Goal: Communication & Community: Answer question/provide support

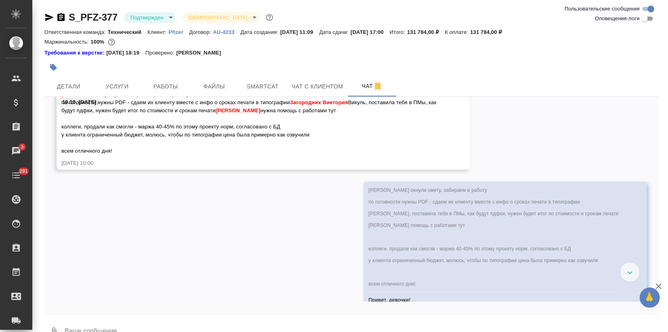
scroll to position [3832, 0]
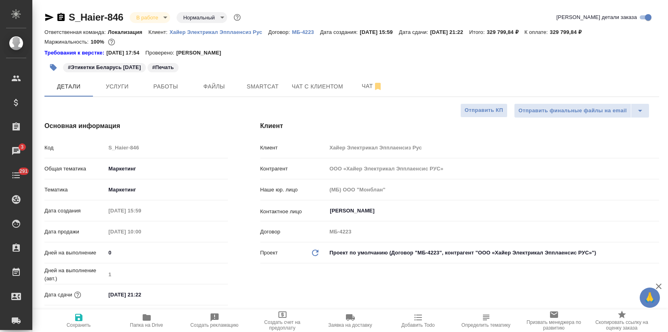
select select "RU"
click at [361, 85] on span "Чат" at bounding box center [372, 86] width 39 height 10
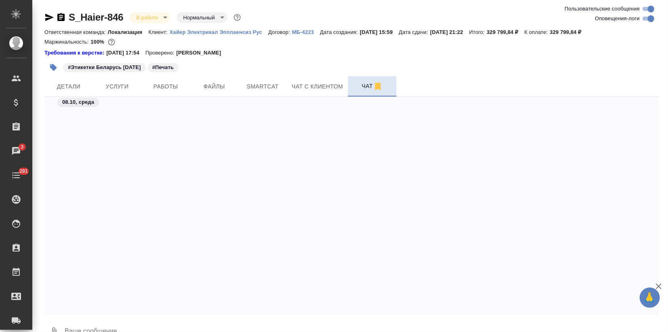
scroll to position [491, 0]
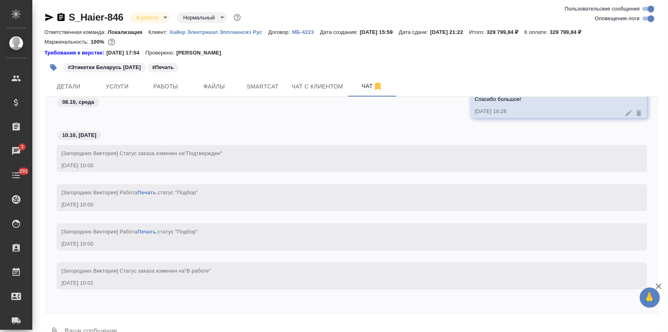
click at [647, 19] on input "Оповещения-логи" at bounding box center [650, 19] width 29 height 10
checkbox input "false"
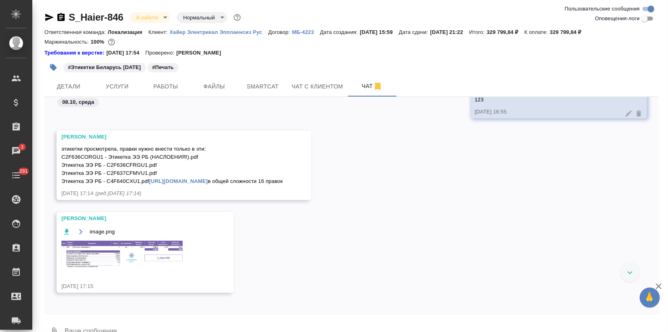
scroll to position [120, 0]
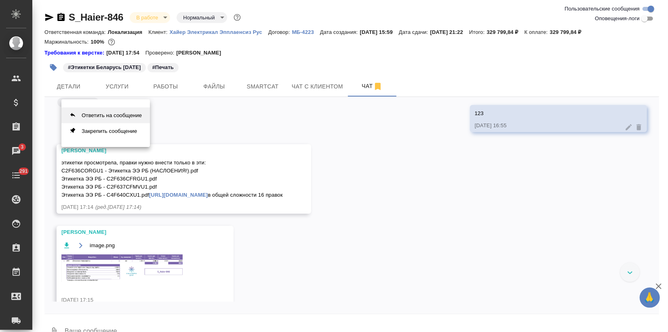
click at [131, 118] on button "Ответить на сообщение" at bounding box center [105, 115] width 88 height 16
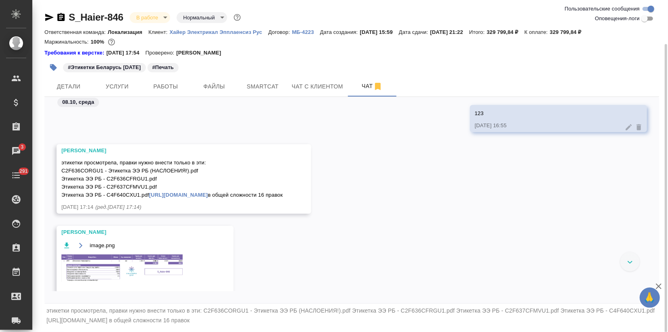
scroll to position [23, 0]
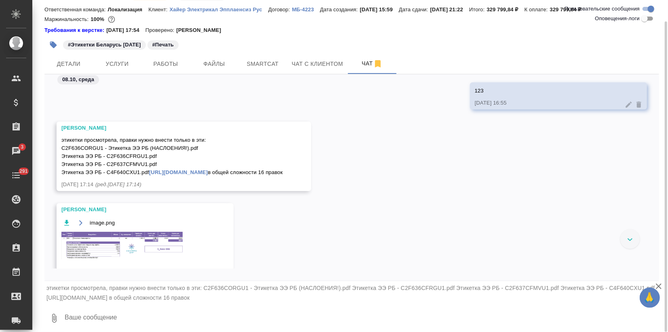
click at [136, 320] on textarea at bounding box center [361, 318] width 595 height 27
click at [49, 318] on icon "button" at bounding box center [54, 319] width 10 height 10
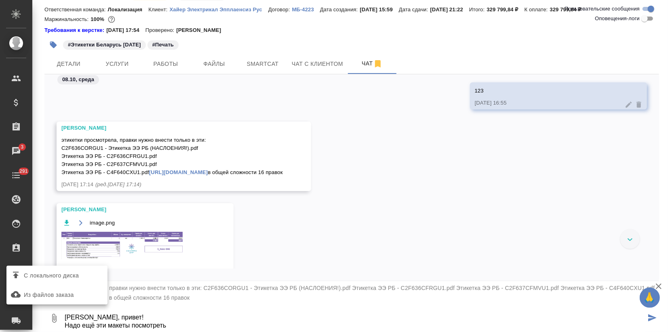
click at [54, 319] on div at bounding box center [334, 166] width 668 height 332
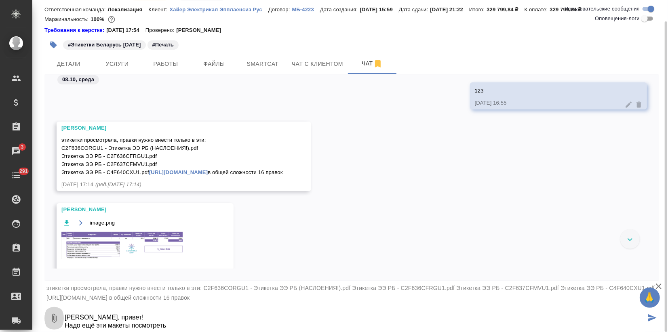
click at [52, 318] on icon "button" at bounding box center [54, 319] width 10 height 10
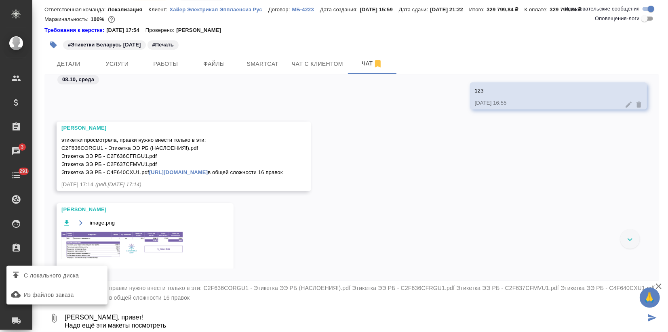
click at [59, 273] on span "С локального диска" at bounding box center [51, 276] width 55 height 10
click at [0, 0] on input "С локального диска" at bounding box center [0, 0] width 0 height 0
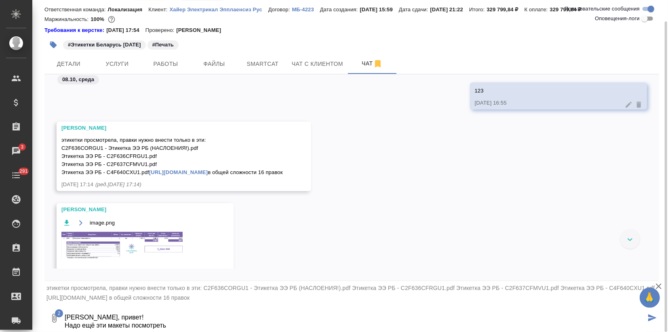
click at [189, 328] on textarea "Сашуль, привет! Надо ещё эти макеты посмотреть" at bounding box center [355, 318] width 582 height 27
type textarea "Сашуль, привет! Надо ещё эти макеты посмотреть."
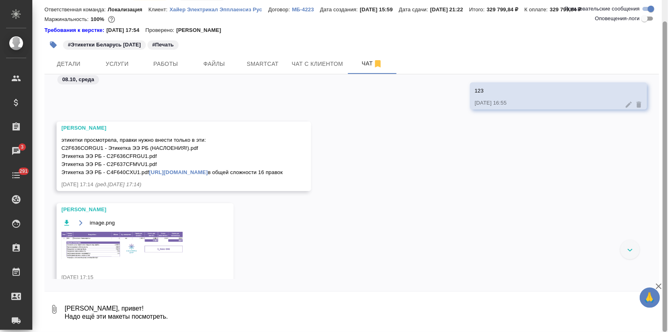
scroll to position [360, 0]
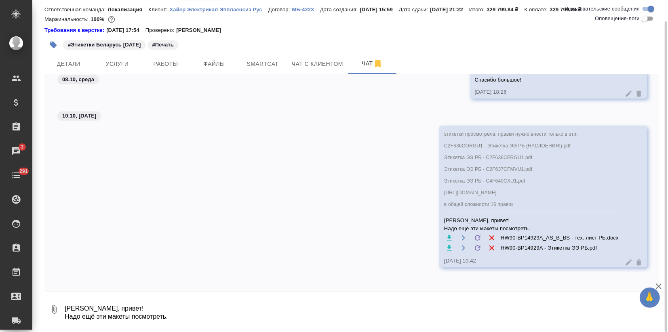
click at [254, 306] on textarea "Сашуль, привет! Надо ещё эти макеты посмотреть." at bounding box center [361, 309] width 595 height 27
type textarea "И потом работу проведи, пожалуйста"
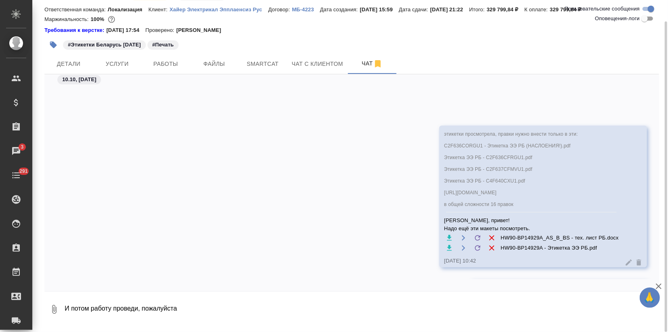
scroll to position [400, 0]
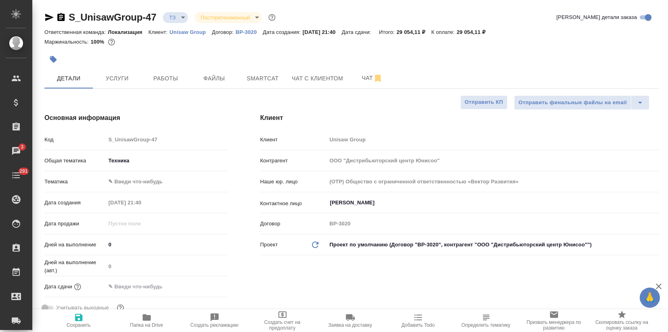
select select "RU"
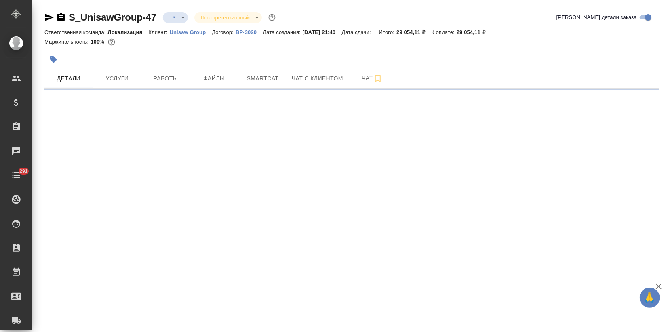
select select "RU"
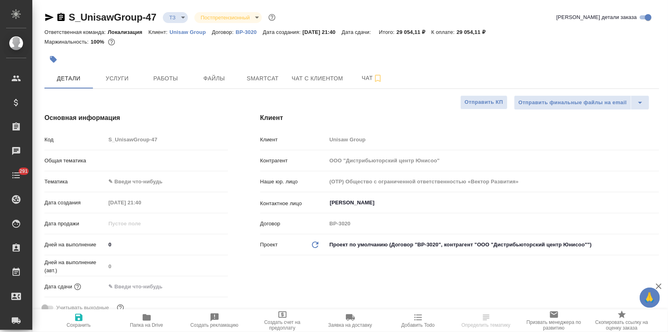
type textarea "x"
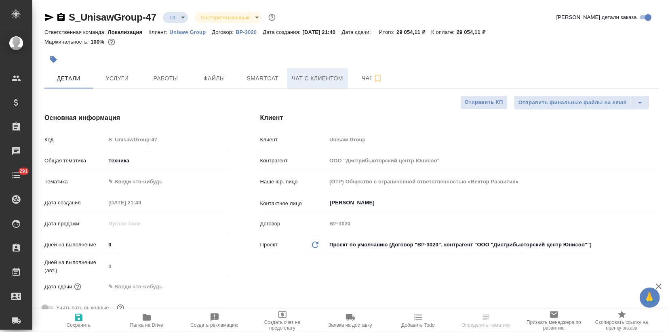
type textarea "x"
click at [365, 76] on span "Чат" at bounding box center [372, 78] width 39 height 10
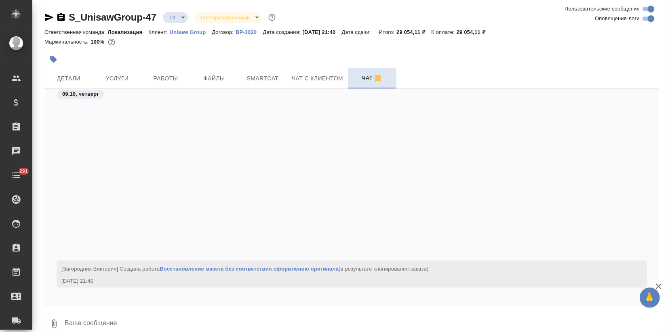
scroll to position [202, 0]
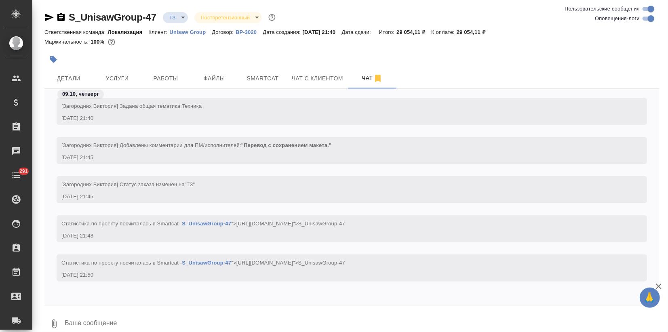
click at [645, 21] on input "Оповещения-логи" at bounding box center [650, 19] width 29 height 10
checkbox input "false"
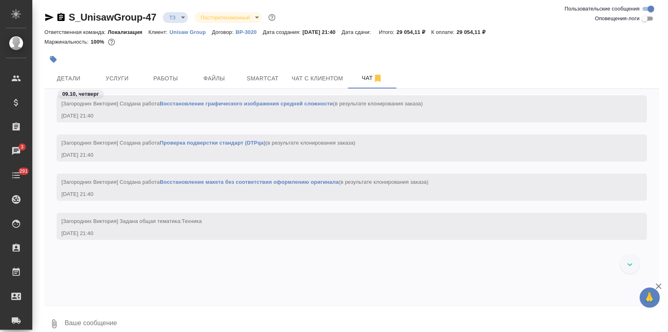
scroll to position [0, 0]
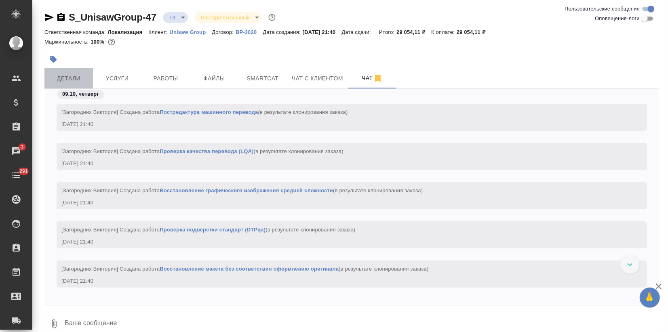
click at [87, 77] on span "Детали" at bounding box center [68, 79] width 39 height 10
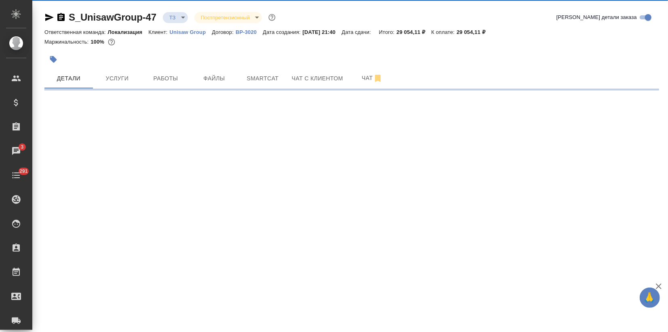
select select "RU"
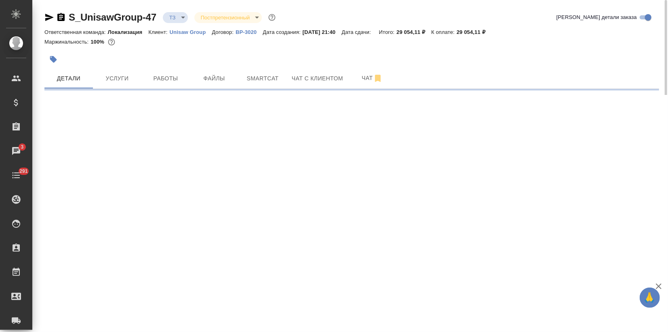
select select "RU"
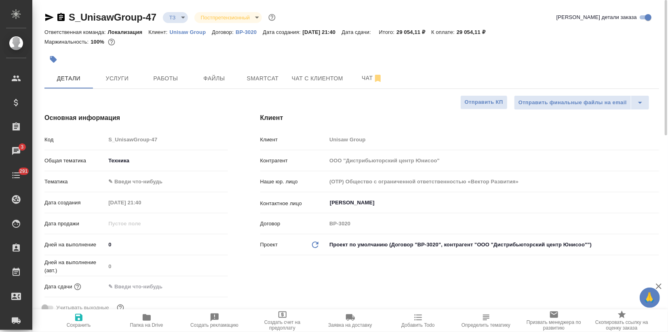
type textarea "x"
click at [48, 18] on icon "button" at bounding box center [49, 17] width 8 height 7
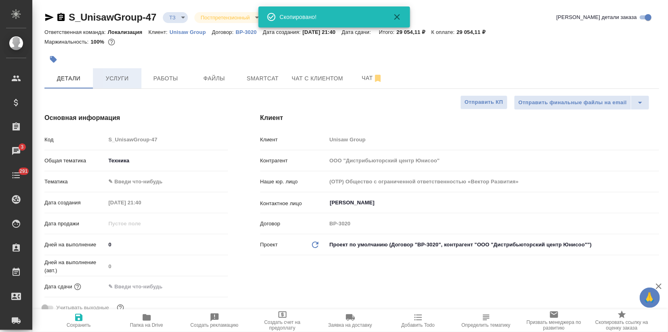
click at [126, 69] on button "Услуги" at bounding box center [117, 78] width 48 height 20
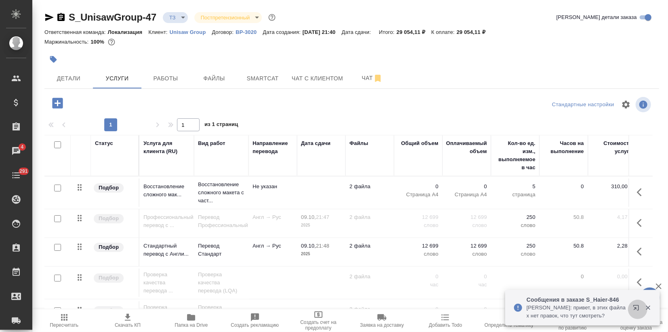
click at [636, 308] on icon "button" at bounding box center [635, 307] width 5 height 5
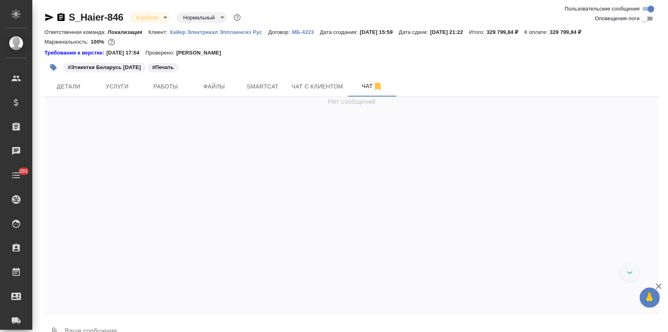
scroll to position [423, 0]
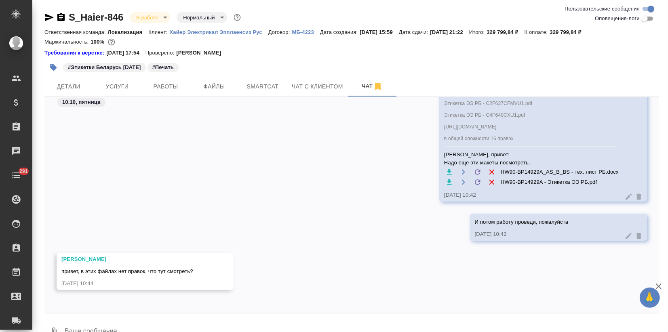
click at [131, 320] on textarea at bounding box center [361, 331] width 595 height 27
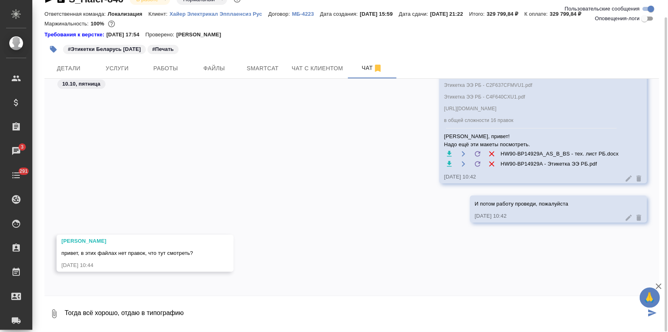
type textarea "Тогда всё хорошо, отдаю в типографию"
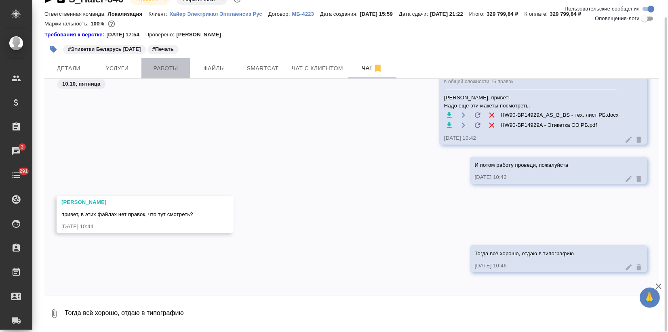
click at [179, 68] on span "Работы" at bounding box center [165, 68] width 39 height 10
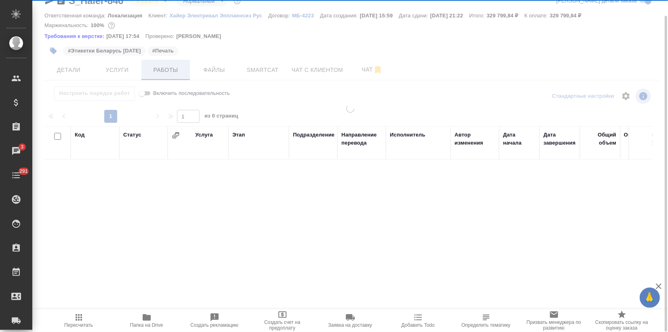
scroll to position [16, 0]
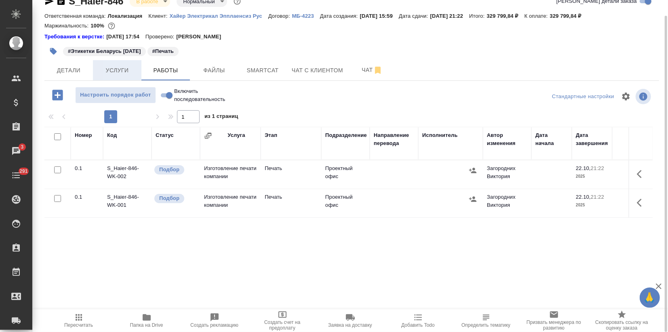
click at [109, 70] on span "Услуги" at bounding box center [117, 70] width 39 height 10
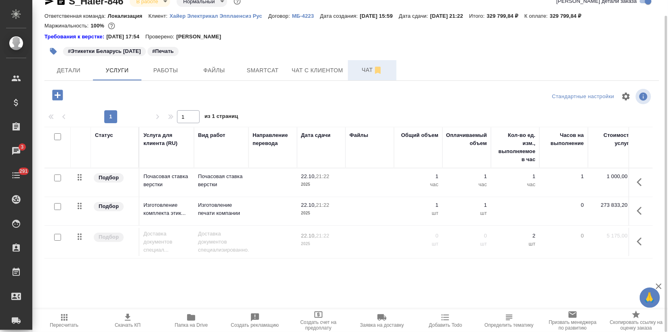
click at [356, 73] on span "Чат" at bounding box center [372, 70] width 39 height 10
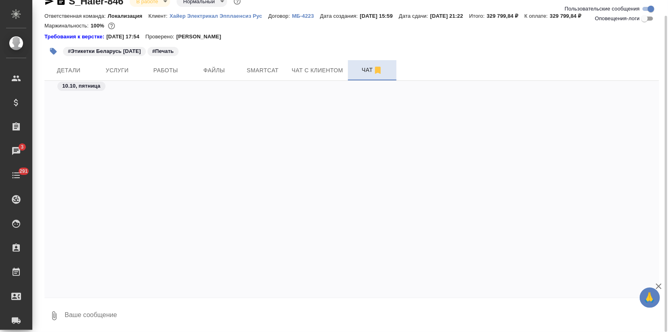
scroll to position [487, 0]
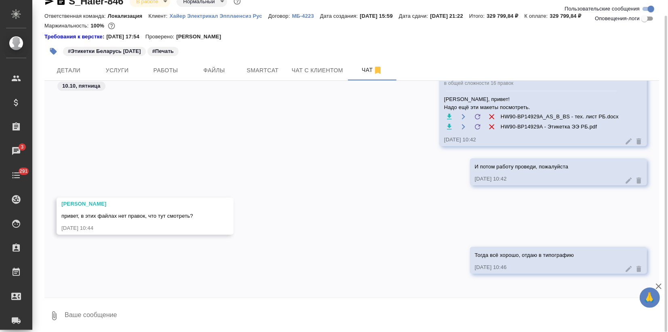
click at [661, 288] on icon "button" at bounding box center [659, 287] width 10 height 10
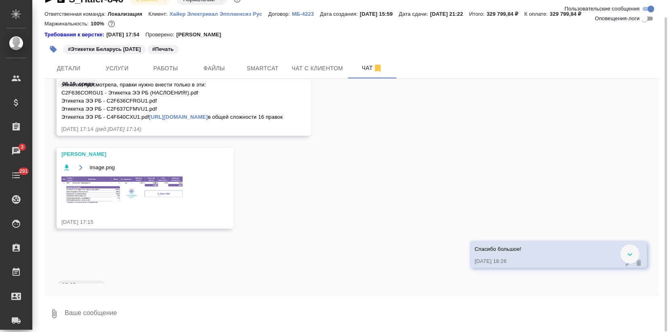
scroll to position [135, 0]
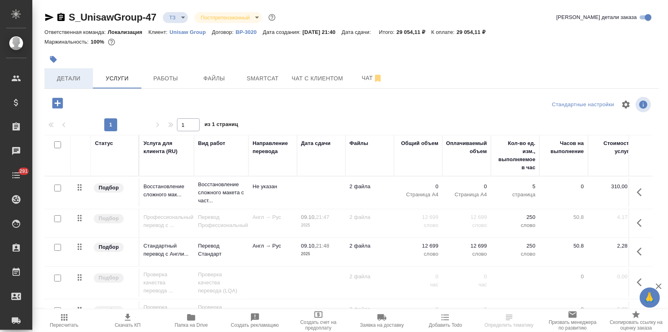
click at [74, 72] on button "Детали" at bounding box center [68, 78] width 48 height 20
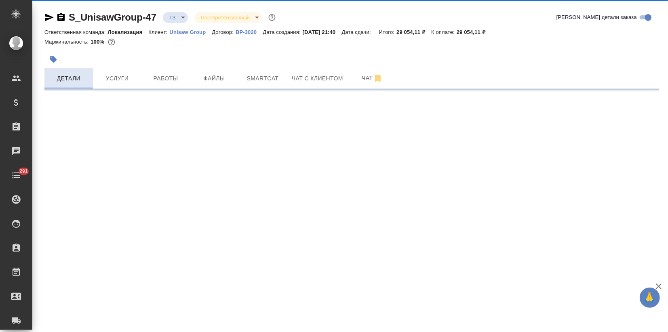
select select "RU"
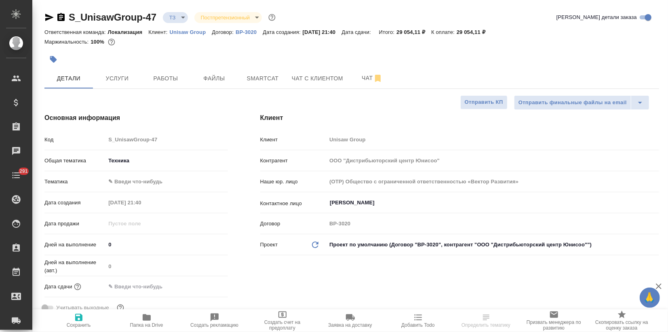
type textarea "x"
click at [47, 14] on icon "button" at bounding box center [49, 18] width 10 height 10
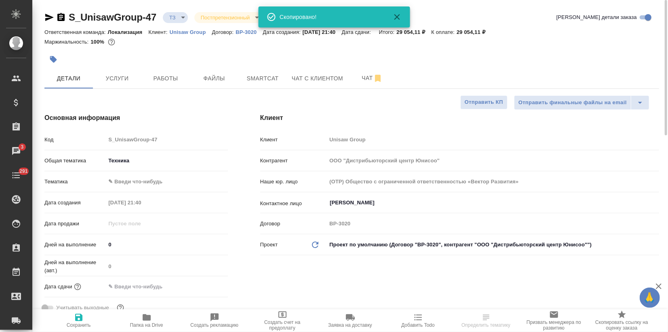
type textarea "x"
select select "RU"
type textarea "x"
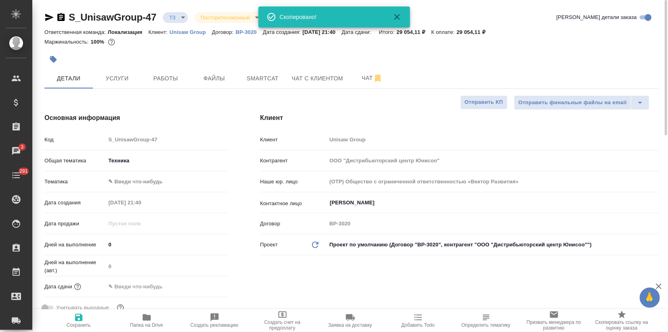
type textarea "x"
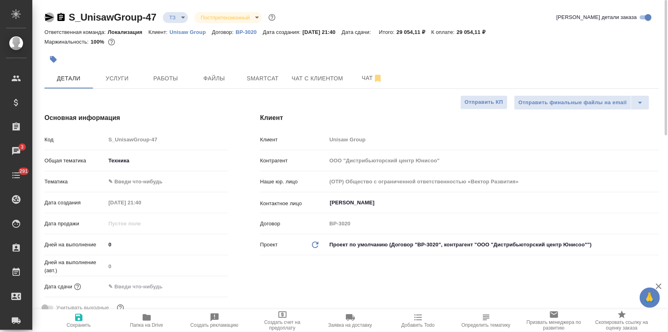
click at [47, 16] on icon "button" at bounding box center [49, 17] width 8 height 7
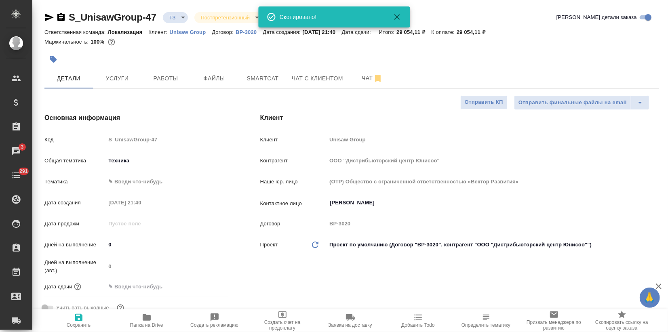
type textarea "x"
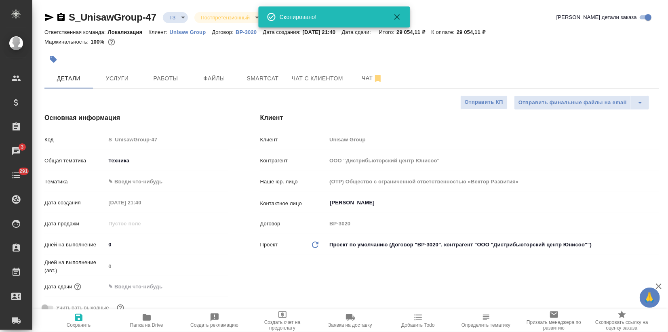
type textarea "x"
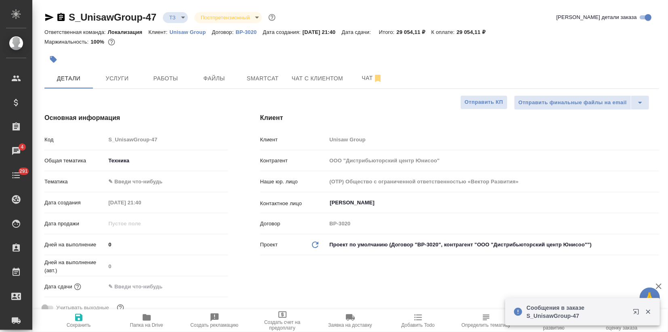
click at [636, 312] on icon "button" at bounding box center [635, 311] width 5 height 5
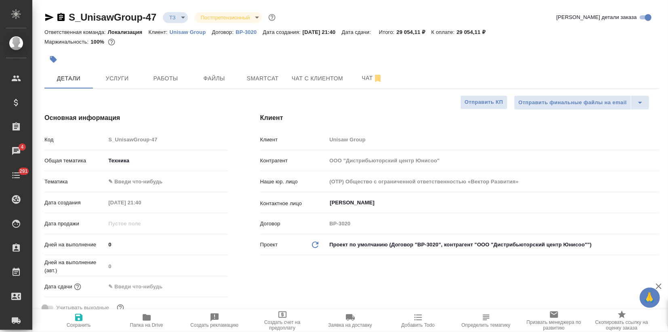
type textarea "x"
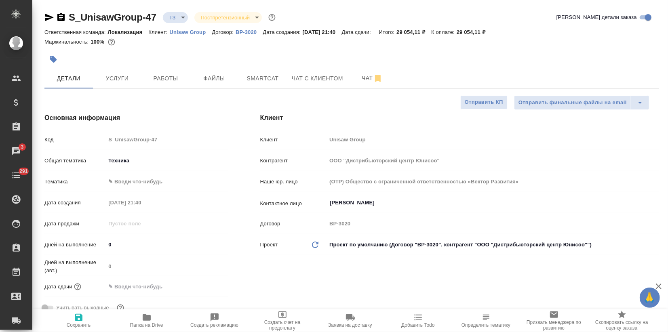
type textarea "x"
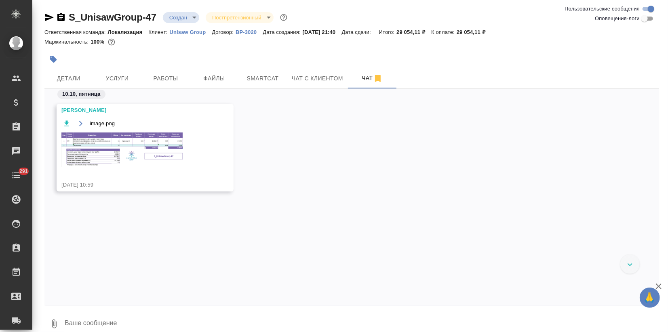
click at [77, 326] on textarea at bounding box center [361, 323] width 595 height 27
type textarea "Спасибо большое, Сашуль!❤️"
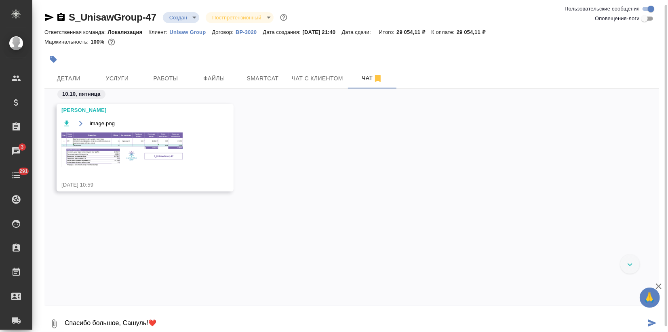
scroll to position [2, 0]
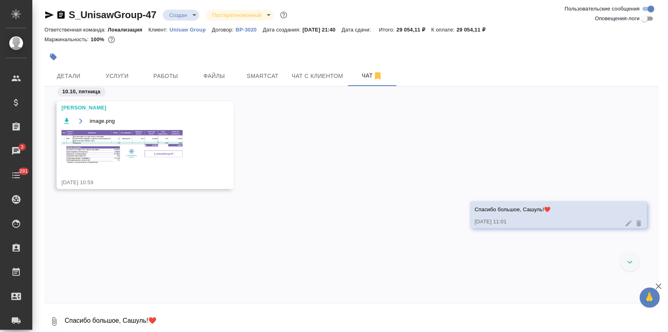
click at [134, 133] on img at bounding box center [121, 147] width 121 height 34
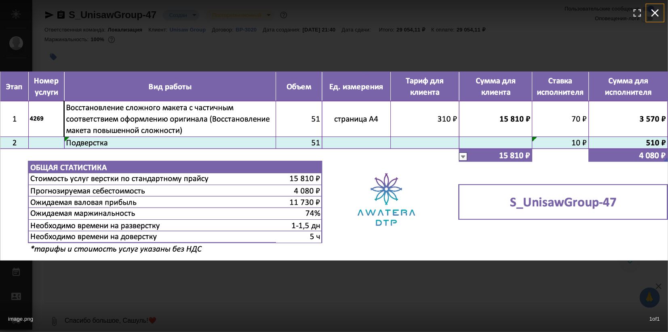
click at [653, 12] on icon "button" at bounding box center [655, 12] width 13 height 13
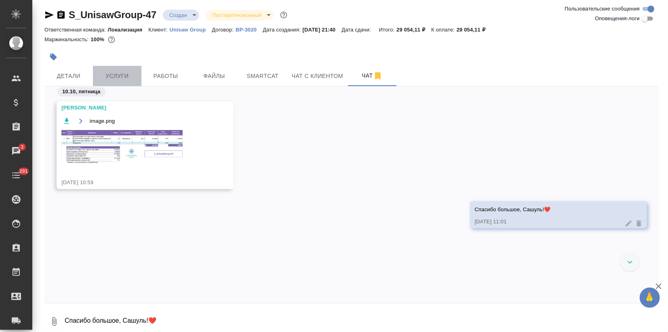
click at [118, 79] on span "Услуги" at bounding box center [117, 76] width 39 height 10
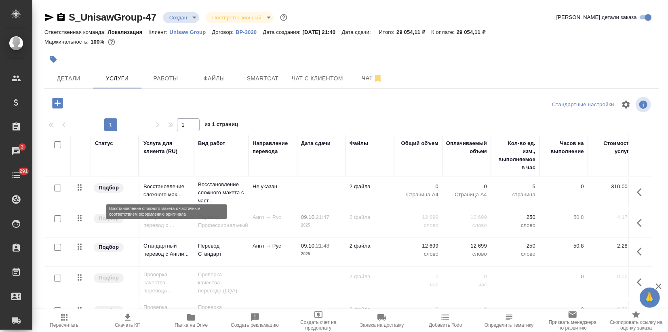
click at [169, 194] on p "Восстановление сложного мак..." at bounding box center [166, 191] width 46 height 16
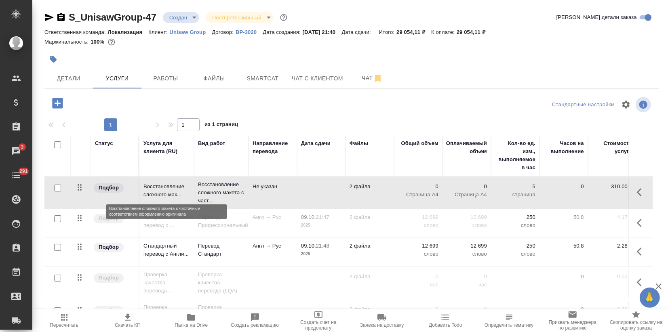
click at [169, 194] on p "Восстановление сложного мак..." at bounding box center [166, 191] width 46 height 16
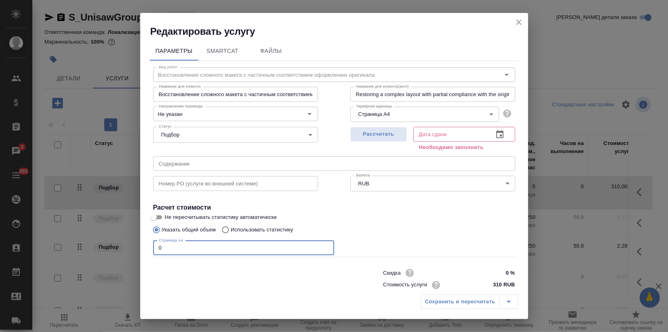
drag, startPoint x: 167, startPoint y: 251, endPoint x: 135, endPoint y: 250, distance: 32.3
click at [135, 250] on div "Редактировать услугу Параметры SmartCat Файлы Вид работ Восстановление сложного…" at bounding box center [334, 166] width 668 height 332
type input "51"
click at [355, 135] on span "Рассчитать" at bounding box center [379, 134] width 48 height 9
type input "13.10.2025 13:13"
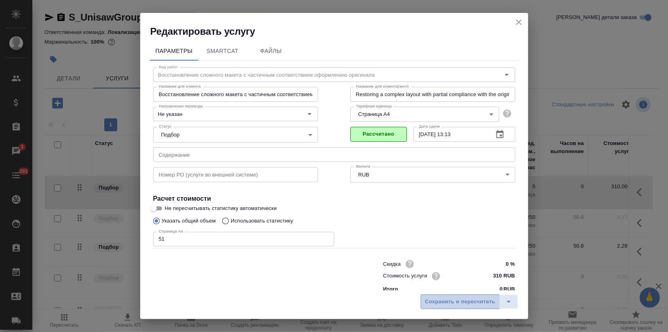
click at [436, 302] on span "Сохранить и пересчитать" at bounding box center [460, 301] width 70 height 9
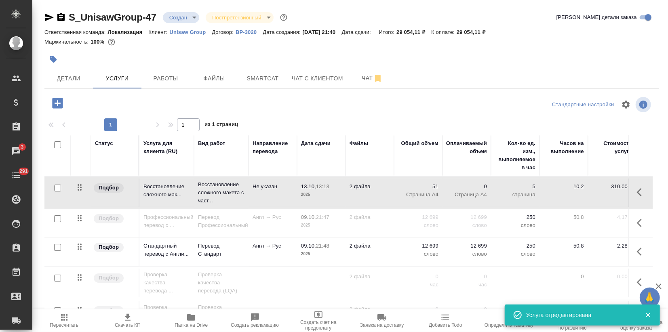
click at [51, 324] on span "Пересчитать" at bounding box center [64, 325] width 29 height 6
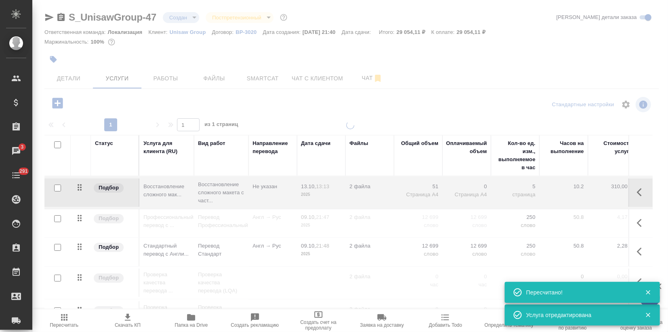
type input "normal"
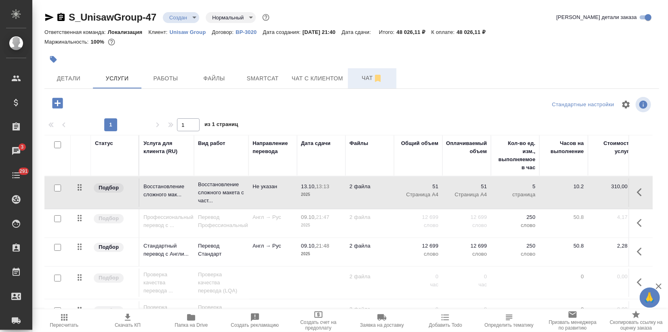
click at [369, 82] on span "Чат" at bounding box center [372, 78] width 39 height 10
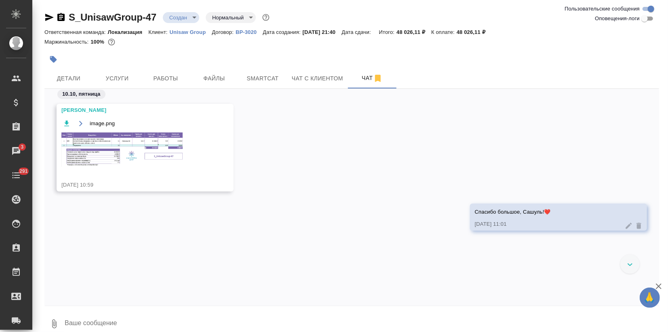
click at [152, 148] on img at bounding box center [121, 150] width 121 height 34
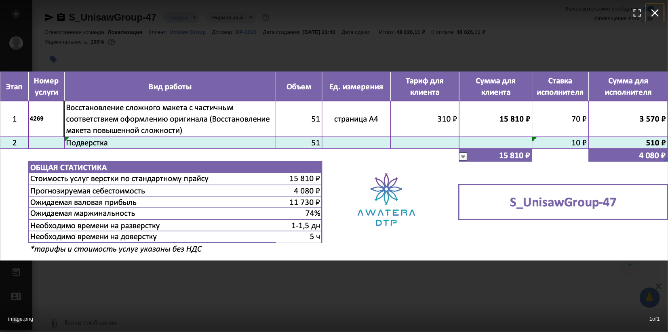
click at [657, 8] on icon "button" at bounding box center [655, 12] width 13 height 13
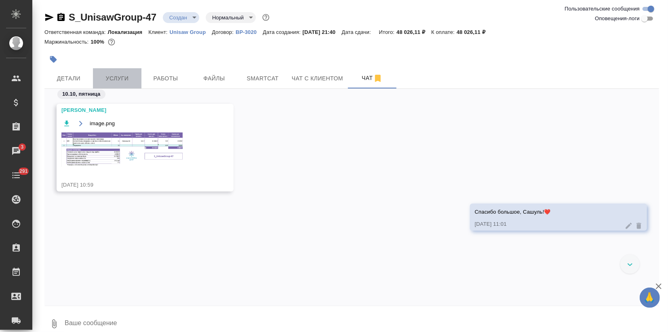
click at [105, 70] on button "Услуги" at bounding box center [117, 78] width 48 height 20
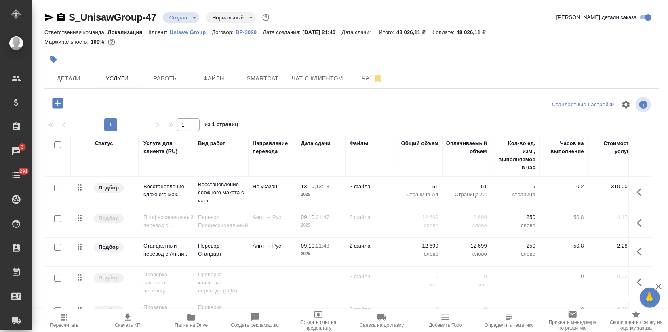
click at [127, 322] on icon "button" at bounding box center [128, 318] width 10 height 10
click at [54, 249] on input "checkbox" at bounding box center [57, 247] width 7 height 7
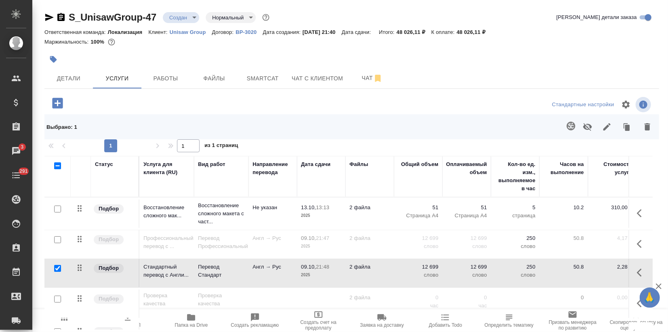
click at [587, 126] on button "button" at bounding box center [587, 126] width 19 height 21
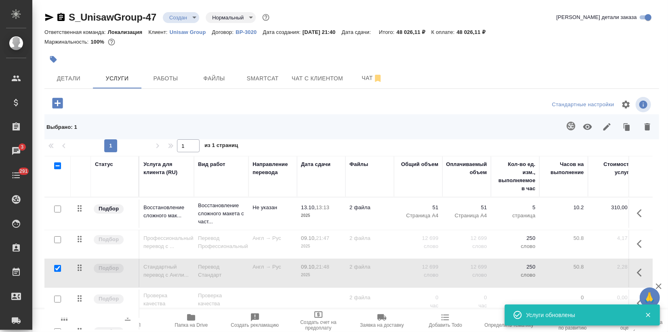
drag, startPoint x: 55, startPoint y: 265, endPoint x: 55, endPoint y: 282, distance: 17.0
click at [55, 265] on input "checkbox" at bounding box center [57, 268] width 7 height 7
checkbox input "false"
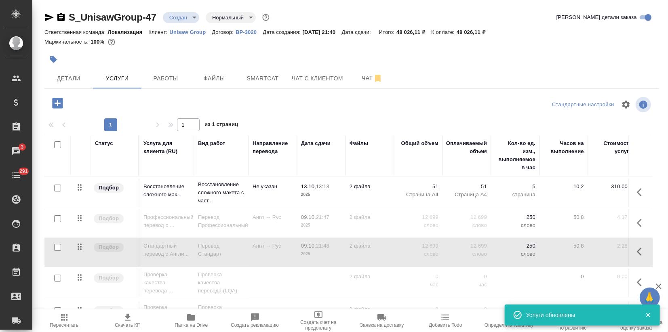
drag, startPoint x: 59, startPoint y: 217, endPoint x: 72, endPoint y: 219, distance: 12.2
click at [59, 217] on input "checkbox" at bounding box center [57, 218] width 7 height 7
checkbox input "true"
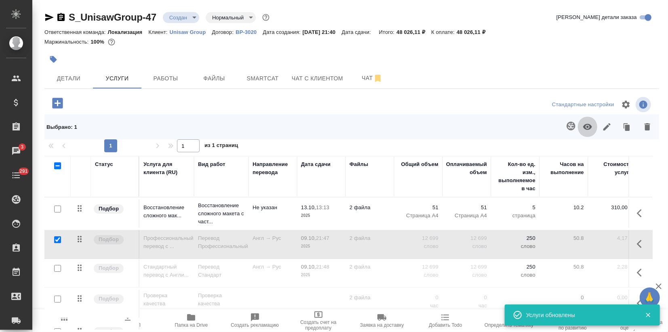
click at [586, 124] on button "button" at bounding box center [587, 126] width 19 height 21
click at [75, 326] on span "Пересчитать" at bounding box center [64, 325] width 29 height 6
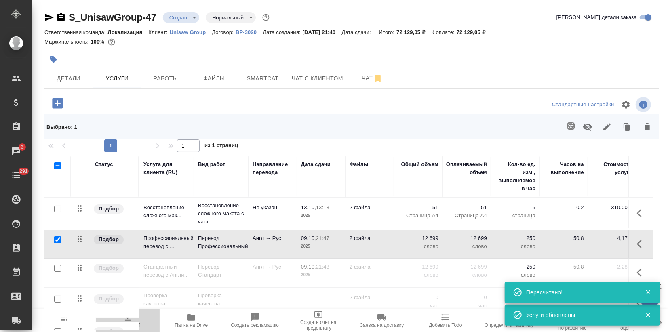
click at [119, 323] on span "Скачать КП" at bounding box center [128, 325] width 26 height 6
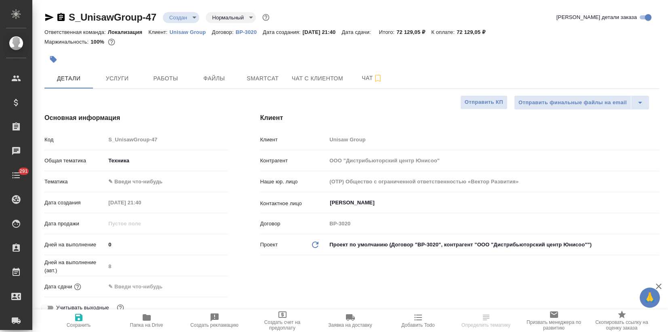
select select "RU"
click at [115, 74] on span "Услуги" at bounding box center [117, 79] width 39 height 10
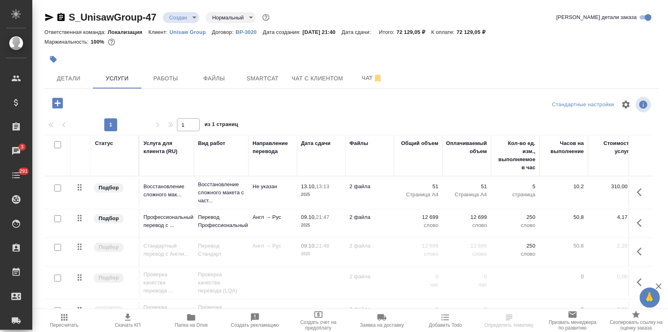
click at [55, 217] on input "checkbox" at bounding box center [57, 218] width 7 height 7
checkbox input "true"
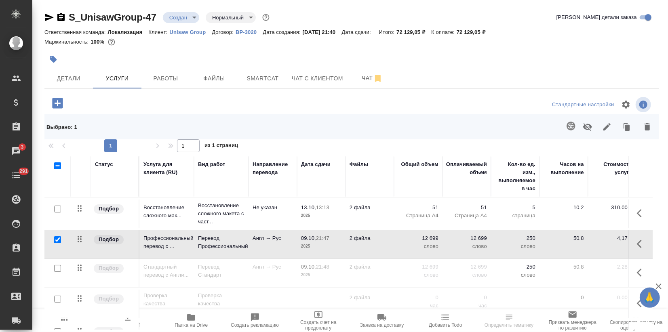
click at [587, 126] on icon "button" at bounding box center [587, 127] width 9 height 8
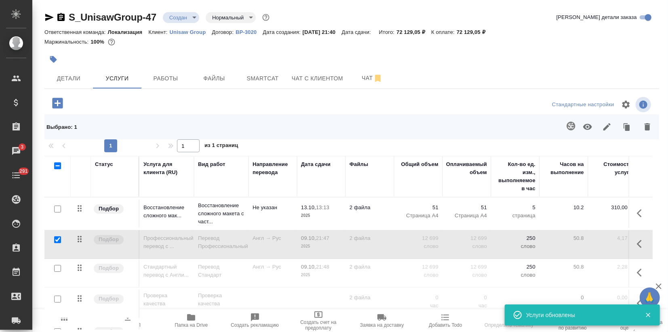
click at [56, 269] on input "checkbox" at bounding box center [57, 268] width 7 height 7
checkbox input "true"
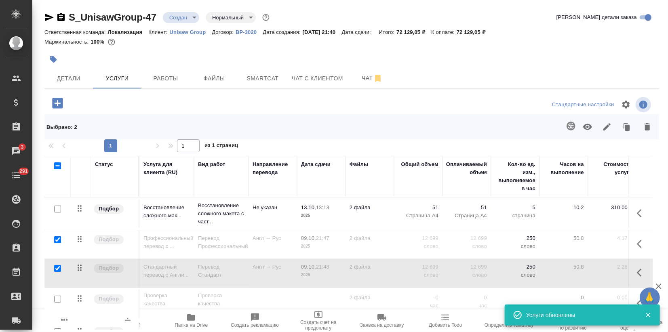
click at [58, 242] on input "checkbox" at bounding box center [57, 239] width 7 height 7
checkbox input "false"
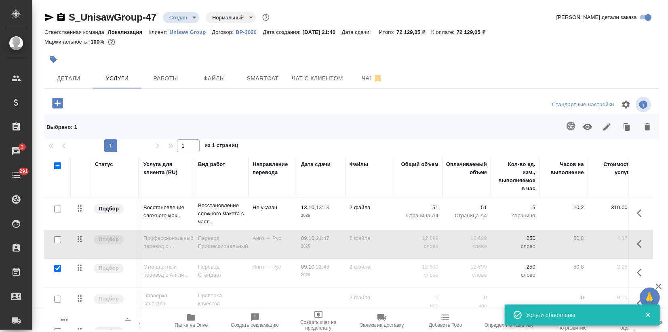
click at [590, 128] on icon "button" at bounding box center [587, 127] width 9 height 6
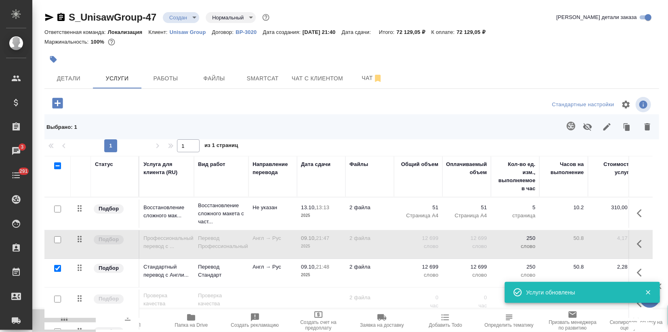
click at [65, 325] on span "Пересчитать" at bounding box center [64, 325] width 29 height 6
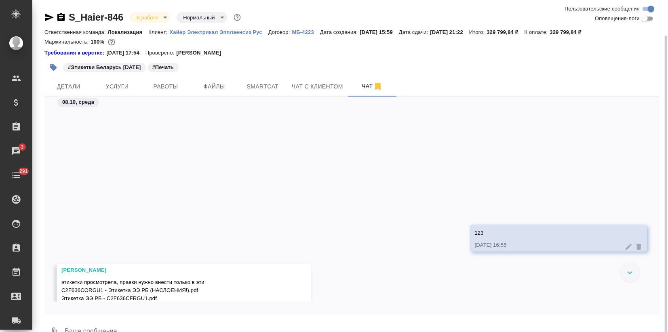
scroll to position [135, 0]
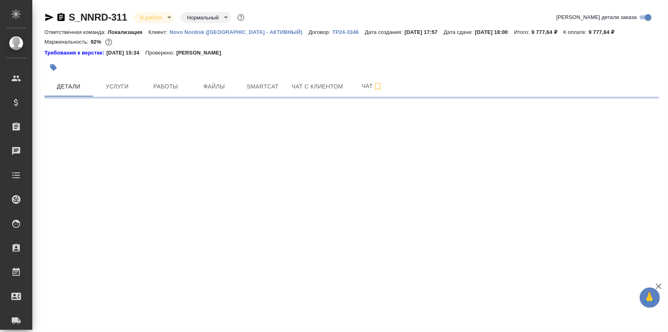
select select "RU"
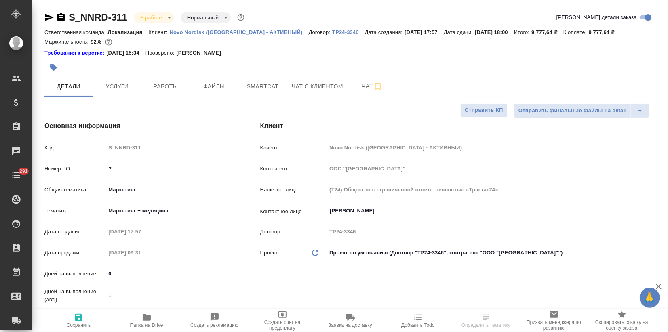
type textarea "x"
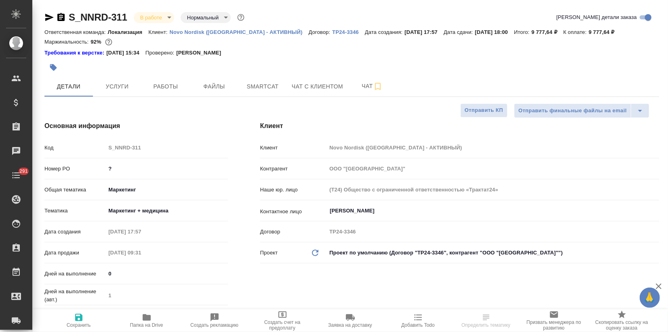
type textarea "x"
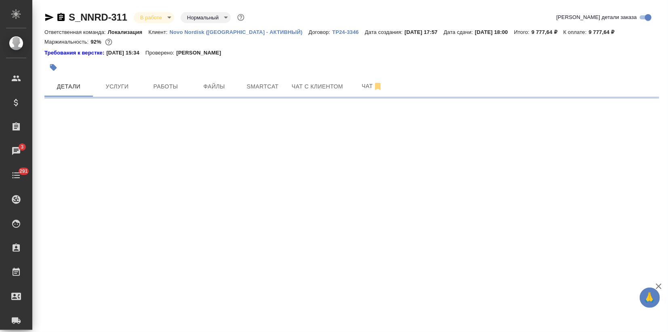
select select "RU"
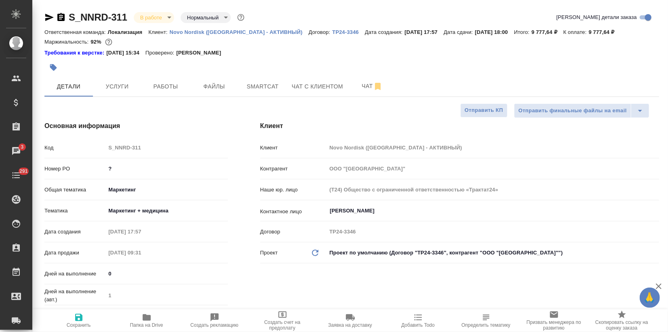
type textarea "x"
click at [208, 92] on button "Файлы" at bounding box center [214, 86] width 48 height 20
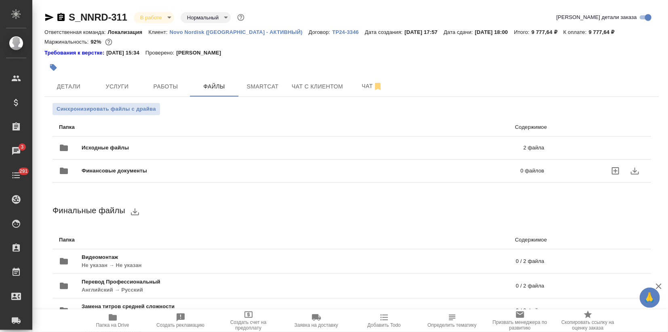
click at [123, 166] on div "Финансовые документы 0 файлов" at bounding box center [301, 170] width 485 height 19
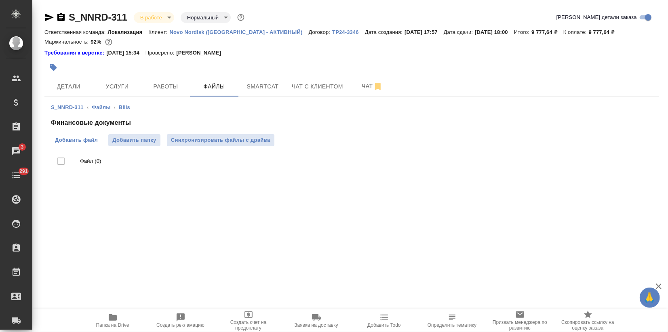
click at [81, 143] on span "Добавить файл" at bounding box center [76, 140] width 43 height 8
click at [0, 0] on input "Добавить файл" at bounding box center [0, 0] width 0 height 0
click at [78, 247] on div ".cls-1 fill:#fff; AWATERA Zagorodnikh [PERSON_NAME] Спецификации Заказы 3 Чаты …" at bounding box center [334, 166] width 668 height 332
click at [81, 82] on span "Детали" at bounding box center [68, 87] width 39 height 10
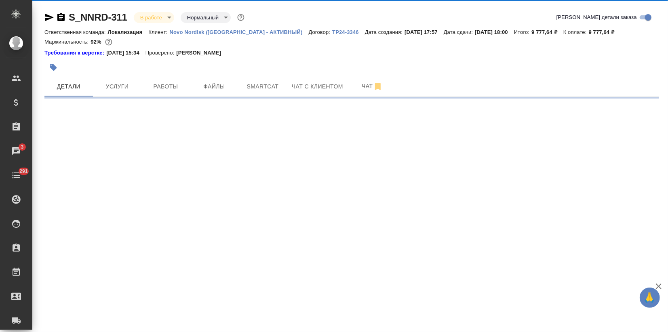
select select "RU"
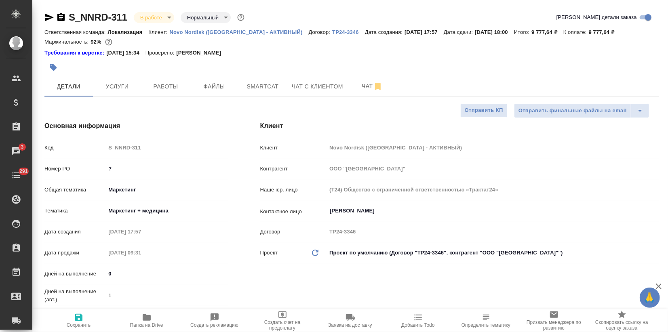
type textarea "x"
drag, startPoint x: 81, startPoint y: 174, endPoint x: 55, endPoint y: 174, distance: 25.9
click at [55, 174] on div "Номер PO ?" at bounding box center [135, 169] width 183 height 14
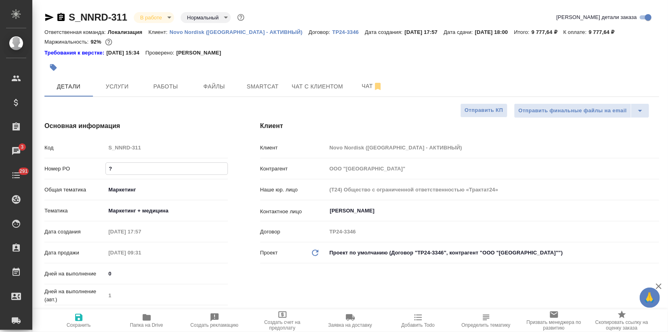
paste input "8002407169"
type input "8002407169"
type textarea "x"
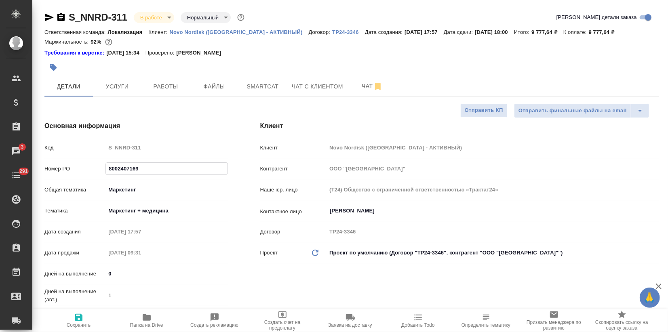
type input "8002407169"
click at [79, 320] on icon "button" at bounding box center [78, 317] width 7 height 7
type textarea "x"
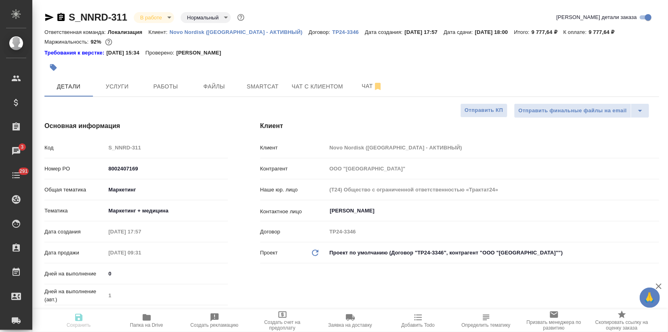
type textarea "x"
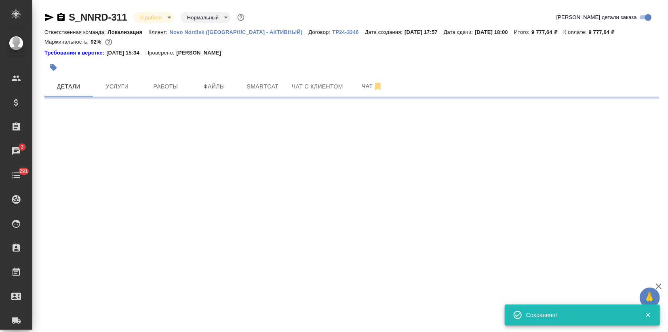
select select "RU"
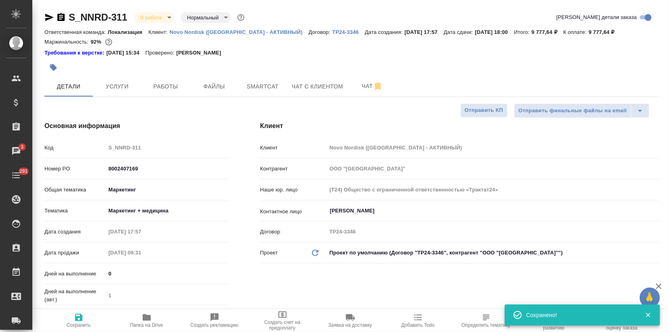
type textarea "x"
click at [659, 283] on icon "button" at bounding box center [659, 287] width 10 height 10
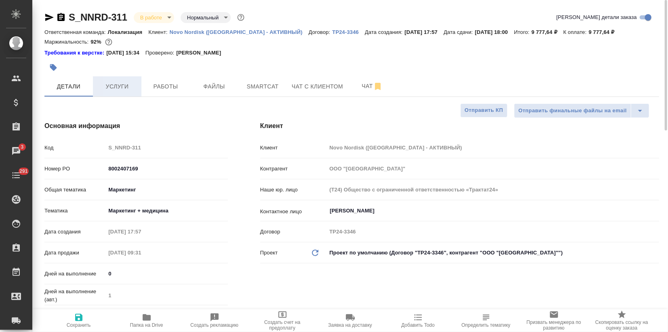
click at [126, 87] on span "Услуги" at bounding box center [117, 87] width 39 height 10
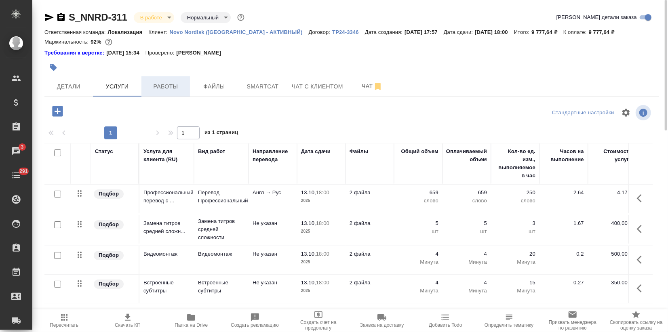
click at [158, 91] on span "Работы" at bounding box center [165, 87] width 39 height 10
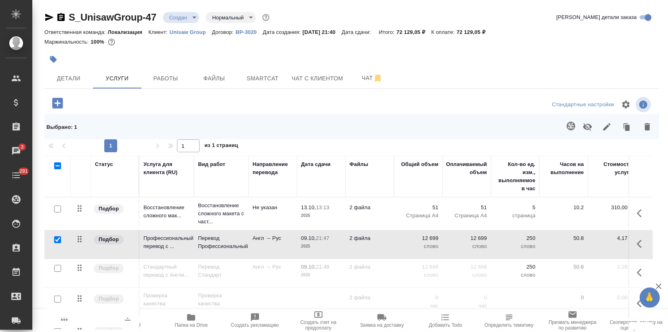
click at [366, 78] on span "Чат" at bounding box center [372, 78] width 39 height 10
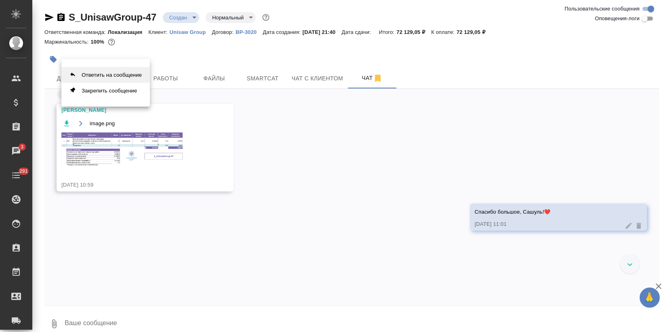
click at [125, 77] on button "Ответить на сообщение" at bounding box center [105, 75] width 88 height 16
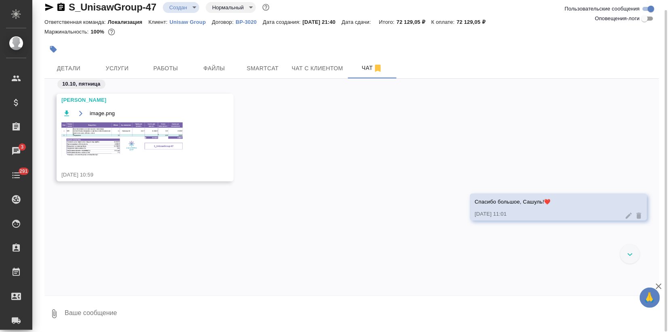
click at [105, 317] on textarea at bounding box center [361, 313] width 595 height 27
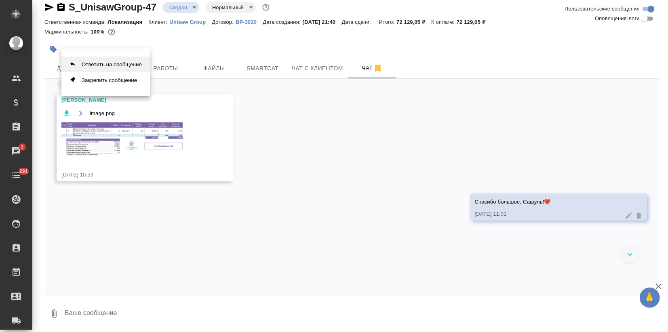
drag, startPoint x: 110, startPoint y: 65, endPoint x: 110, endPoint y: 70, distance: 5.3
click at [110, 65] on button "Ответить на сообщение" at bounding box center [105, 65] width 88 height 16
click at [97, 311] on textarea at bounding box center [361, 313] width 595 height 27
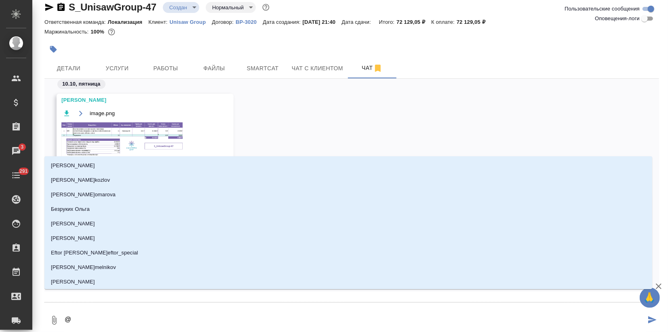
type textarea "@С"
type input "С"
type textarea "@Са"
type input "Са"
type textarea "@Саш"
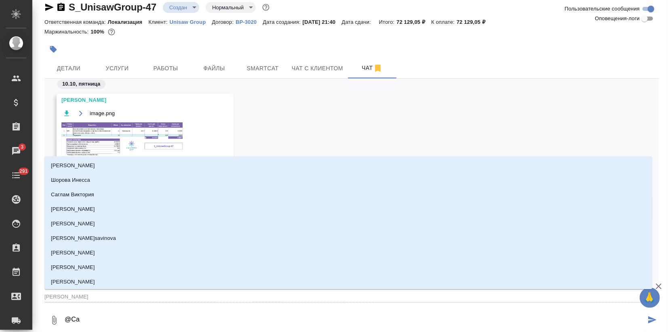
type input "Саш"
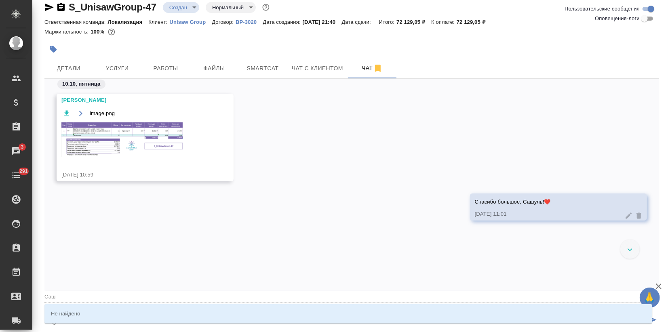
type textarea "@Сашу"
type input "Сашу"
type textarea "@Сашул"
type input "Сашул"
type textarea "@Сашуль"
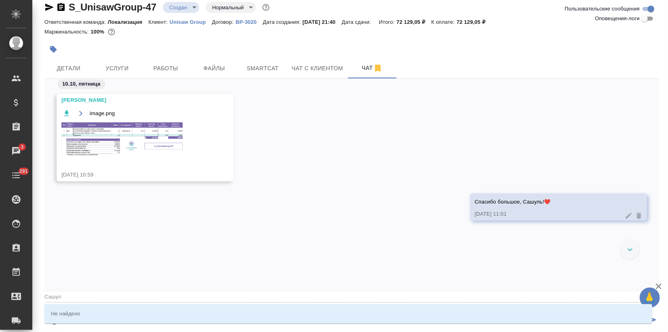
type input "Сашуль"
type textarea "@Сашуль"
drag, startPoint x: 81, startPoint y: 297, endPoint x: 20, endPoint y: 307, distance: 61.8
click at [20, 307] on div ".cls-1 fill:#fff; AWATERA Zagorodnikh Viktoria Клиенты Спецификации Заказы 3 Ча…" at bounding box center [334, 166] width 668 height 332
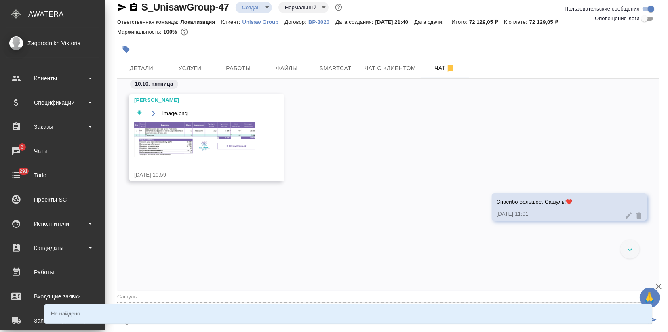
type input "Сашуль"
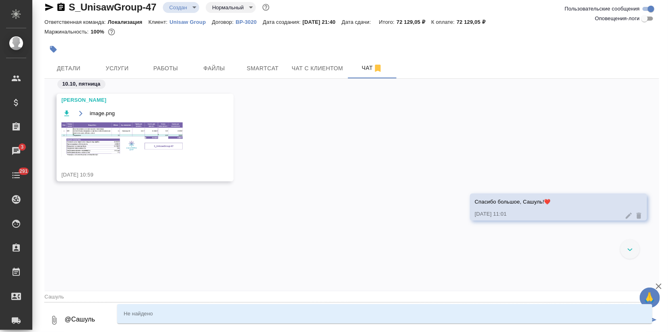
drag, startPoint x: 71, startPoint y: 320, endPoint x: 88, endPoint y: 320, distance: 17.4
click at [88, 320] on textarea "@Сашуль" at bounding box center [355, 320] width 582 height 27
click at [103, 321] on textarea "@Сашуль" at bounding box center [355, 320] width 582 height 27
drag, startPoint x: 103, startPoint y: 319, endPoint x: 71, endPoint y: 318, distance: 32.3
click at [71, 318] on textarea "@Сашуль" at bounding box center [355, 320] width 582 height 27
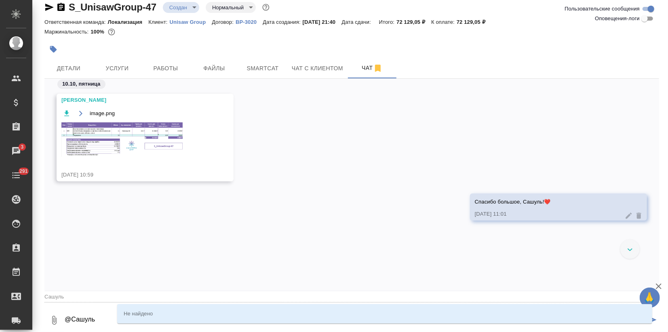
type textarea "@з"
type input "з"
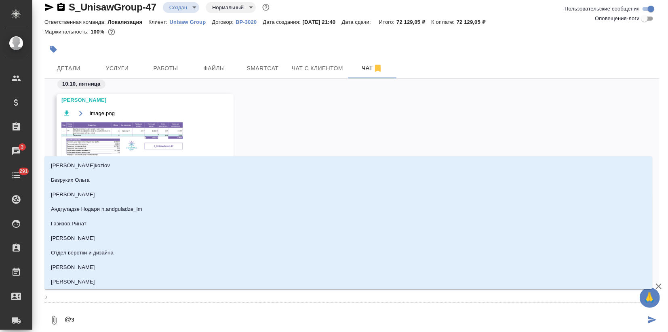
type textarea "@за"
type input "за"
type textarea "@заб"
type input "заб"
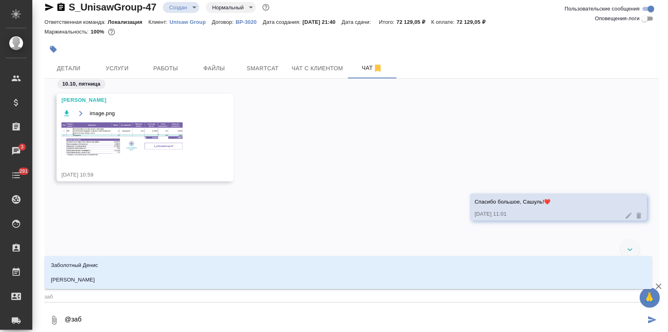
type textarea "@забо"
type input "забо"
type textarea "@забор"
type input "забор"
type textarea "@заборо"
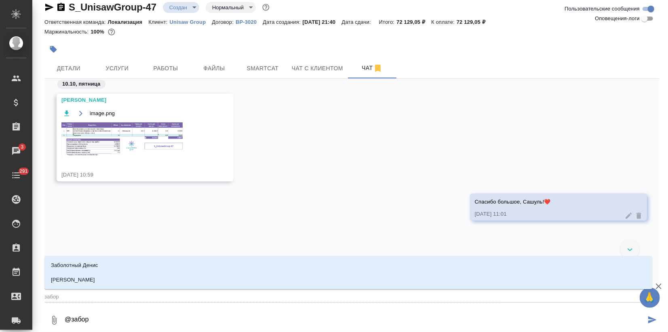
type input "заборо"
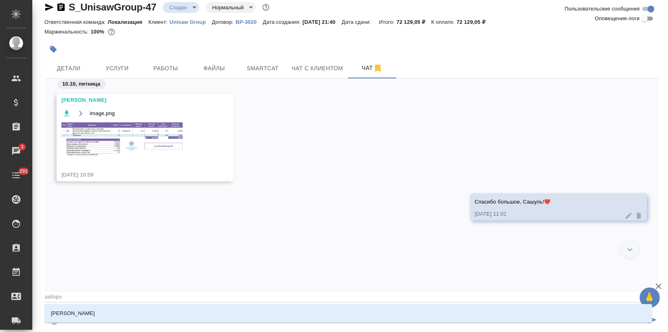
click at [71, 318] on li "[PERSON_NAME]" at bounding box center [348, 313] width 608 height 15
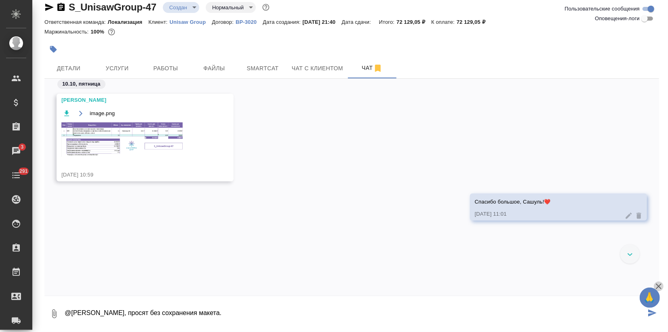
click at [660, 286] on icon "button" at bounding box center [659, 287] width 10 height 10
click at [228, 318] on textarea "@Заборова Александра Сашуль, просят без сохранения макета." at bounding box center [355, 313] width 582 height 27
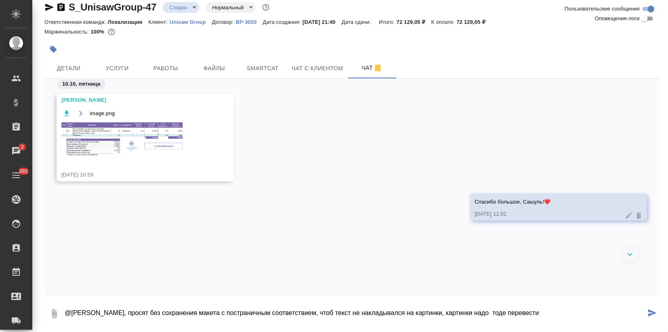
click at [462, 323] on textarea "@Заборова Александра Сашуль, просят без сохранения макета с постраничным соотве…" at bounding box center [355, 313] width 582 height 27
click at [282, 320] on textarea "@Заборова Александра Сашуль, просят без сохранения макета с постраничным соотве…" at bounding box center [355, 313] width 582 height 27
click at [518, 319] on textarea "@Заборова Александра Сашуль, просят без сохранения макета с постраничным соотве…" at bounding box center [355, 313] width 582 height 27
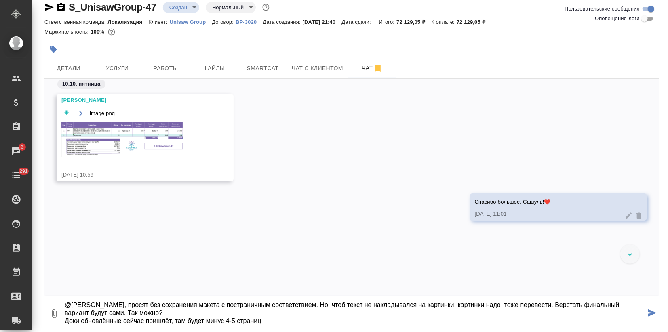
type textarea "@Заборова Александра Сашуль, просят без сохранения макета с постраничным соотве…"
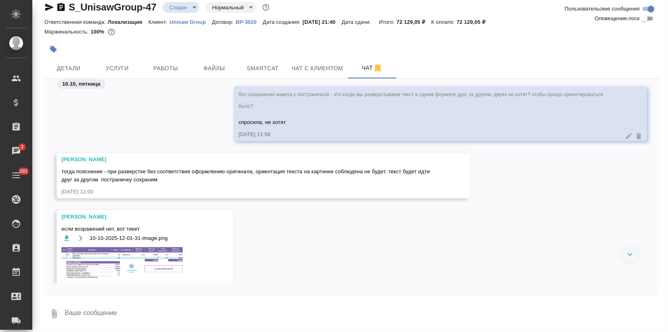
scroll to position [367, 0]
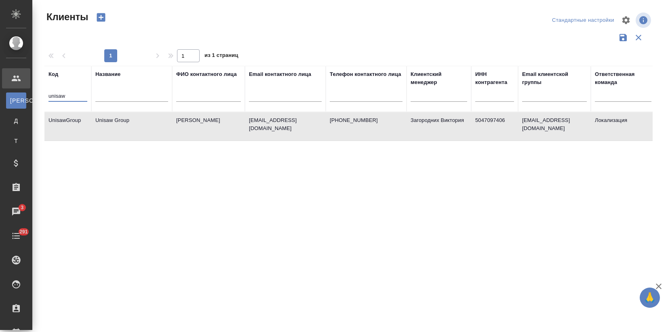
select select "RU"
click at [0, 100] on html "🙏 .cls-1 fill:#fff; AWATERA Zagorodnikh Viktoria Клиенты К Клиенты Д Договоры Т…" at bounding box center [334, 166] width 668 height 332
type input "м"
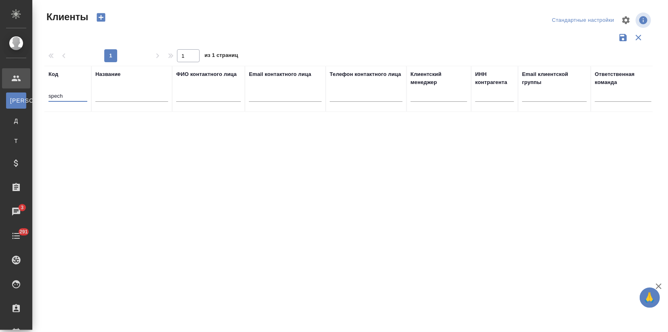
type input "spec"
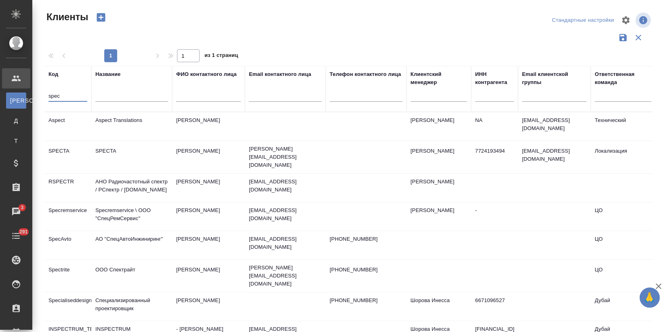
drag, startPoint x: 62, startPoint y: 95, endPoint x: 52, endPoint y: 90, distance: 11.2
click at [34, 94] on div "Клиенты Стандартные настройки 1 1 из 1 страниц Код spec Название ФИО контактног…" at bounding box center [350, 180] width 636 height 361
click at [112, 97] on input "text" at bounding box center [131, 97] width 73 height 10
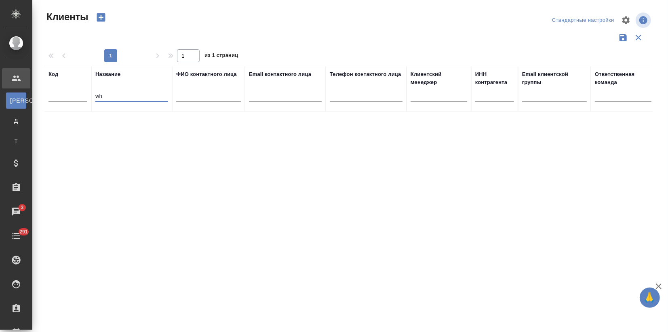
type input "w"
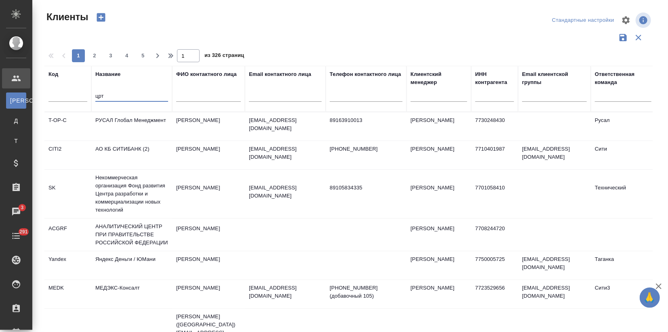
type input "црт"
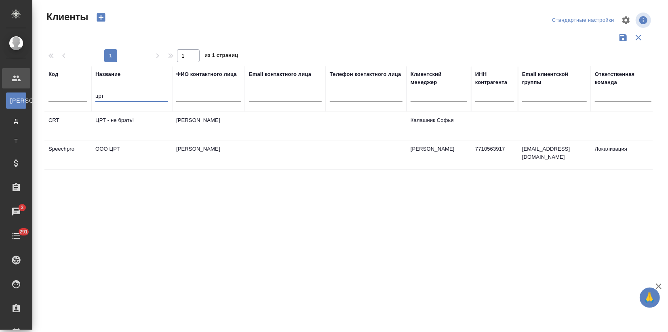
click at [126, 148] on td "OOO ЦРТ" at bounding box center [131, 155] width 81 height 28
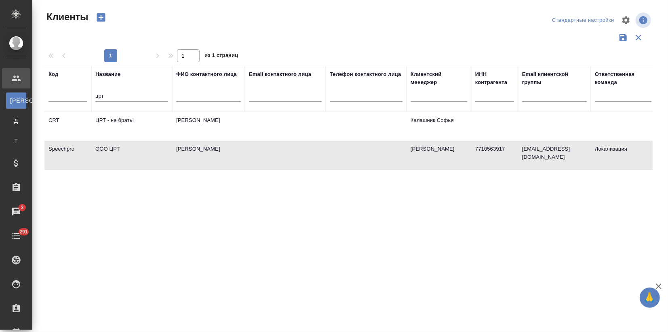
click at [126, 148] on td "OOO ЦРТ" at bounding box center [131, 155] width 81 height 28
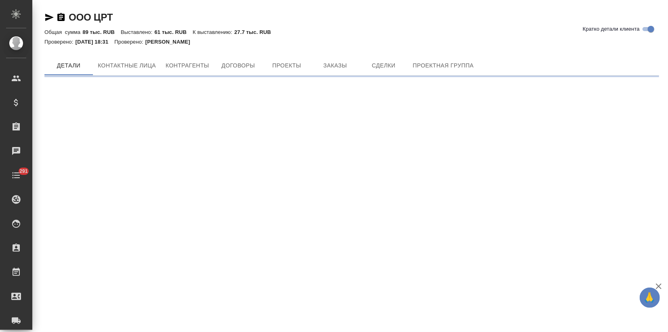
click at [333, 52] on div "OOO ЦРТ Кратко детали клиента Общая сумма 89 тыс. RUB Выставлено: 61 тыс. RUB К…" at bounding box center [351, 41] width 623 height 82
click at [331, 67] on span "Заказы" at bounding box center [335, 66] width 39 height 10
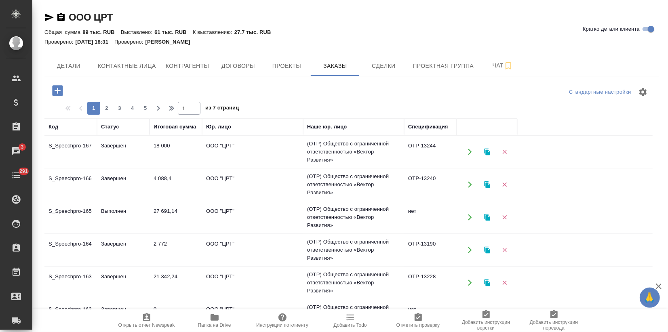
click at [135, 176] on td "Завершен" at bounding box center [123, 185] width 53 height 28
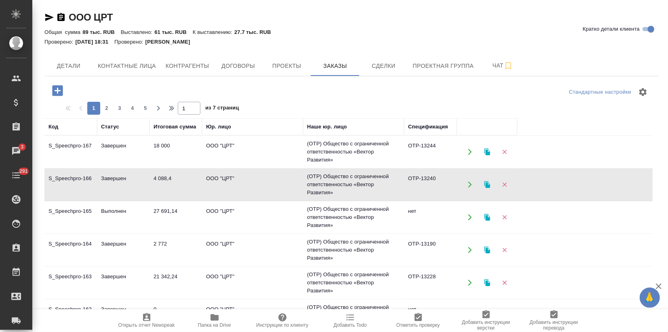
click at [121, 282] on td "Завершен" at bounding box center [123, 283] width 53 height 28
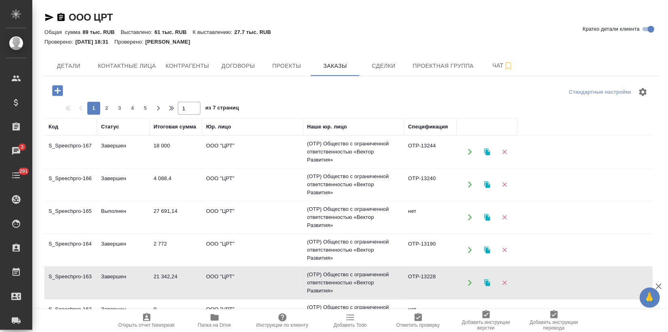
click at [121, 282] on td "Завершен" at bounding box center [123, 283] width 53 height 28
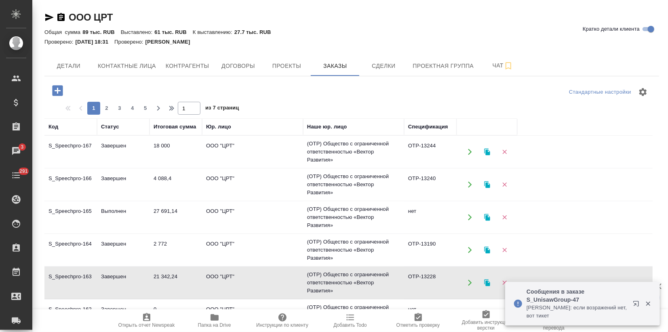
click at [141, 269] on td "Завершен" at bounding box center [123, 283] width 53 height 28
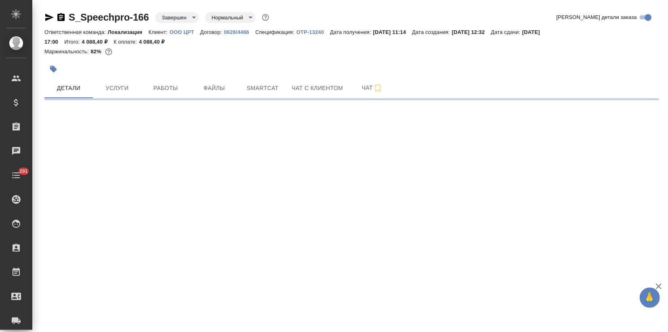
select select "RU"
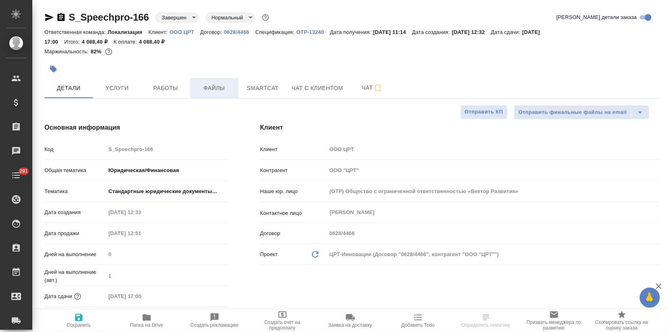
type textarea "x"
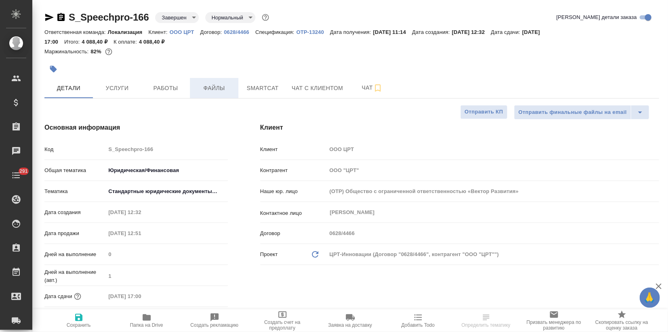
type textarea "x"
click at [173, 92] on span "Работы" at bounding box center [165, 88] width 39 height 10
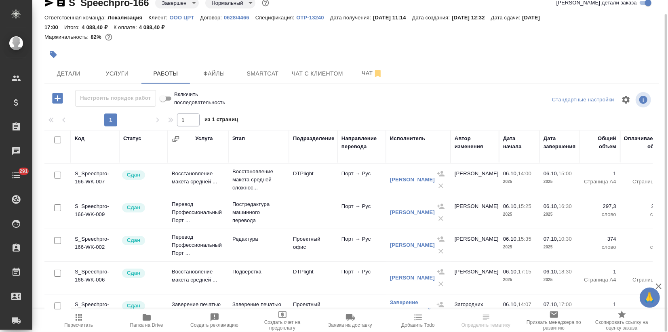
scroll to position [22, 0]
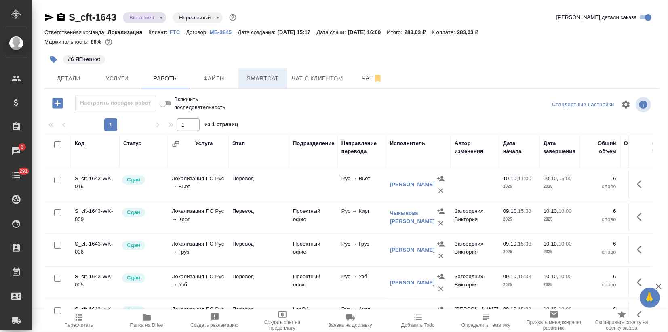
click at [260, 83] on span "Smartcat" at bounding box center [262, 79] width 39 height 10
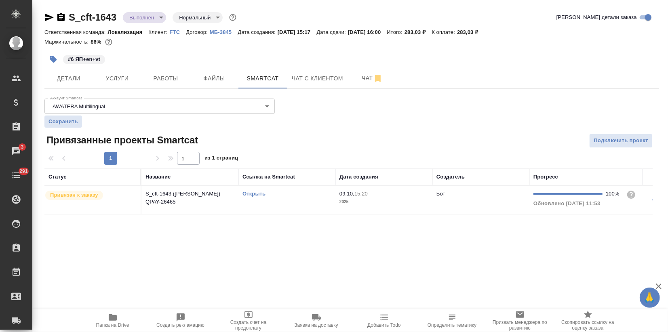
click at [247, 192] on link "Открыть" at bounding box center [253, 194] width 23 height 6
click at [152, 19] on body "🙏 .cls-1 fill:#fff; AWATERA Zagorodnikh Viktoria Клиенты Спецификации Заказы 3 …" at bounding box center [334, 166] width 668 height 332
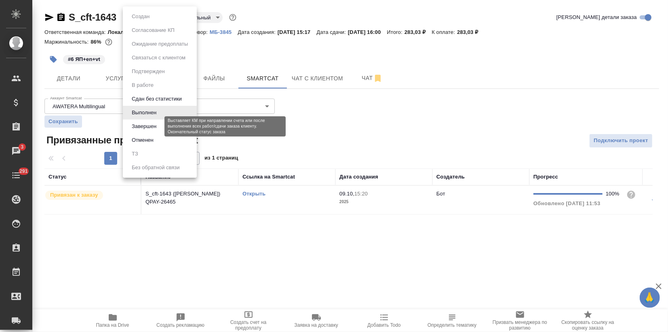
click at [152, 126] on button "Завершен" at bounding box center [143, 126] width 29 height 9
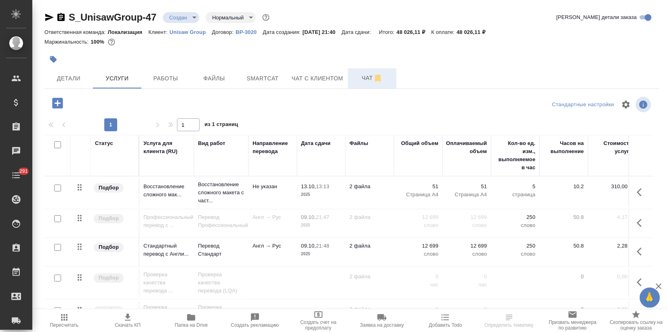
click at [368, 73] on span "Чат" at bounding box center [372, 78] width 39 height 10
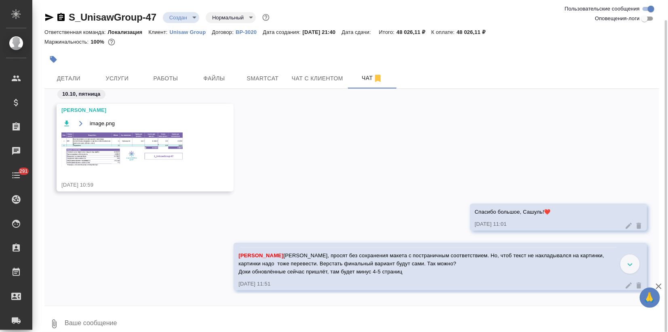
scroll to position [10, 0]
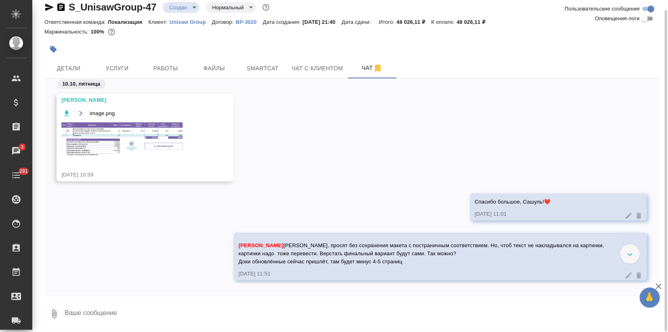
click at [633, 256] on div at bounding box center [629, 253] width 19 height 19
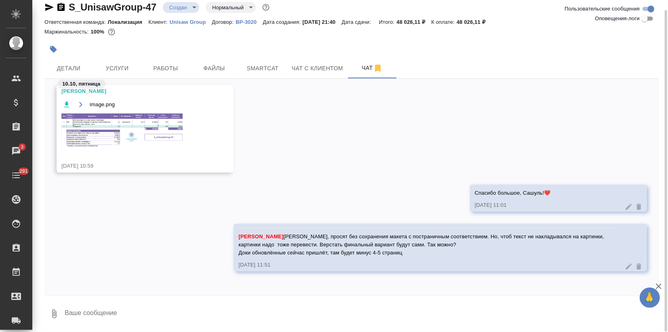
click at [249, 317] on textarea at bounding box center [361, 313] width 595 height 27
paste textarea "Для нас важно, чтобы текст былкопируемым, картинки не накладывались на текст и …"
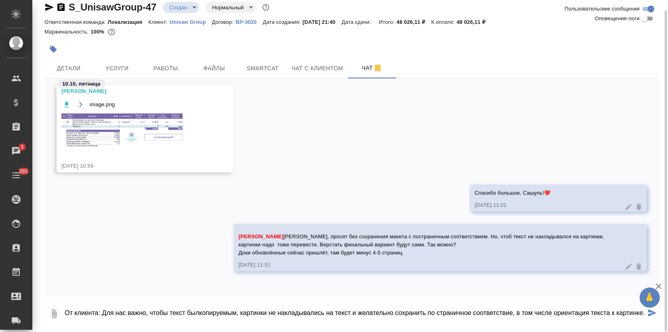
type textarea "От клиента: Для нас важно, чтобы текст былкопируемым, картинки не накладывались…"
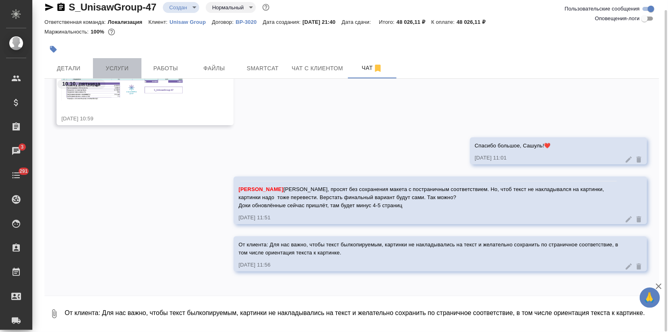
click at [119, 68] on span "Услуги" at bounding box center [117, 68] width 39 height 10
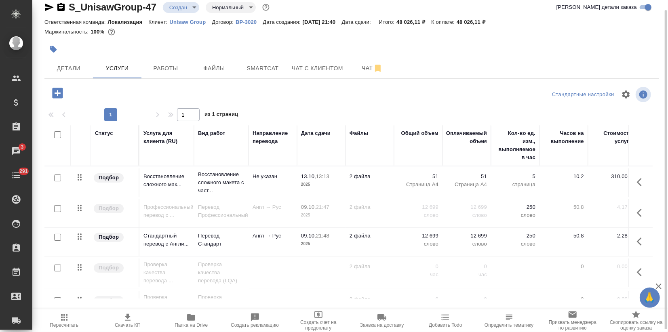
click at [189, 318] on icon "button" at bounding box center [191, 317] width 8 height 6
click at [259, 68] on span "Smartcat" at bounding box center [262, 68] width 39 height 10
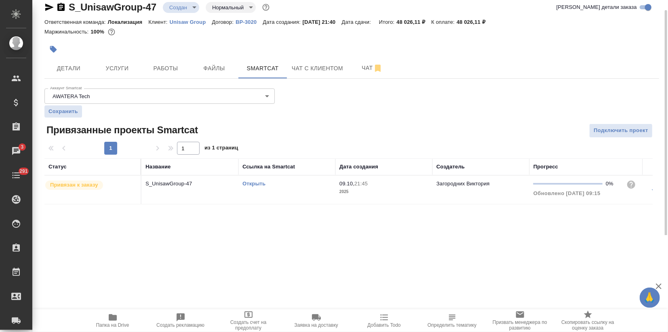
click at [247, 184] on link "Открыть" at bounding box center [253, 184] width 23 height 6
click at [356, 65] on span "Чат" at bounding box center [372, 68] width 39 height 10
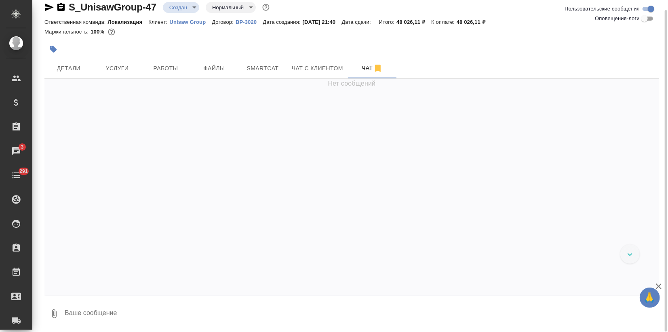
scroll to position [64, 0]
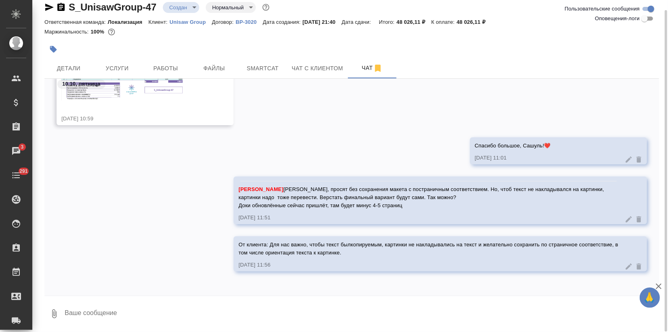
click at [348, 58] on button "Чат" at bounding box center [372, 68] width 48 height 20
click at [85, 313] on textarea at bounding box center [361, 313] width 595 height 27
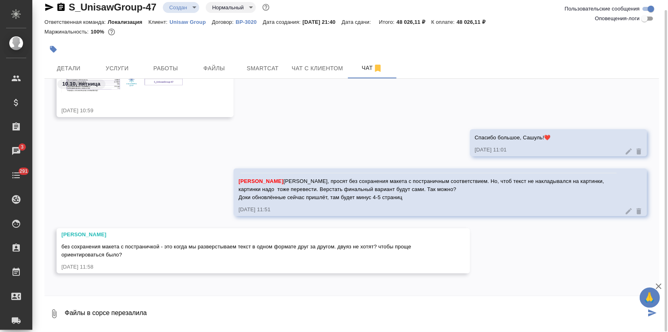
type textarea "Файлы в сорсе перезалила"
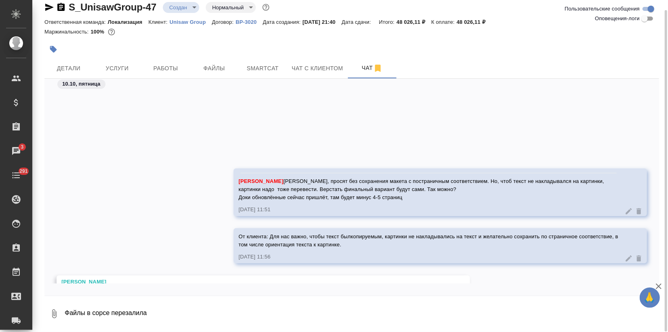
scroll to position [161, 0]
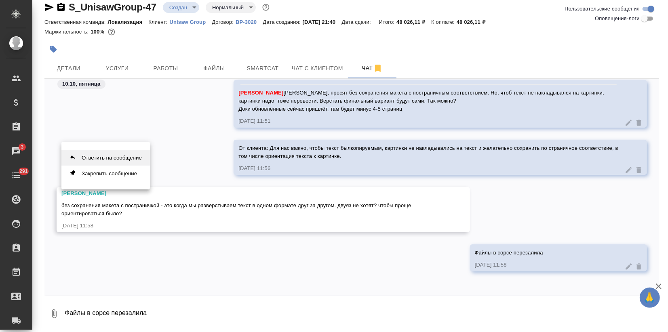
click at [126, 162] on button "Ответить на сообщение" at bounding box center [105, 158] width 88 height 16
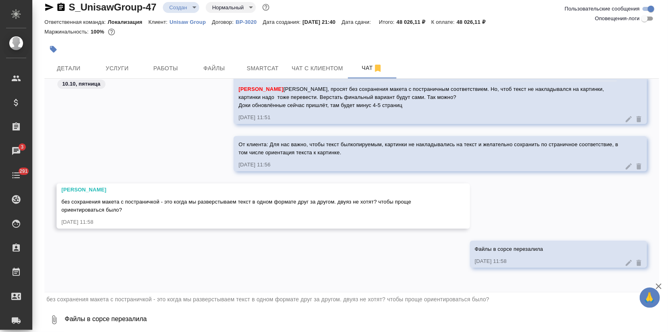
click at [80, 323] on textarea "Файлы в сорсе перезалила" at bounding box center [361, 319] width 595 height 27
type textarea "спросила, не хотят"
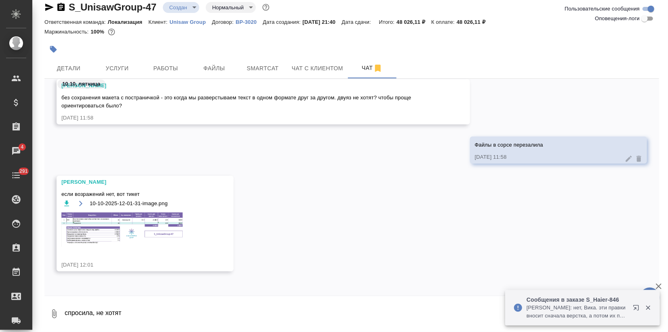
scroll to position [268, 0]
click at [133, 216] on img at bounding box center [121, 230] width 121 height 34
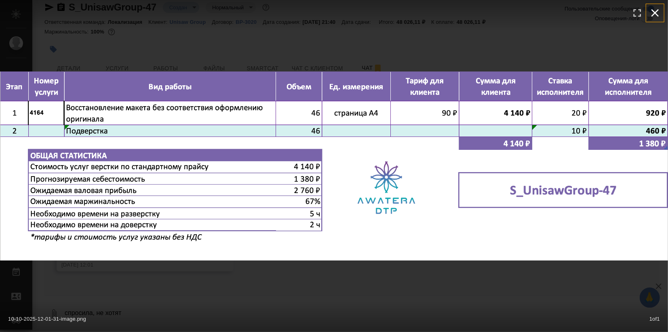
click at [652, 15] on icon "button" at bounding box center [655, 12] width 13 height 13
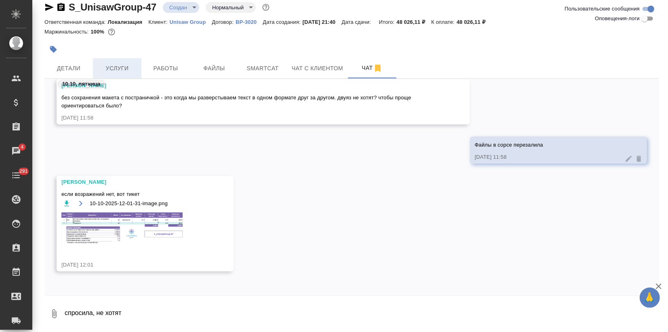
click at [121, 60] on button "Услуги" at bounding box center [117, 68] width 48 height 20
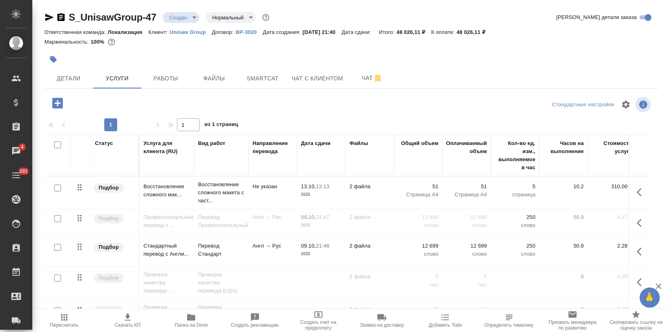
click at [58, 187] on input "checkbox" at bounding box center [57, 188] width 7 height 7
checkbox input "true"
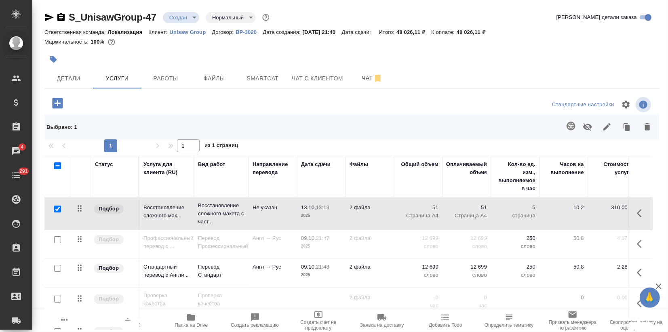
click at [643, 123] on icon "button" at bounding box center [647, 127] width 10 height 10
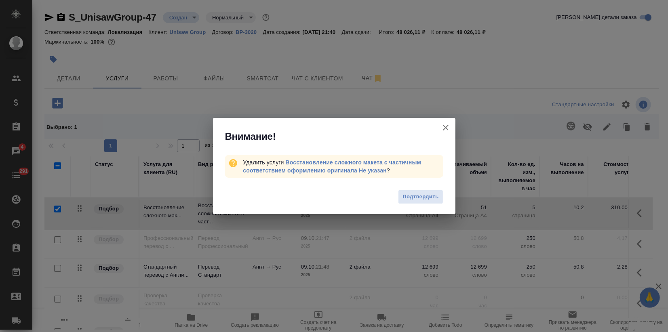
click at [420, 197] on span "Подтвердить" at bounding box center [420, 196] width 36 height 9
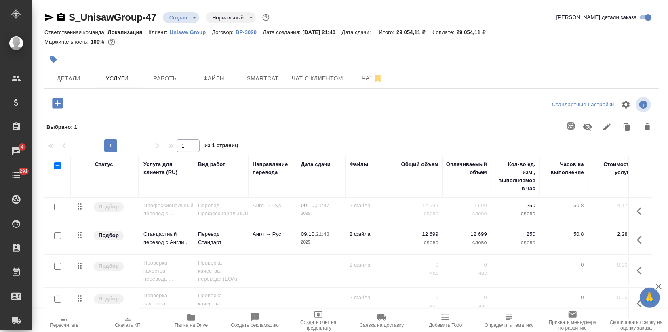
click at [58, 100] on icon "button" at bounding box center [58, 103] width 14 height 14
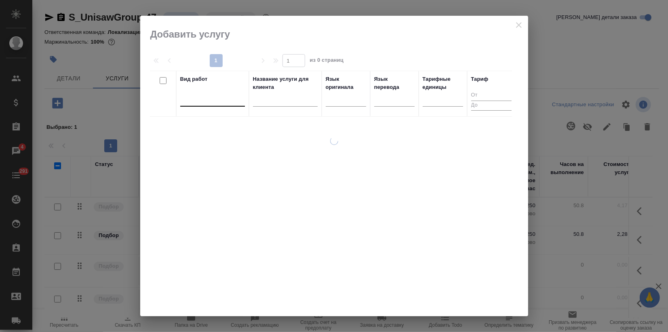
click at [188, 103] on div at bounding box center [212, 99] width 65 height 12
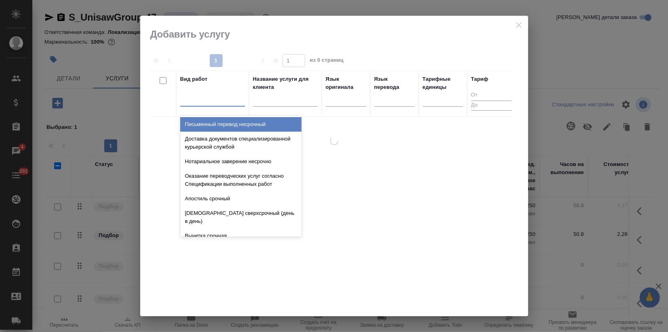
type input "д"
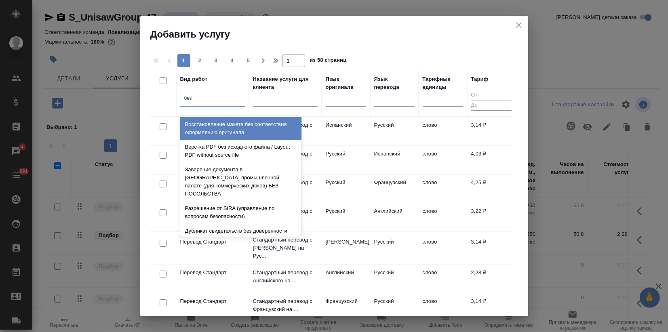
type input "без с"
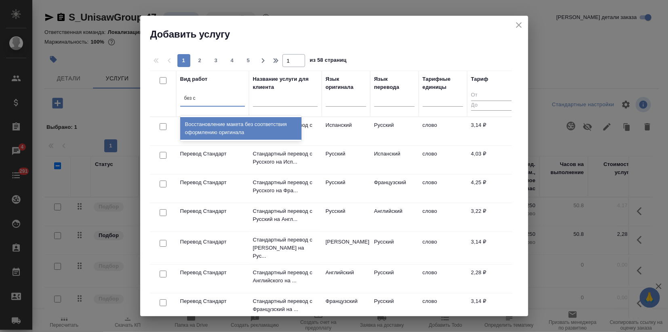
click at [225, 123] on div "Восстановление макета без соответствия оформлению оригинала" at bounding box center [240, 128] width 121 height 23
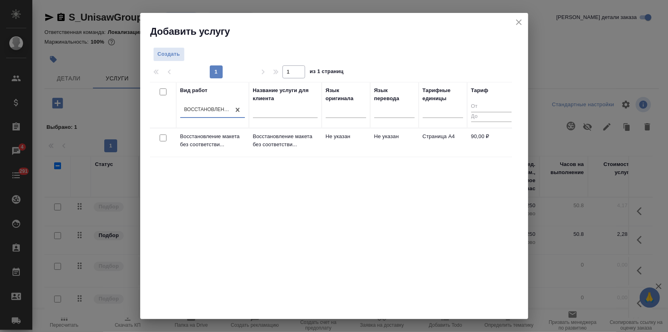
click at [350, 209] on div "Вид работ option Восстановление макета без соответствия оформлению оригинала, s…" at bounding box center [331, 203] width 362 height 242
click at [284, 139] on p "Восстановление макета без соответстви..." at bounding box center [285, 141] width 65 height 16
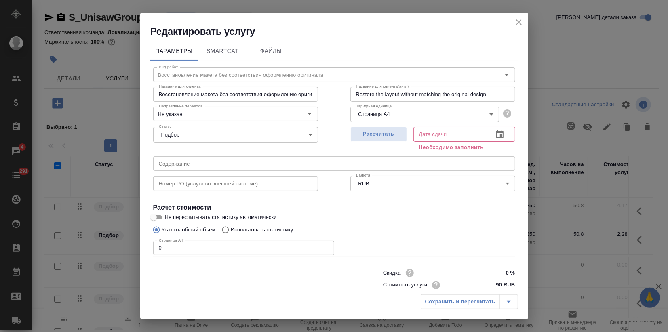
click at [517, 22] on icon "close" at bounding box center [519, 22] width 10 height 10
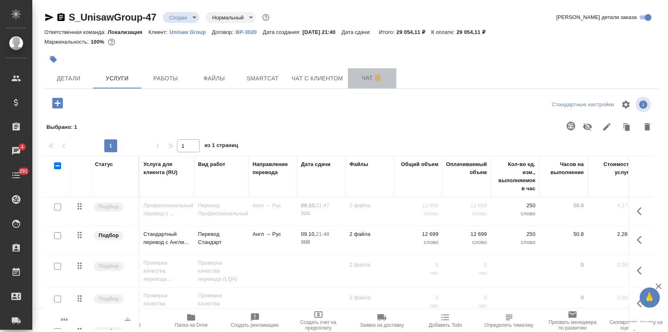
click at [366, 82] on span "Чат" at bounding box center [372, 78] width 39 height 10
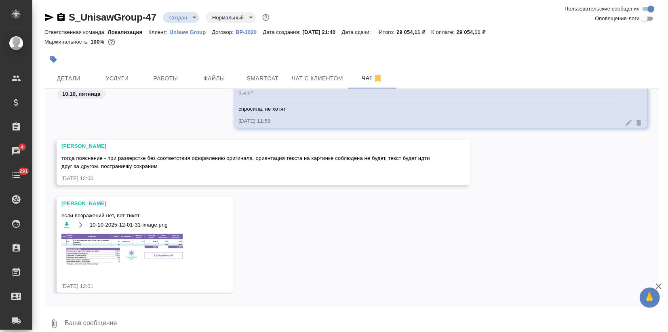
scroll to position [580, 0]
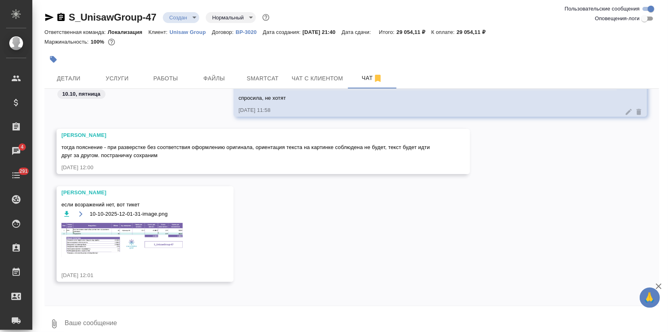
click at [112, 245] on img at bounding box center [121, 240] width 121 height 34
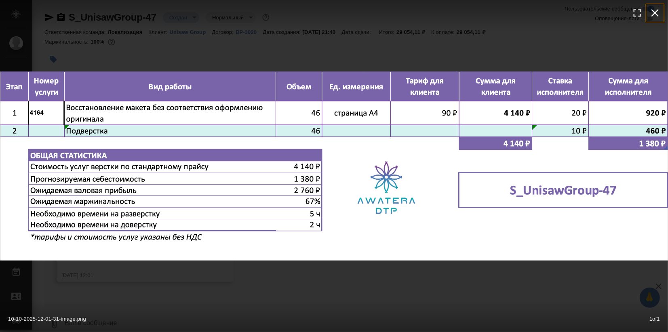
click at [659, 9] on icon "button" at bounding box center [655, 12] width 13 height 13
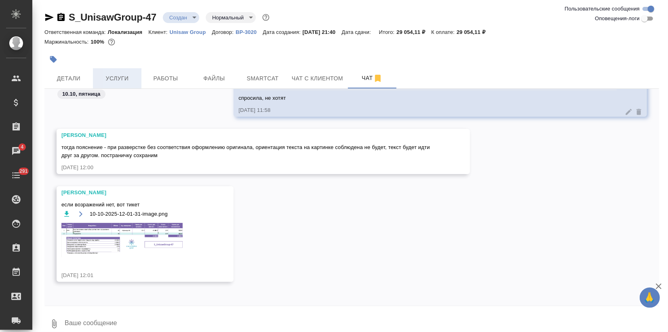
click at [119, 75] on span "Услуги" at bounding box center [117, 79] width 39 height 10
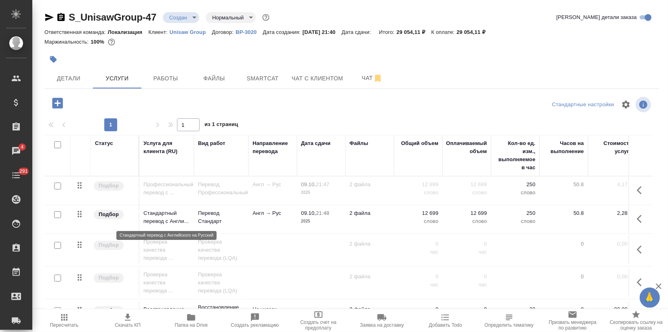
click at [171, 220] on p "Стандартный перевод с Англи..." at bounding box center [166, 217] width 46 height 16
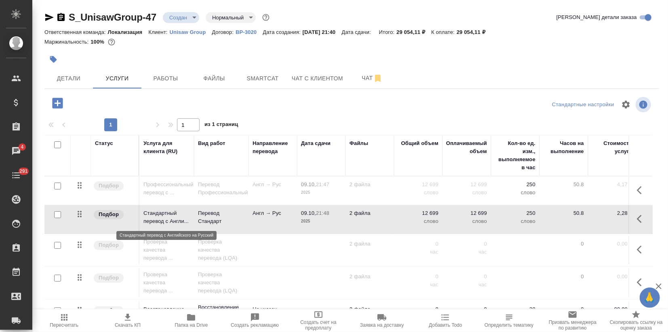
click at [171, 220] on p "Стандартный перевод с Англи..." at bounding box center [166, 217] width 46 height 16
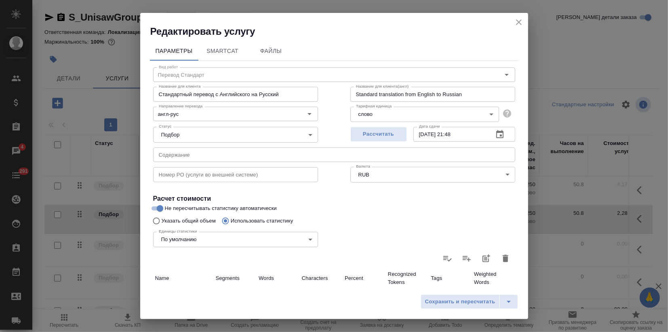
click at [515, 24] on icon "close" at bounding box center [519, 22] width 10 height 10
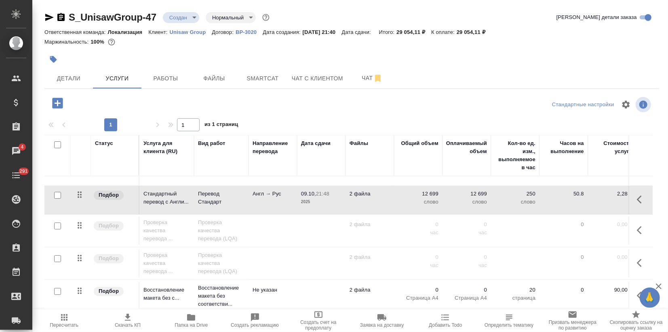
scroll to position [29, 0]
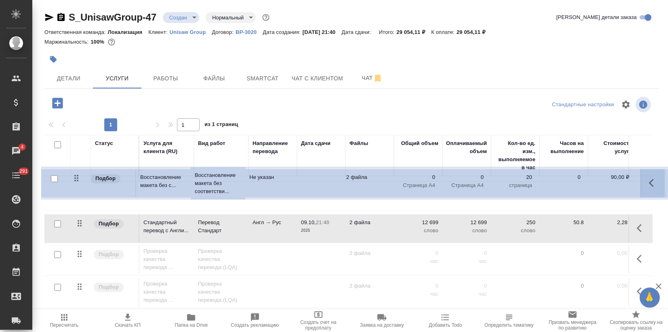
drag, startPoint x: 82, startPoint y: 282, endPoint x: 78, endPoint y: 176, distance: 105.9
click at [78, 176] on table "Статус Услуга для клиента (RU) Вид работ Направление перевода Дата сдачи Файлы …" at bounding box center [425, 210] width 762 height 197
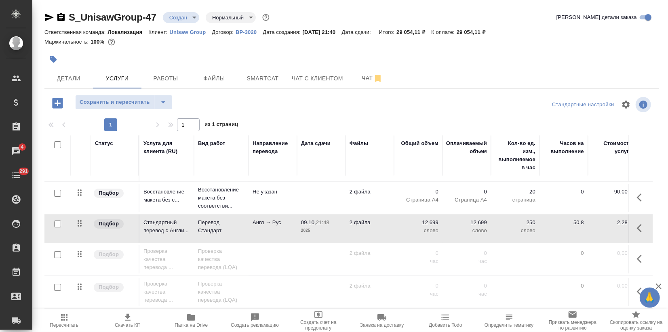
scroll to position [0, 0]
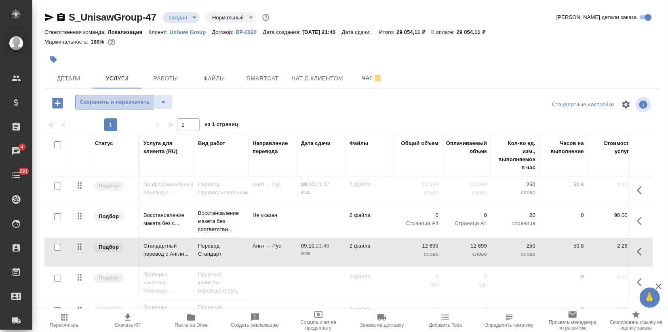
click at [129, 102] on span "Сохранить и пересчитать" at bounding box center [115, 102] width 70 height 9
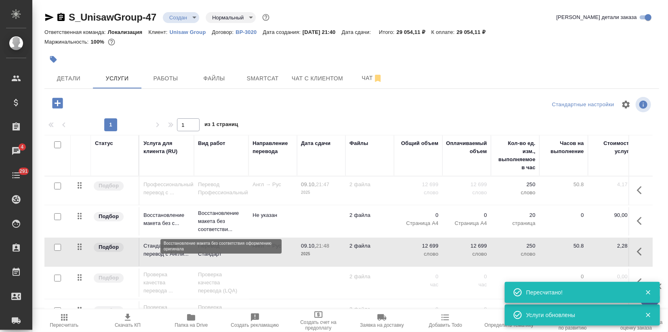
click at [201, 217] on p "Восстановление макета без соответстви..." at bounding box center [221, 221] width 46 height 24
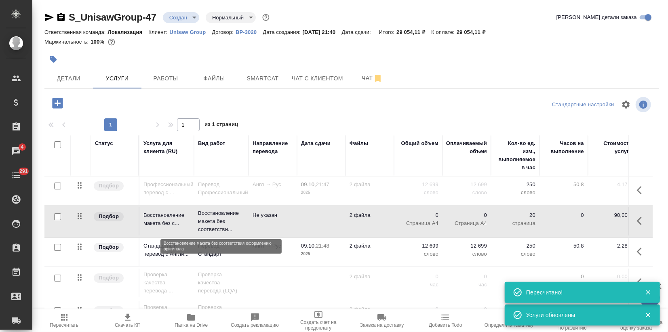
click at [201, 217] on p "Восстановление макета без соответстви..." at bounding box center [221, 221] width 46 height 24
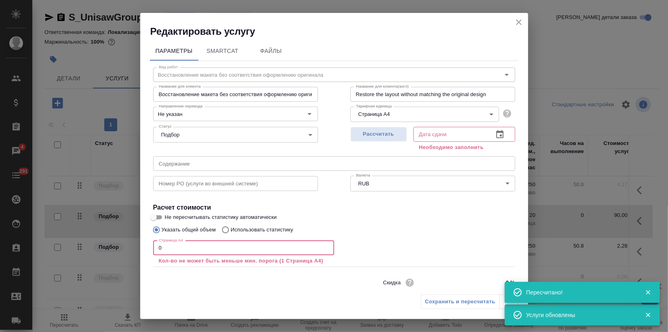
drag, startPoint x: 162, startPoint y: 247, endPoint x: 59, endPoint y: 255, distance: 103.4
click at [134, 252] on div "Редактировать услугу Параметры SmartCat Файлы Вид работ Восстановление макета б…" at bounding box center [334, 166] width 668 height 332
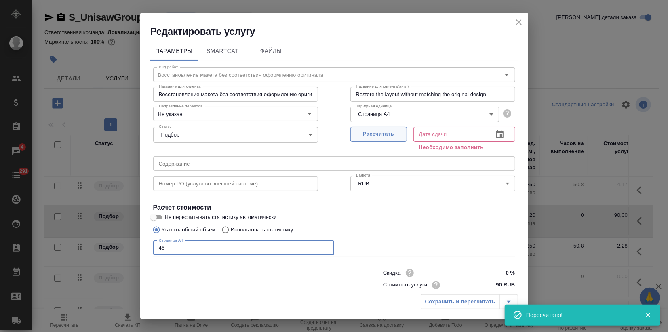
type input "46"
click at [369, 135] on span "Рассчитать" at bounding box center [379, 134] width 48 height 9
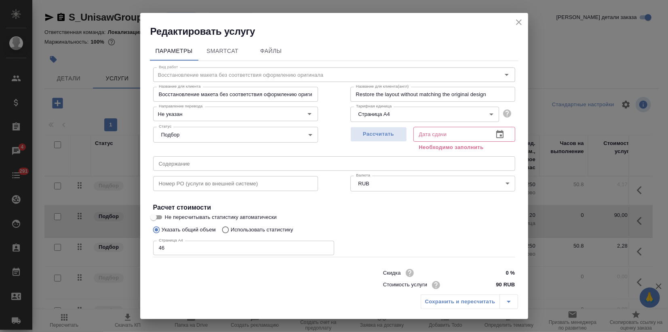
type input "10.10.2025 14:47"
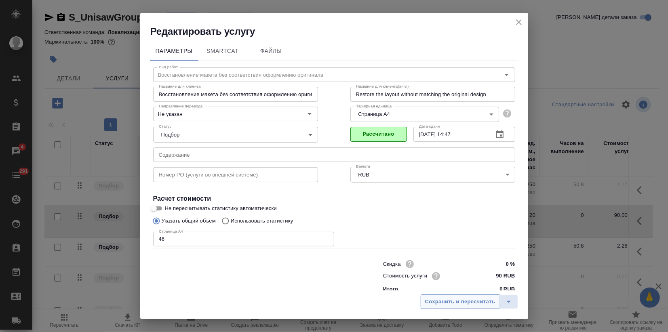
click at [450, 304] on span "Сохранить и пересчитать" at bounding box center [460, 301] width 70 height 9
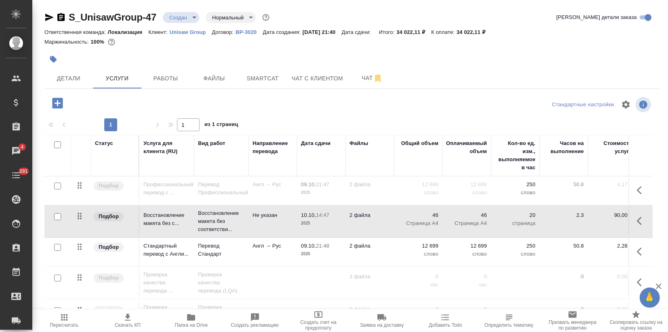
click at [255, 246] on p "Англ → Рус" at bounding box center [273, 246] width 40 height 8
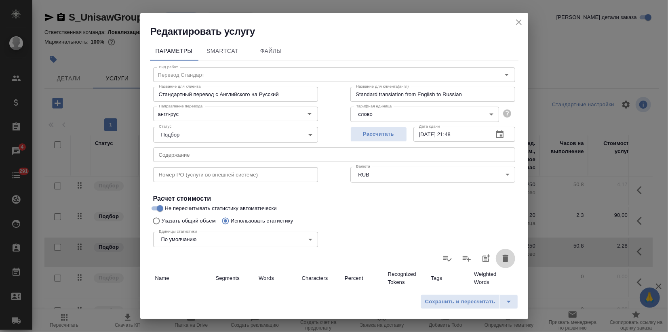
click at [501, 257] on icon "button" at bounding box center [506, 259] width 10 height 10
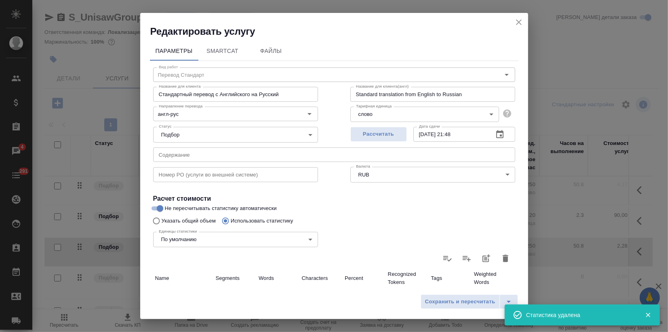
type input "0"
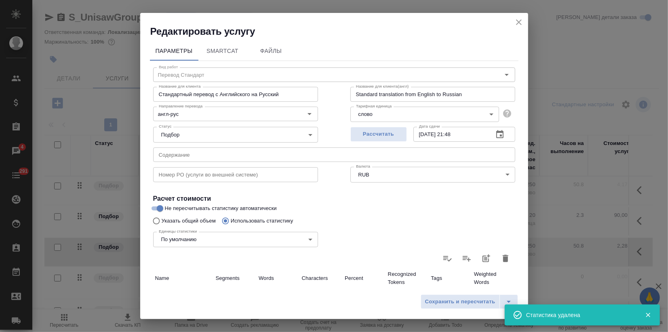
type input "0"
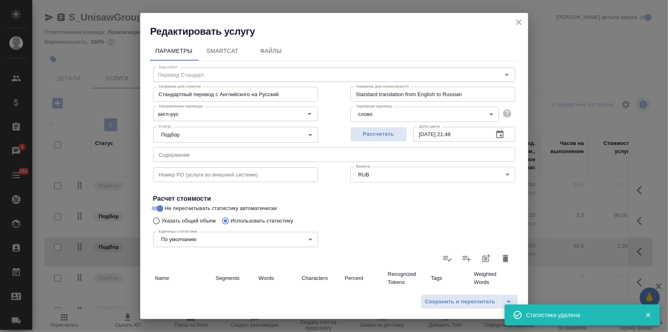
type input "0"
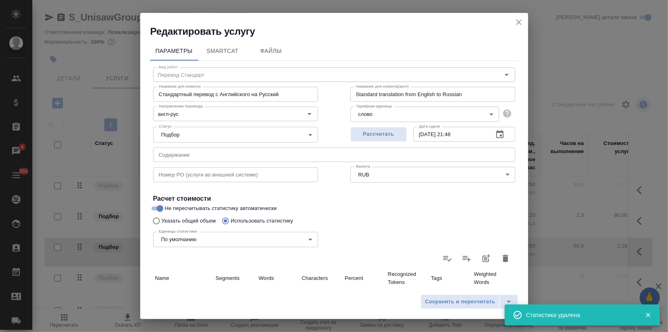
type input "0"
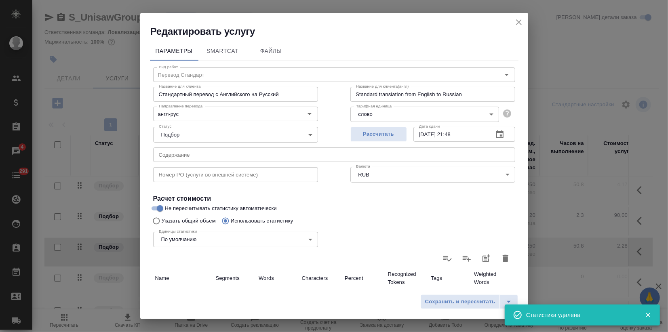
type input "0"
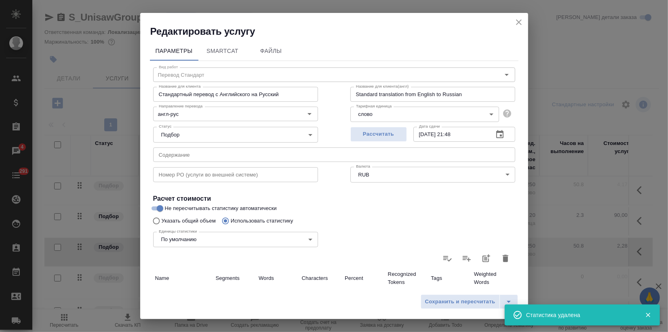
type input "0"
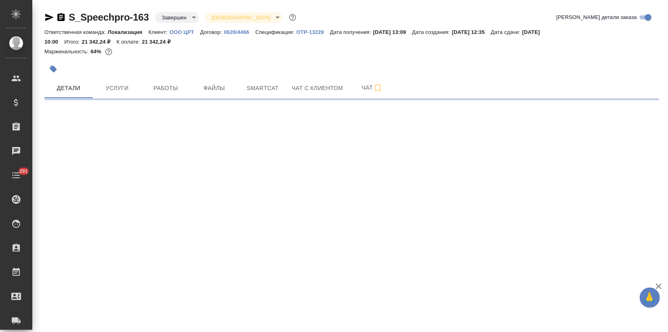
select select "RU"
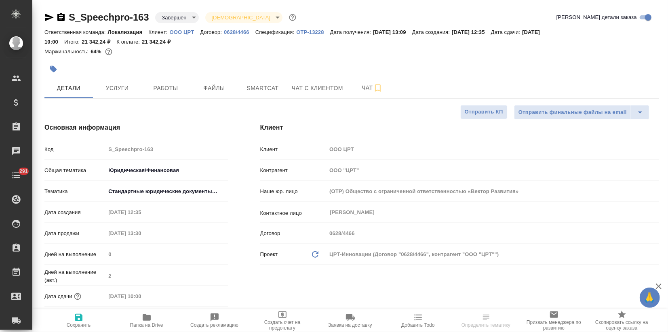
type textarea "x"
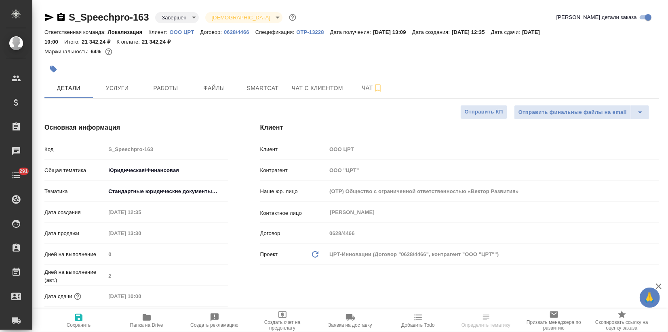
type textarea "x"
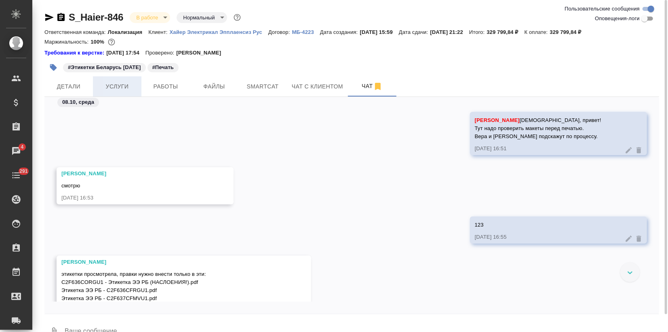
click at [119, 84] on span "Услуги" at bounding box center [117, 87] width 39 height 10
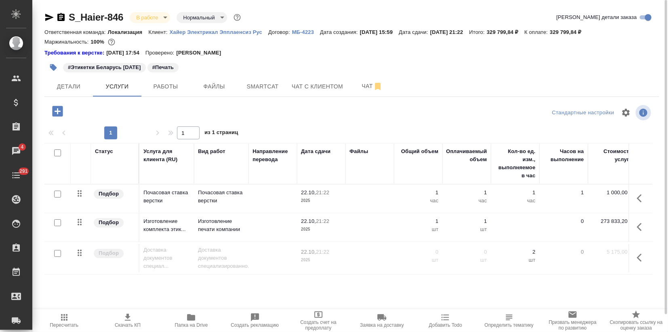
click at [294, 61] on div "#Этикетки Беларусь [DATE] #Печать" at bounding box center [249, 68] width 410 height 18
click at [369, 86] on span "Чат" at bounding box center [372, 86] width 39 height 10
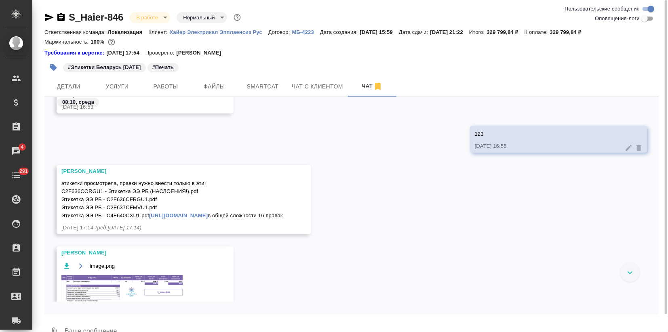
scroll to position [129, 0]
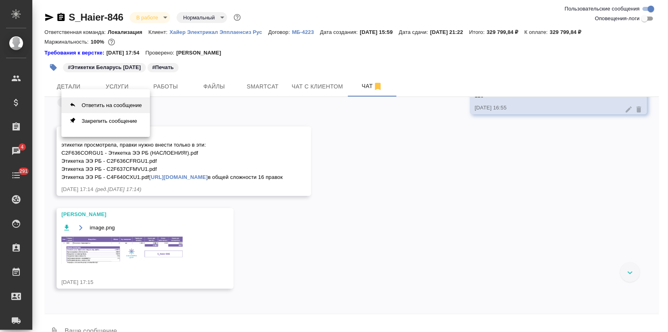
click at [114, 110] on button "Ответить на сообщение" at bounding box center [105, 105] width 88 height 16
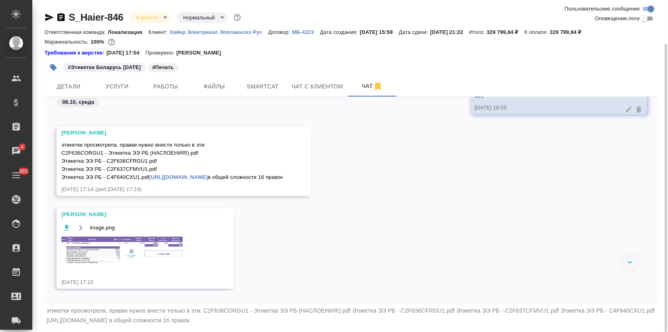
scroll to position [23, 0]
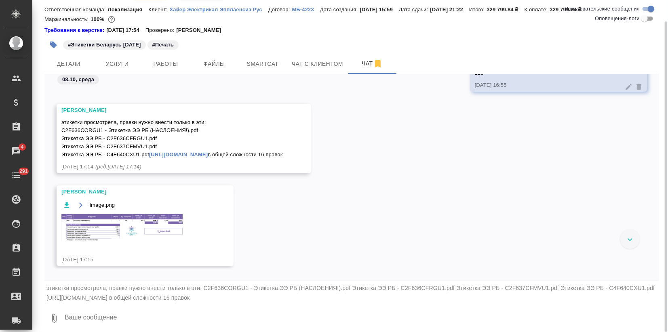
click at [165, 323] on textarea at bounding box center [361, 318] width 595 height 27
click at [92, 317] on textarea "Саш, тут в типографии" at bounding box center [355, 318] width 582 height 27
click at [139, 317] on textarea "Саш, тут у типографии" at bounding box center [355, 318] width 582 height 27
paste textarea
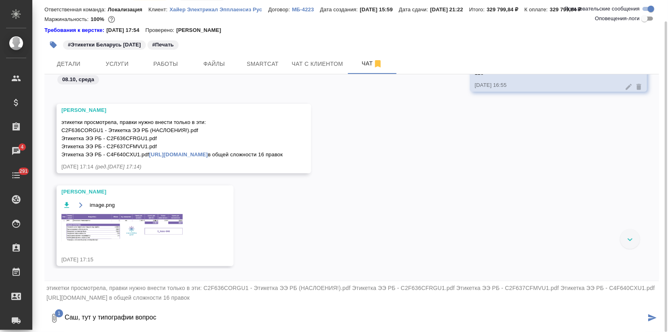
type textarea "Саш, тут у типографии вопрос"
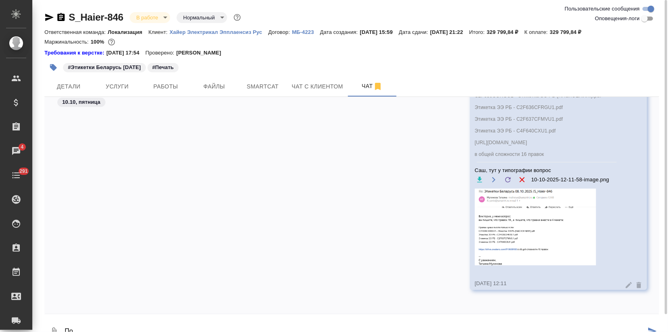
scroll to position [18, 0]
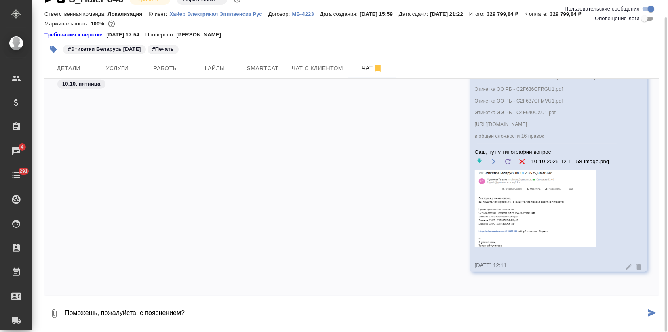
type textarea "Поможешь, пожалуйста, с пояснением?"
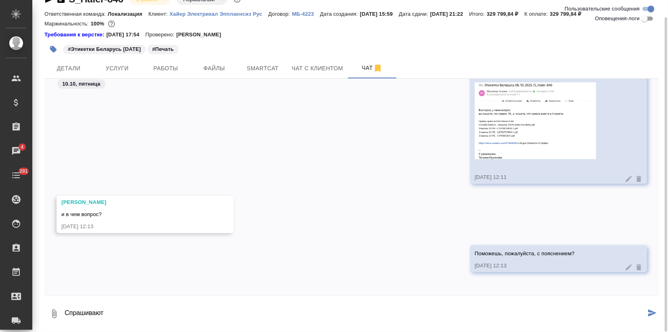
drag, startPoint x: 62, startPoint y: 318, endPoint x: 48, endPoint y: 320, distance: 13.8
click at [48, 320] on div "0 Спрашивают" at bounding box center [351, 313] width 615 height 27
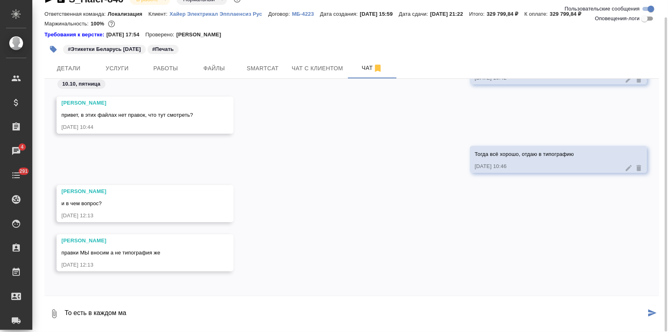
scroll to position [587, 0]
type textarea "То есть в каждом макете 4 правки и они уже внесены, так?"
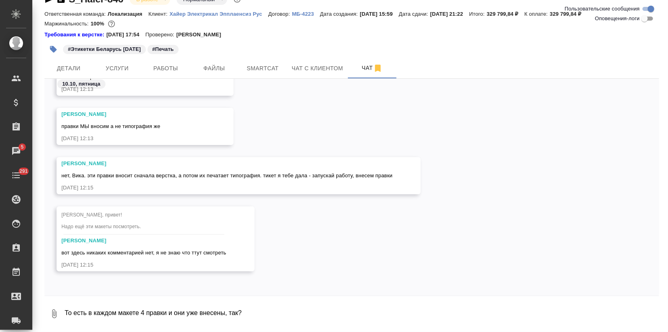
scroll to position [713, 0]
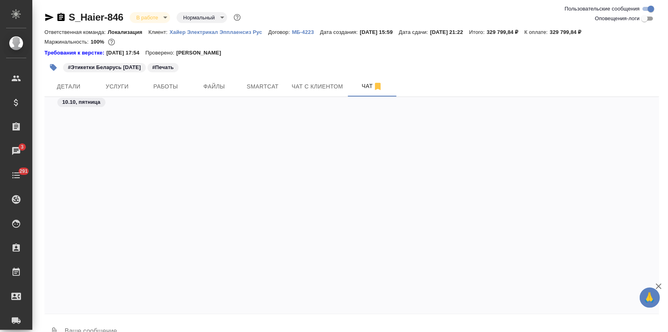
scroll to position [449, 0]
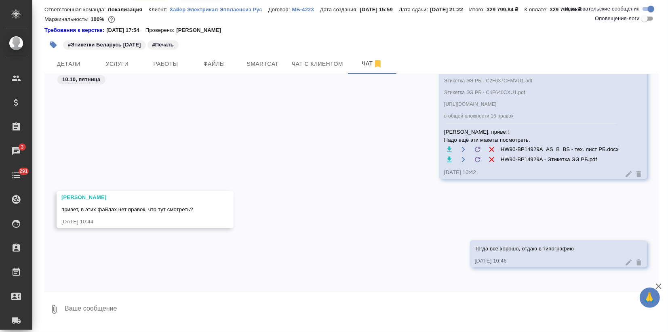
click at [659, 287] on icon "button" at bounding box center [659, 287] width 10 height 10
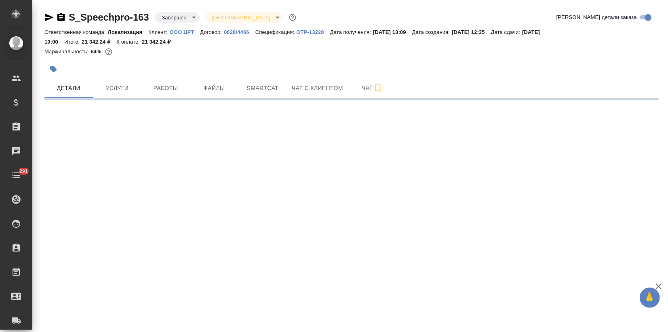
select select "RU"
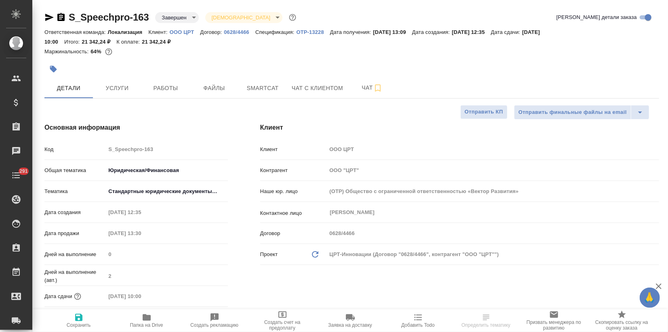
type textarea "x"
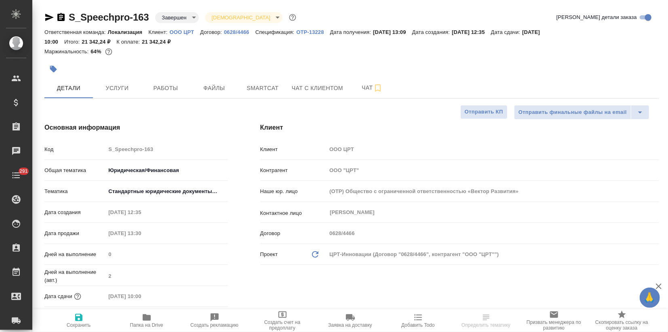
type textarea "x"
click at [47, 17] on icon "button" at bounding box center [49, 18] width 10 height 10
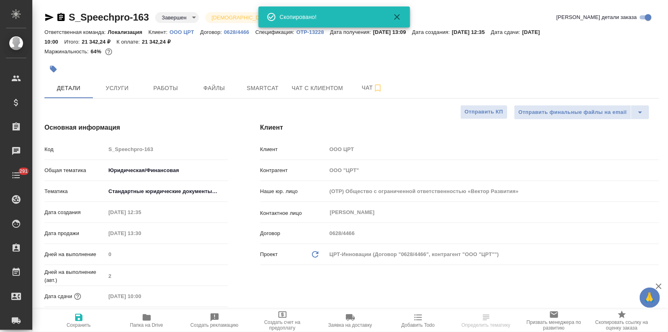
type textarea "x"
select select "RU"
type textarea "x"
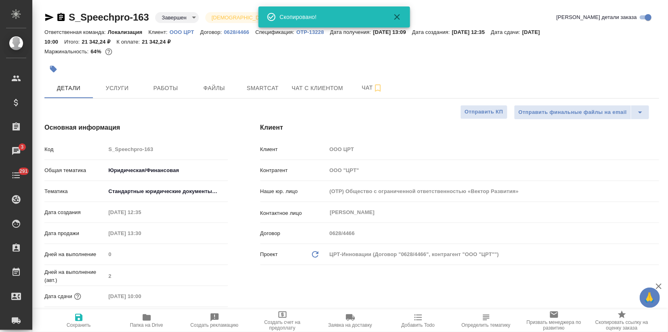
type textarea "x"
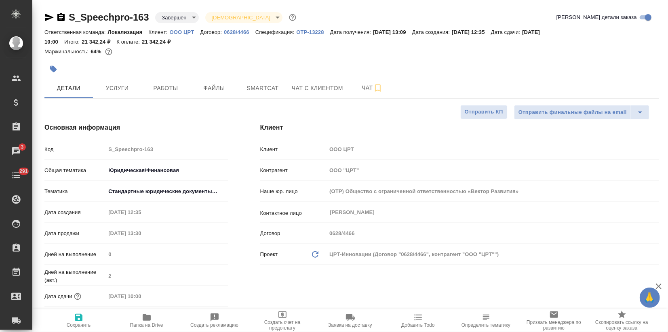
type textarea "x"
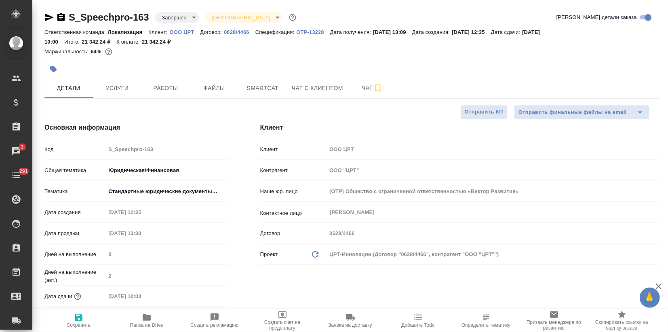
type textarea "x"
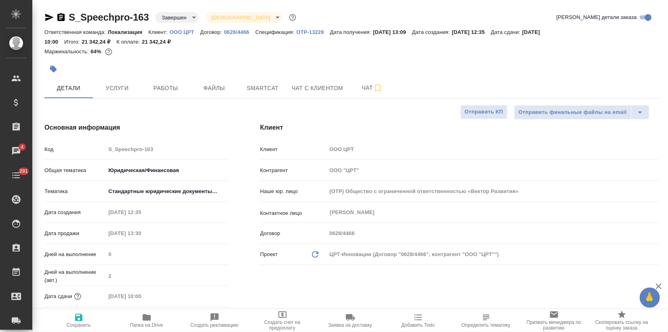
type textarea "x"
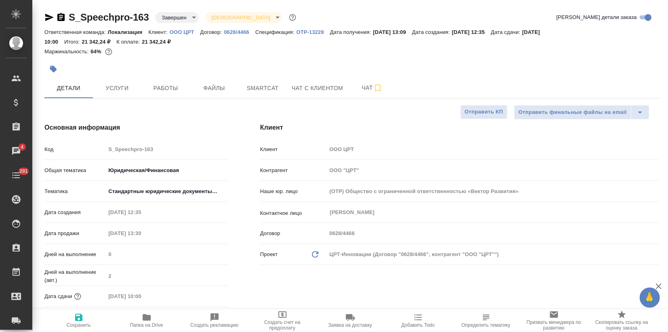
type textarea "x"
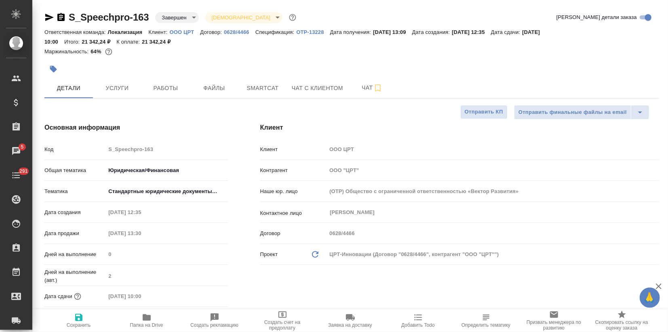
type textarea "x"
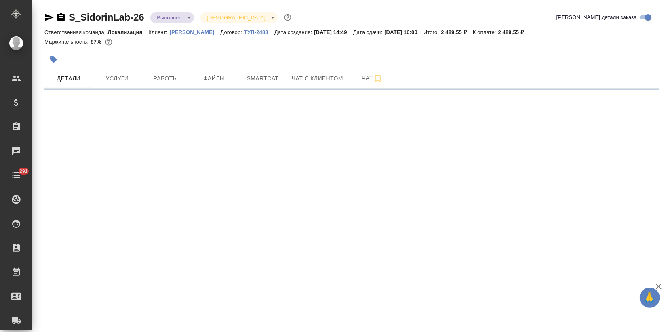
select select "RU"
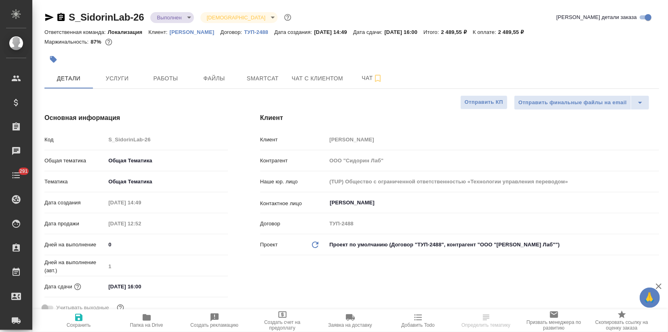
type textarea "x"
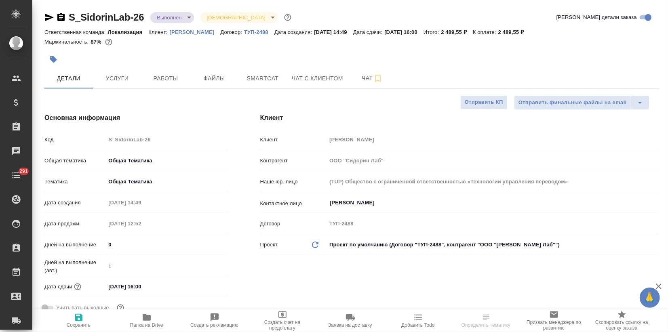
type textarea "x"
click at [145, 324] on span "Папка на Drive" at bounding box center [146, 325] width 33 height 6
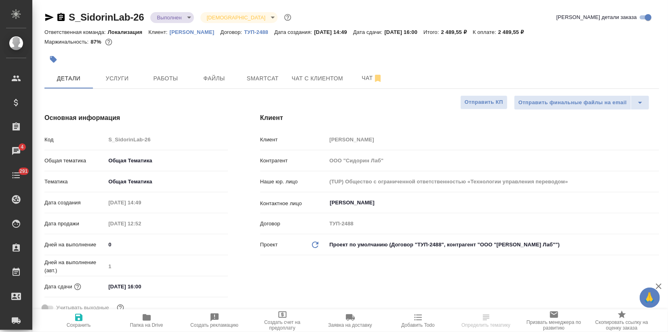
select select "RU"
type textarea "x"
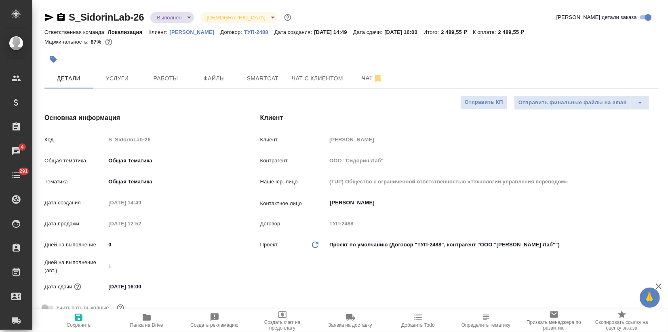
type textarea "x"
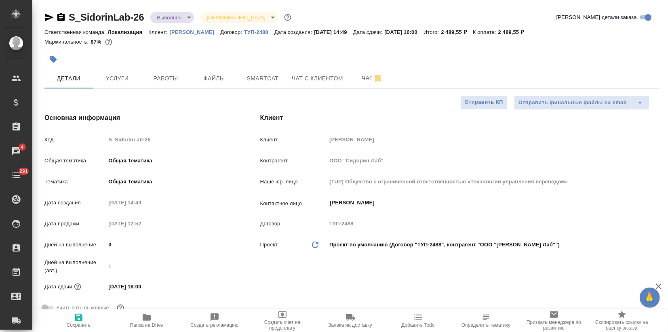
type textarea "x"
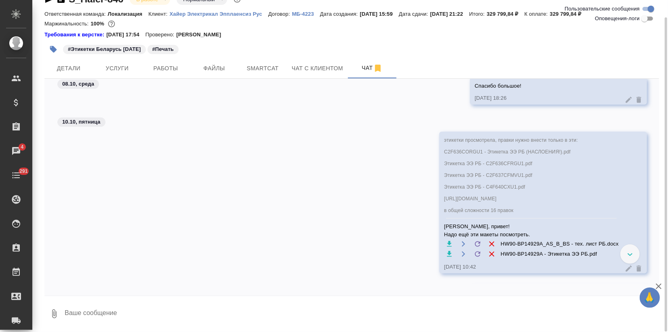
scroll to position [224, 0]
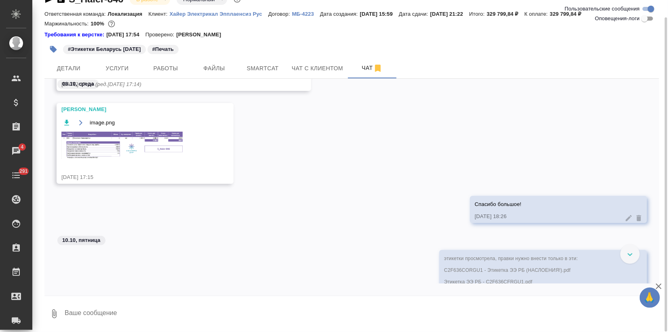
click at [95, 154] on img at bounding box center [121, 145] width 121 height 27
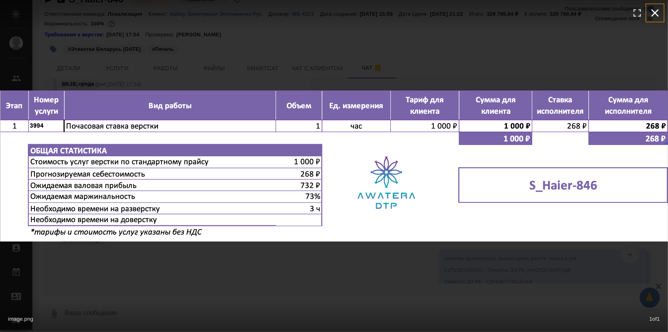
click at [656, 9] on icon "button" at bounding box center [655, 12] width 13 height 13
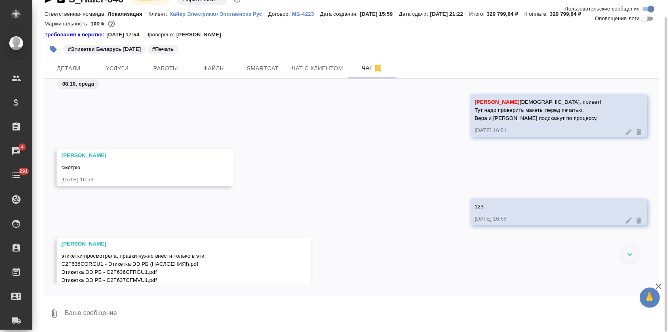
scroll to position [0, 0]
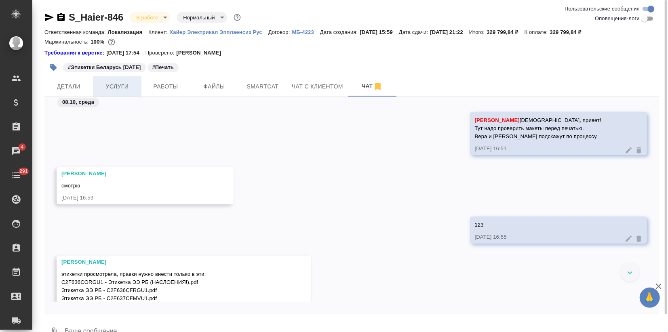
click at [112, 86] on span "Услуги" at bounding box center [117, 87] width 39 height 10
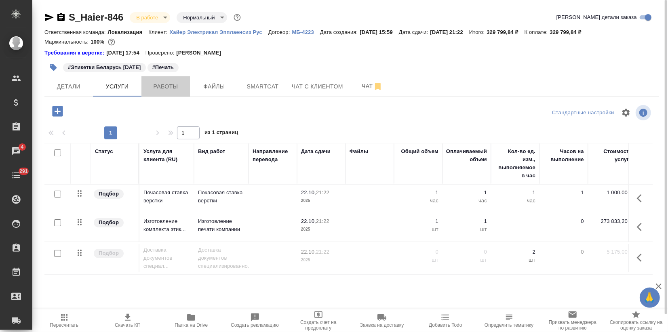
click at [163, 84] on span "Работы" at bounding box center [165, 87] width 39 height 10
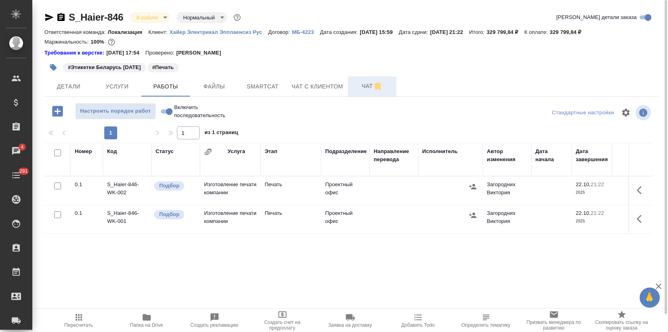
click at [361, 89] on span "Чат" at bounding box center [372, 86] width 39 height 10
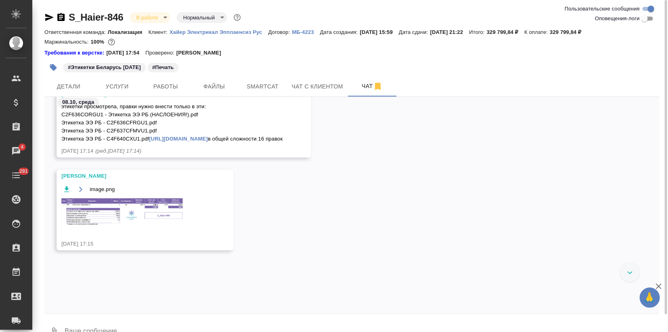
scroll to position [224, 0]
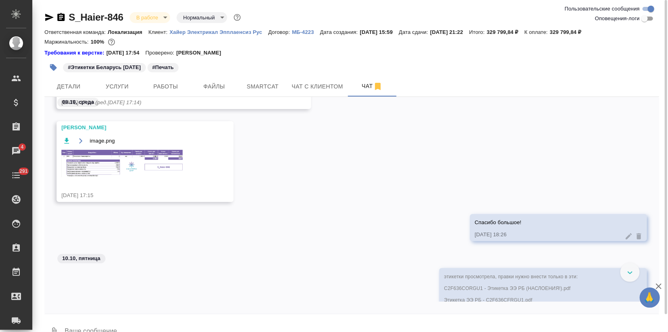
click at [114, 177] on img at bounding box center [121, 163] width 121 height 27
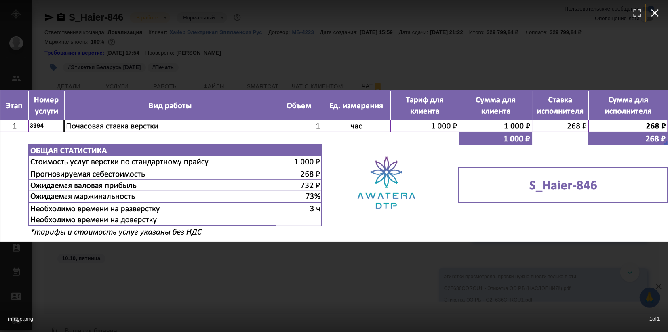
click at [652, 16] on icon "button" at bounding box center [655, 13] width 8 height 8
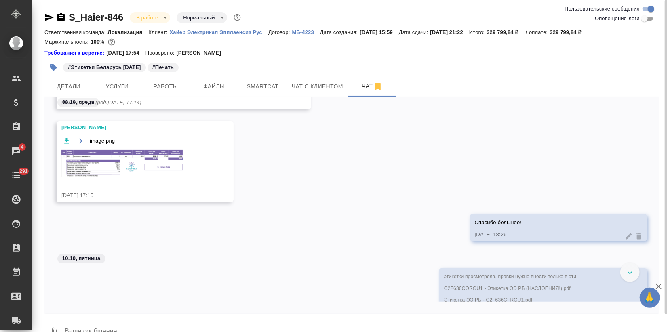
scroll to position [135, 0]
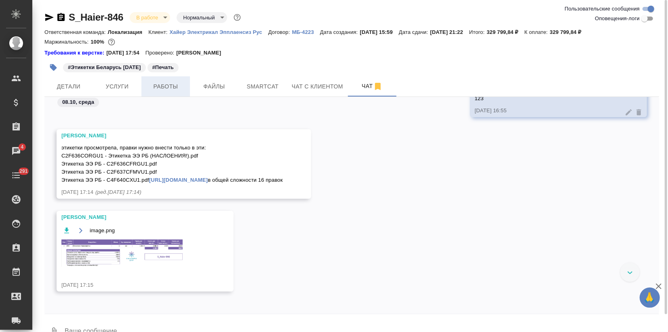
click at [154, 86] on span "Работы" at bounding box center [165, 87] width 39 height 10
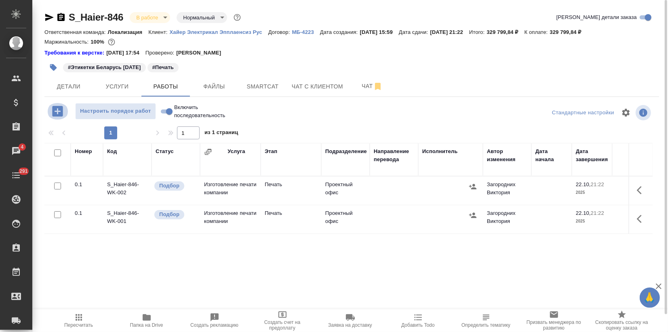
click at [55, 109] on icon "button" at bounding box center [57, 111] width 11 height 11
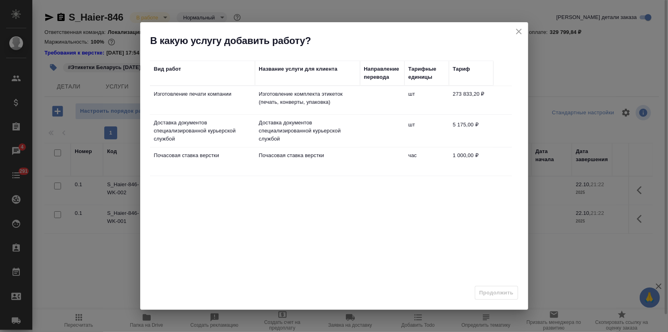
click at [238, 164] on td "Почасовая ставка верстки" at bounding box center [202, 161] width 105 height 28
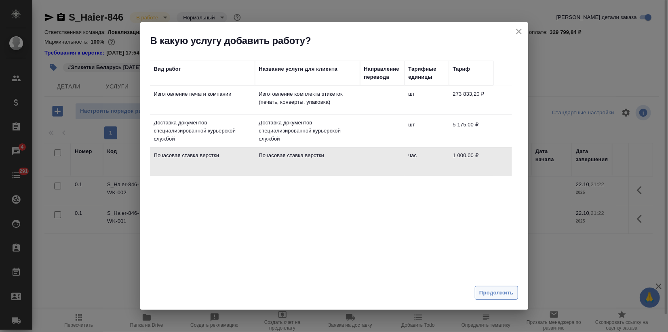
click at [497, 297] on span "Продолжить" at bounding box center [496, 293] width 34 height 9
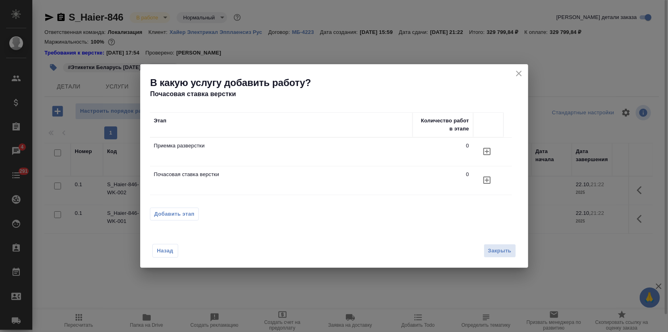
click at [215, 183] on td "Почасовая ставка верстки" at bounding box center [281, 180] width 263 height 28
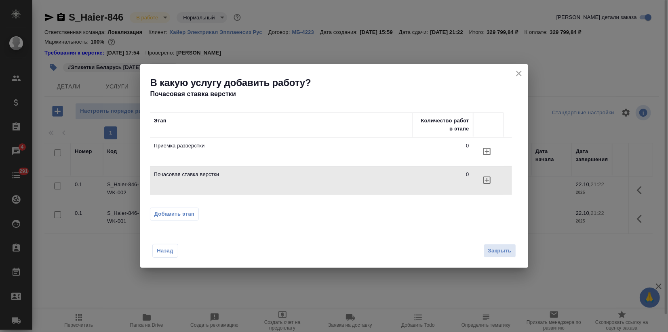
click at [485, 179] on icon "button" at bounding box center [487, 180] width 10 height 10
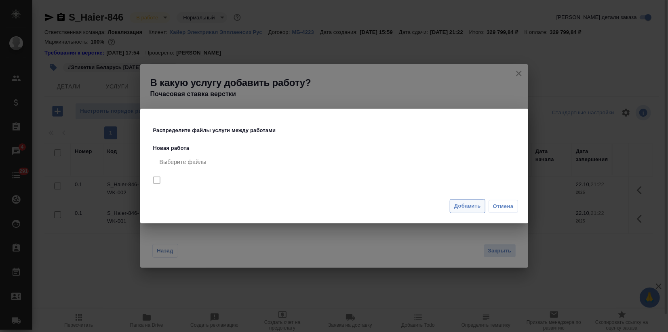
click at [473, 206] on span "Добавить" at bounding box center [467, 206] width 27 height 9
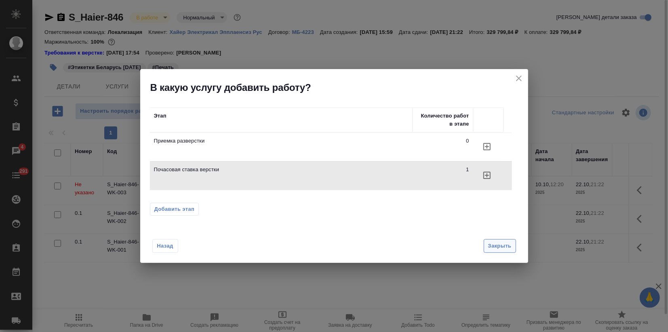
click at [503, 249] on span "Закрыть" at bounding box center [499, 246] width 23 height 9
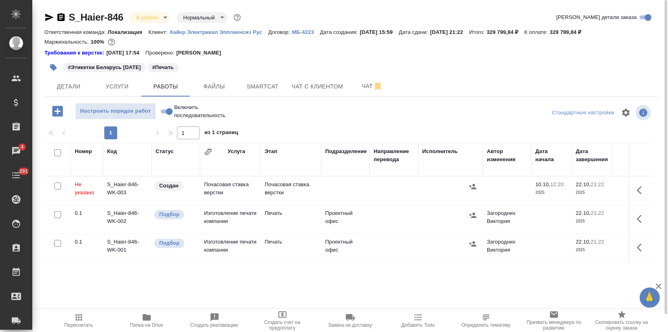
click at [165, 113] on input "Включить последовательность" at bounding box center [169, 112] width 29 height 10
checkbox input "true"
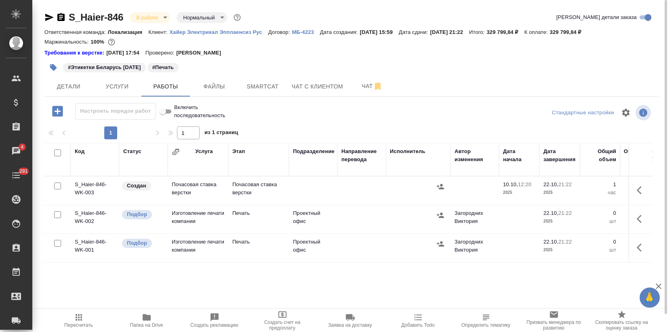
click at [645, 186] on icon "button" at bounding box center [642, 190] width 10 height 10
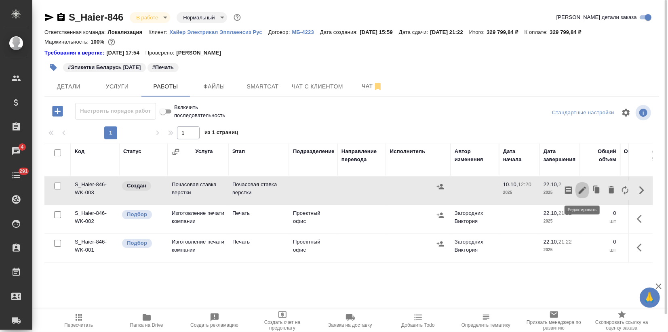
click at [586, 188] on icon "button" at bounding box center [582, 190] width 10 height 10
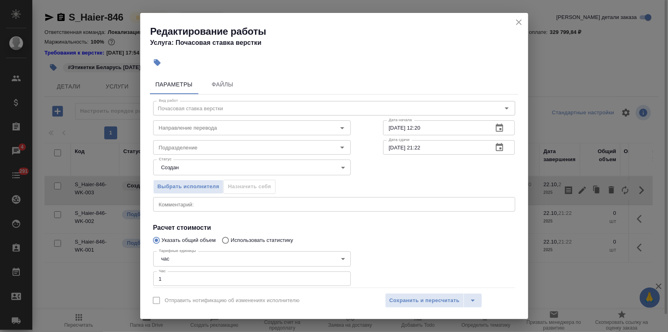
click at [520, 26] on icon "close" at bounding box center [519, 22] width 10 height 10
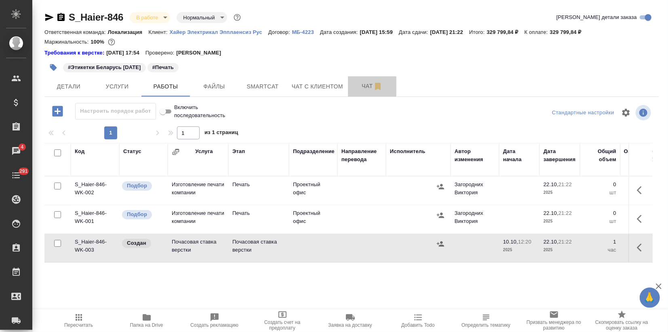
drag, startPoint x: 361, startPoint y: 87, endPoint x: 358, endPoint y: 114, distance: 26.8
click at [361, 87] on span "Чат" at bounding box center [372, 86] width 39 height 10
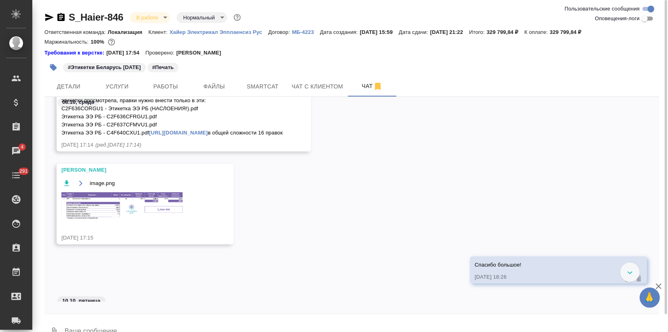
scroll to position [217, 0]
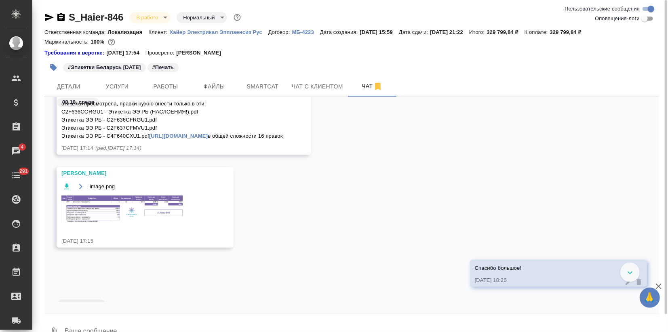
click at [140, 221] on img at bounding box center [121, 209] width 121 height 27
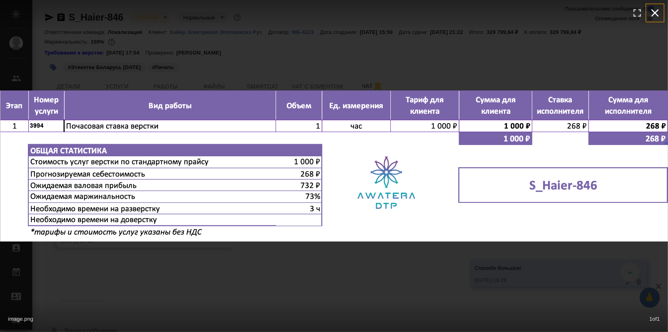
click at [656, 13] on icon "button" at bounding box center [655, 13] width 8 height 8
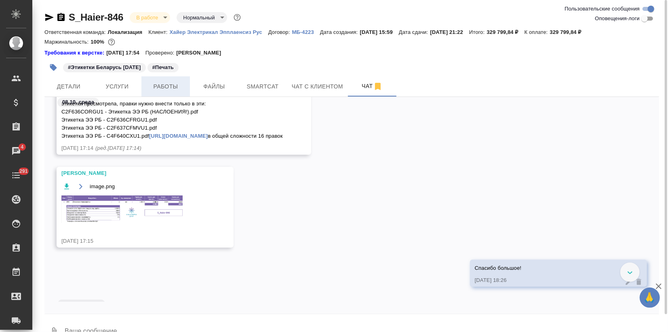
click at [155, 86] on span "Работы" at bounding box center [165, 87] width 39 height 10
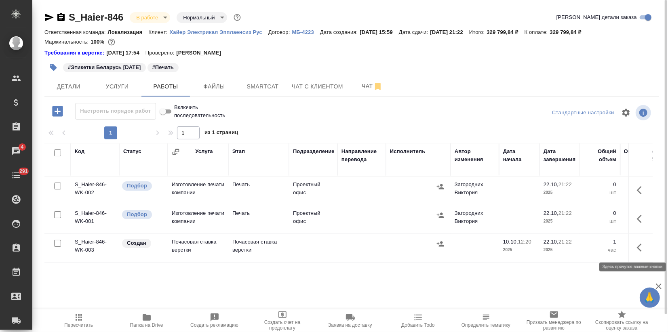
click at [634, 246] on button "button" at bounding box center [641, 247] width 19 height 19
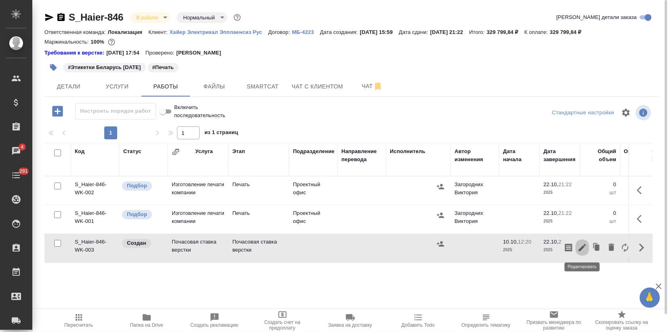
click at [586, 250] on icon "button" at bounding box center [582, 248] width 10 height 10
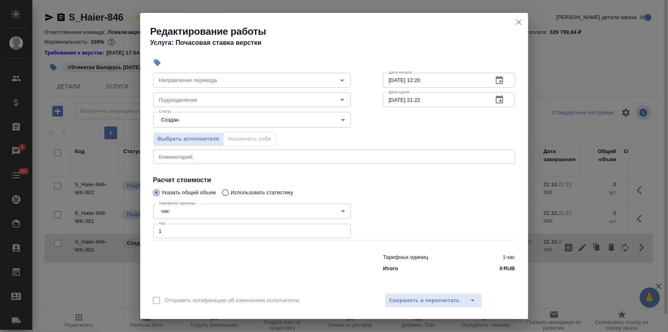
scroll to position [48, 0]
click at [107, 235] on div "Редактирование работы Услуга: Почасовая ставка верстки Параметры Файлы Вид рабо…" at bounding box center [334, 166] width 668 height 332
type input "3"
type input "1"
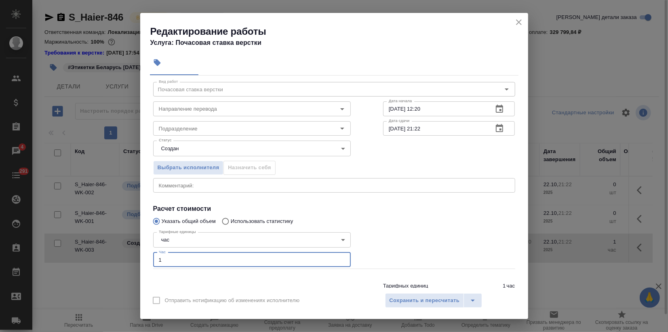
scroll to position [3, 0]
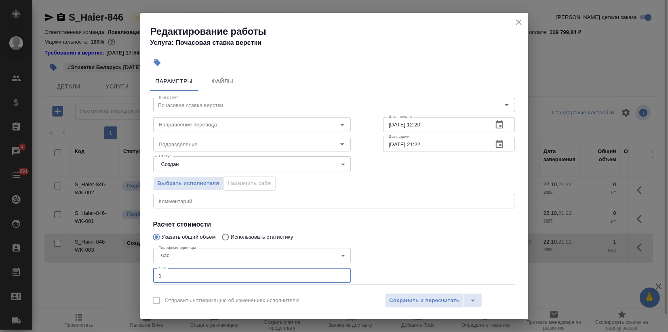
click at [496, 124] on icon "button" at bounding box center [499, 124] width 7 height 8
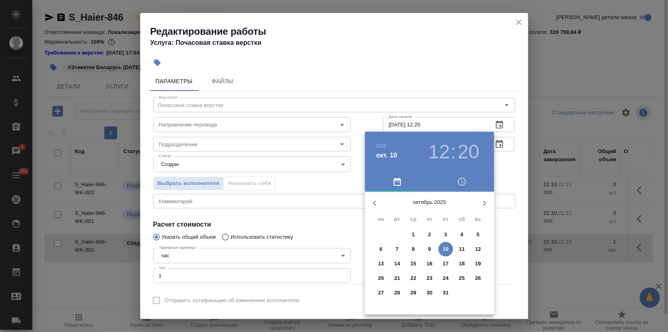
click at [446, 250] on p "10" at bounding box center [446, 249] width 6 height 8
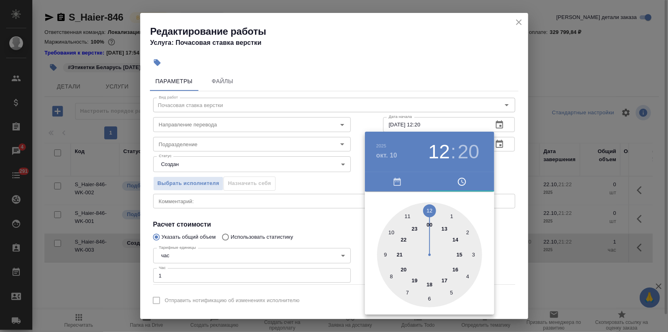
click at [381, 64] on div at bounding box center [334, 166] width 668 height 332
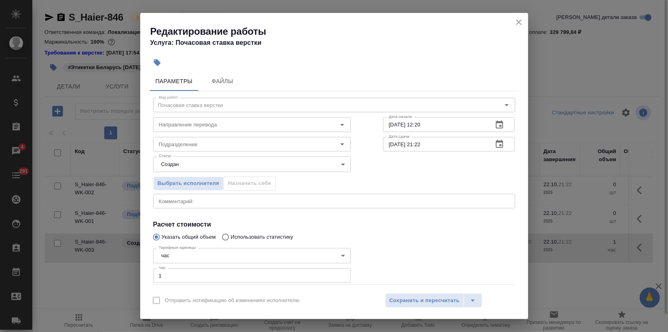
click at [496, 147] on icon "button" at bounding box center [499, 144] width 7 height 8
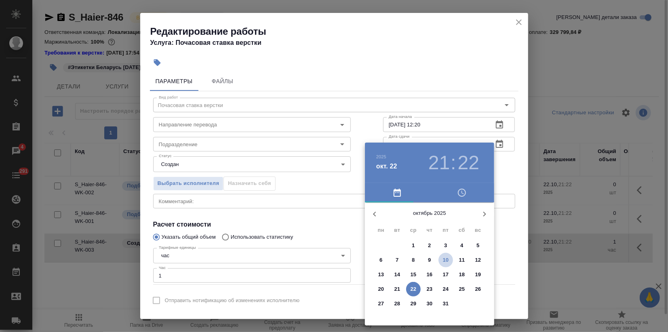
click at [444, 259] on p "10" at bounding box center [446, 260] width 6 height 8
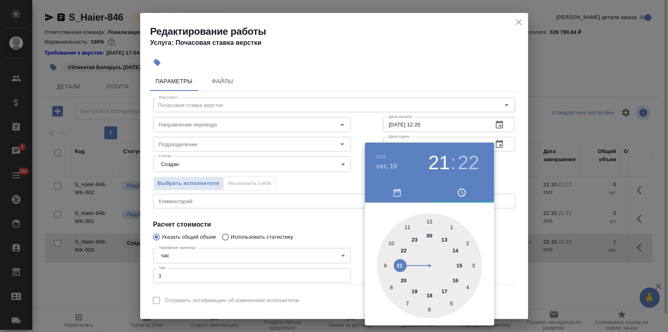
click at [459, 264] on div at bounding box center [429, 265] width 105 height 105
type input "10.10.2025 15:00"
click at [429, 220] on div at bounding box center [429, 265] width 105 height 105
click at [346, 216] on div at bounding box center [334, 166] width 668 height 332
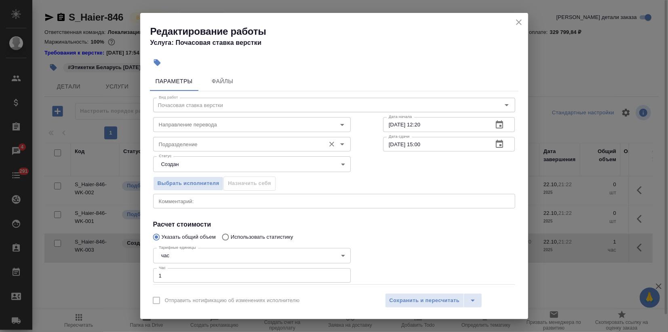
click at [221, 143] on input "Подразделение" at bounding box center [239, 144] width 166 height 10
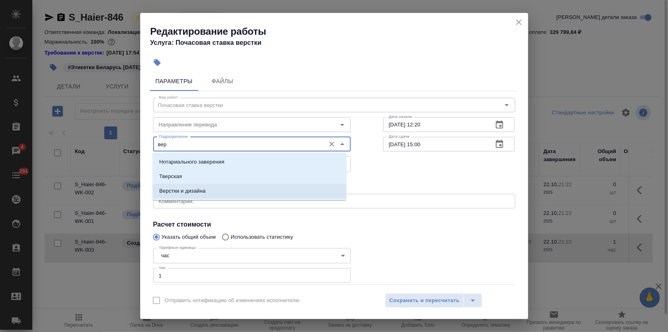
click at [221, 191] on li "Верстки и дизайна" at bounding box center [250, 191] width 194 height 15
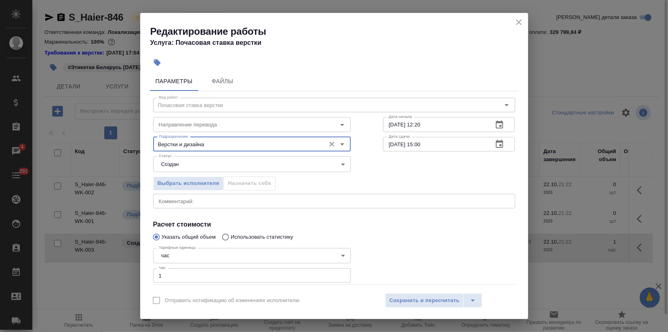
type input "Верстки и дизайна"
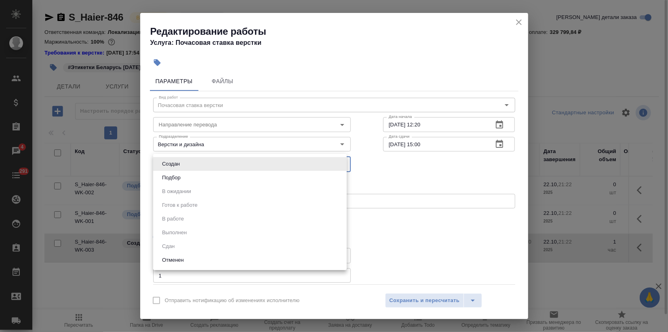
drag, startPoint x: 337, startPoint y: 160, endPoint x: 333, endPoint y: 162, distance: 4.2
click at [337, 160] on body "🙏 .cls-1 fill:#fff; AWATERA Zagorodnikh Viktoria Клиенты Спецификации Заказы 4 …" at bounding box center [334, 166] width 668 height 332
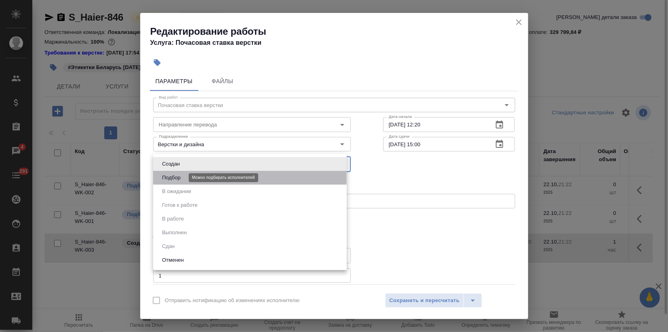
click at [175, 177] on button "Подбор" at bounding box center [171, 177] width 23 height 9
type input "recruiting"
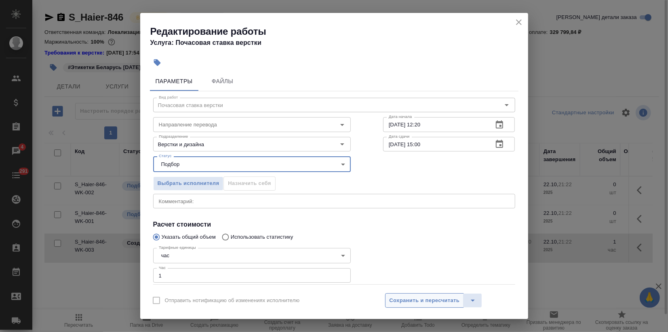
click at [419, 301] on span "Сохранить и пересчитать" at bounding box center [425, 300] width 70 height 9
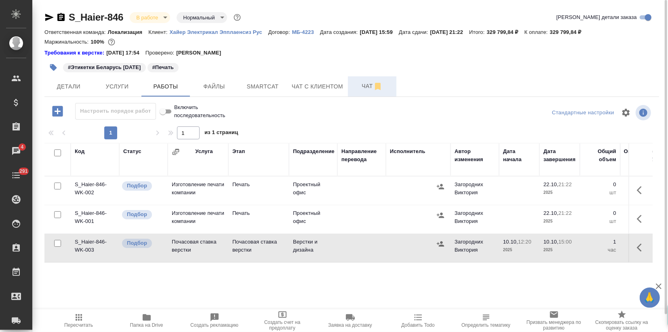
click at [368, 87] on span "Чат" at bounding box center [372, 86] width 39 height 10
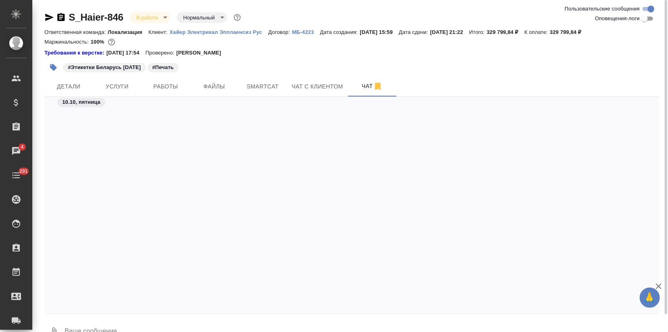
scroll to position [865, 0]
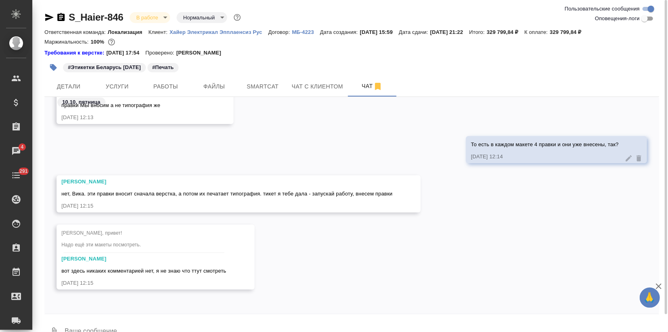
click at [168, 280] on div "10.10.25, 12:15" at bounding box center [143, 283] width 165 height 8
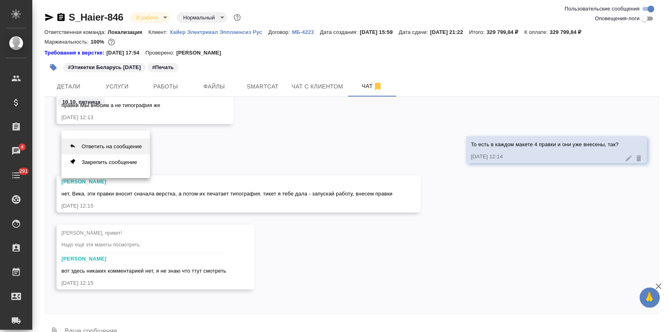
click at [109, 148] on button "Ответить на сообщение" at bounding box center [105, 147] width 88 height 16
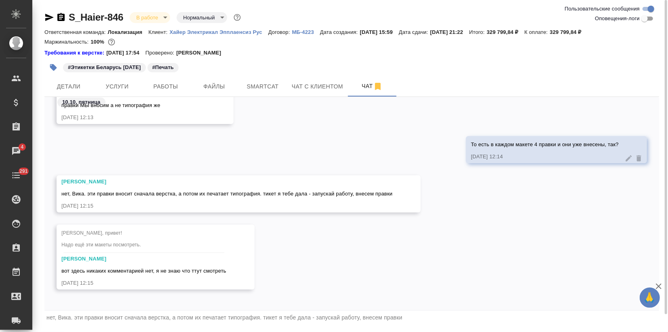
scroll to position [19, 0]
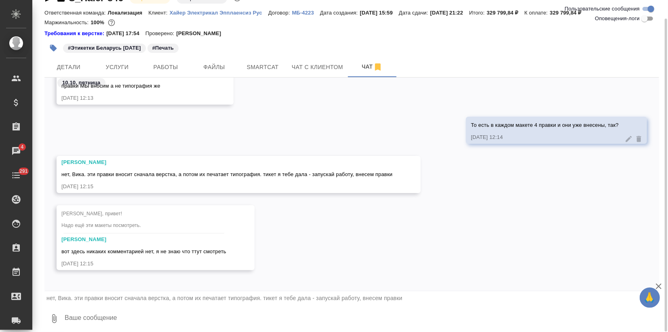
click at [89, 320] on textarea at bounding box center [361, 318] width 595 height 27
type textarea "Готово!"
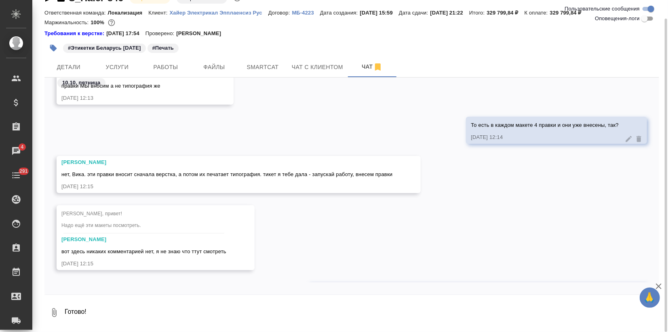
scroll to position [920, 0]
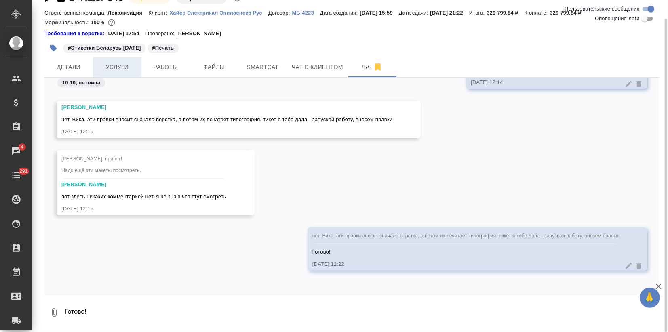
click at [118, 67] on span "Услуги" at bounding box center [117, 67] width 39 height 10
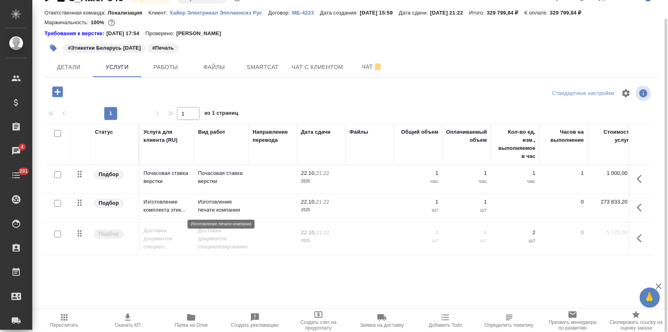
click at [212, 208] on p "Изготовление печати компании" at bounding box center [221, 206] width 46 height 16
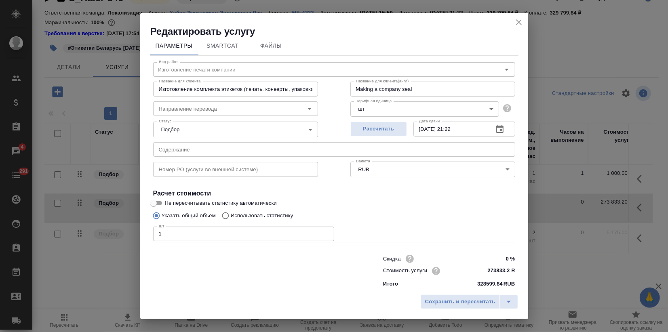
scroll to position [9, 0]
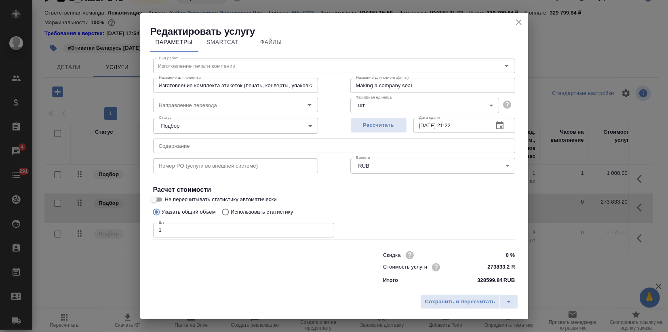
click at [478, 278] on p "328599.84" at bounding box center [489, 280] width 25 height 8
click at [488, 265] on input "273833.2 RUB" at bounding box center [499, 268] width 29 height 12
drag, startPoint x: 488, startPoint y: 265, endPoint x: 497, endPoint y: 265, distance: 9.3
click at [497, 265] on input "273833.2 RUB" at bounding box center [499, 268] width 29 height 12
type input "274336.2 RUB"
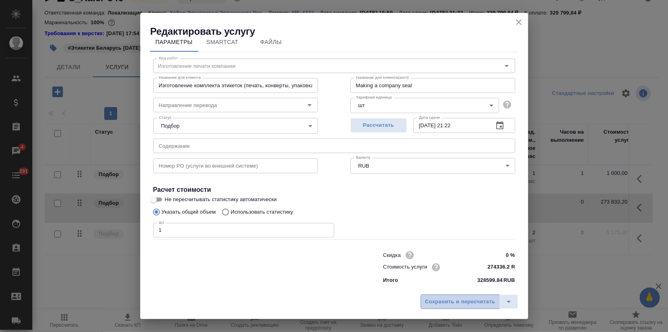
click at [463, 304] on span "Сохранить и пересчитать" at bounding box center [460, 301] width 70 height 9
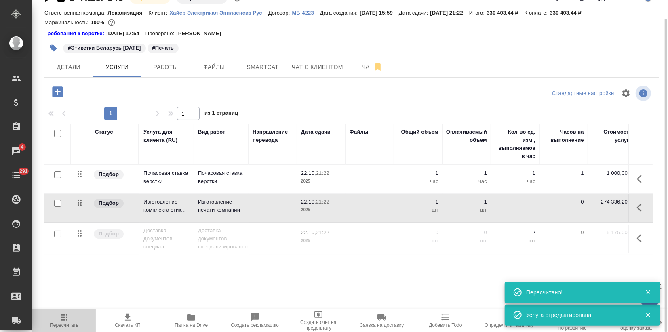
click at [57, 322] on span "Пересчитать" at bounding box center [64, 320] width 54 height 15
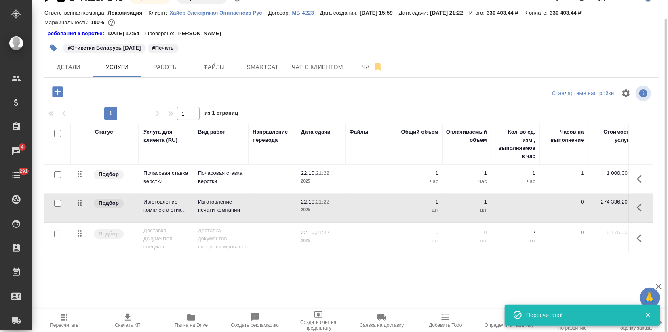
scroll to position [0, 0]
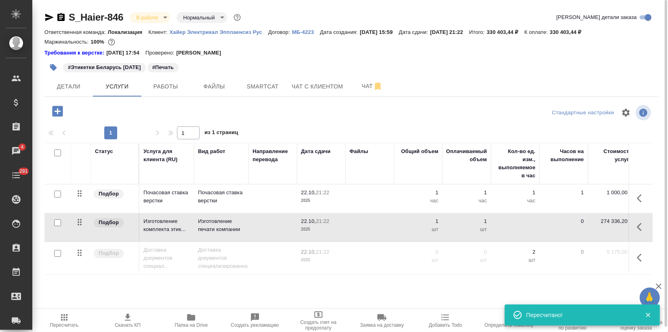
click at [132, 318] on icon "button" at bounding box center [128, 318] width 10 height 10
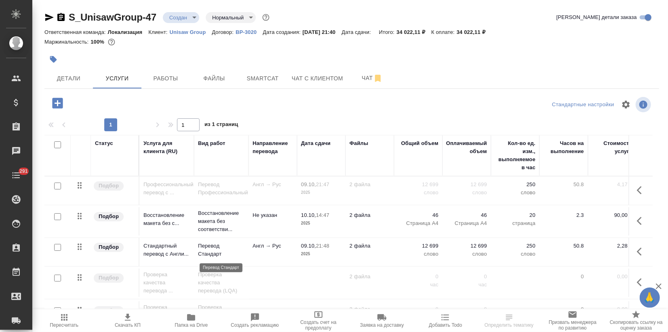
click at [213, 249] on p "Перевод Стандарт" at bounding box center [221, 250] width 46 height 16
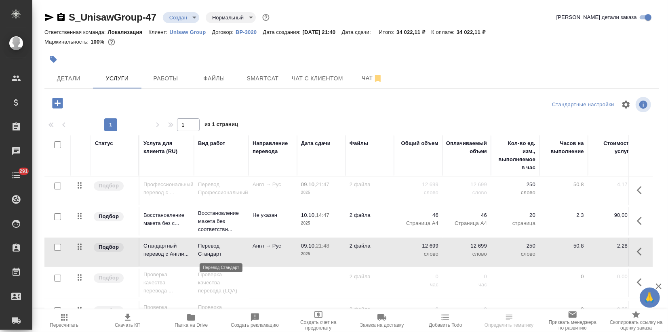
click at [213, 249] on p "Перевод Стандарт" at bounding box center [221, 250] width 46 height 16
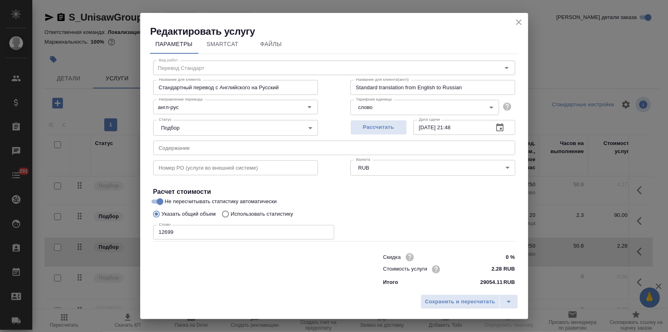
scroll to position [9, 0]
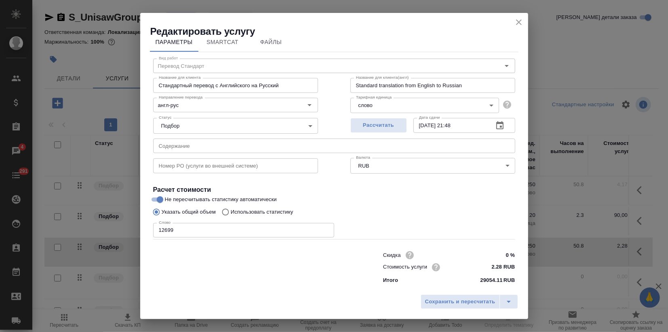
click at [227, 210] on input "Использовать статистику" at bounding box center [224, 211] width 13 height 15
radio input "true"
radio input "false"
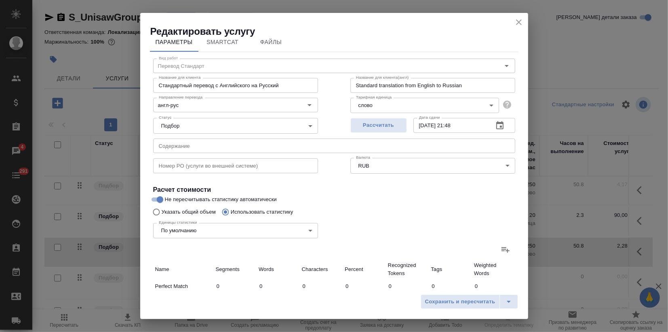
click at [502, 249] on icon at bounding box center [506, 250] width 10 height 10
click at [0, 0] on input "file" at bounding box center [0, 0] width 0 height 0
type input "62"
type input "376"
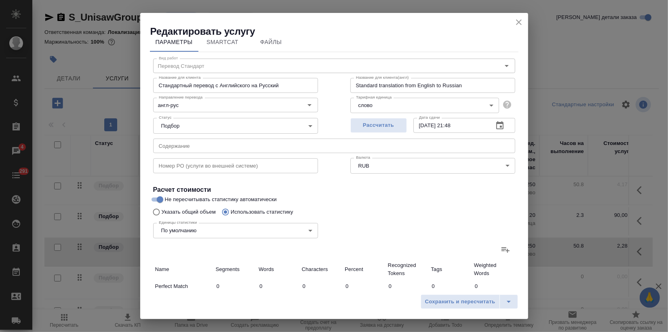
type input "293"
type input "730"
type input "4133"
type input "224"
type input "1457"
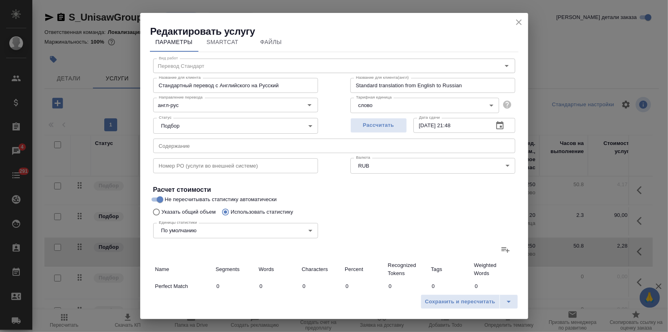
type input "8679"
type input "193"
type input "271"
type input "1437"
type input "38"
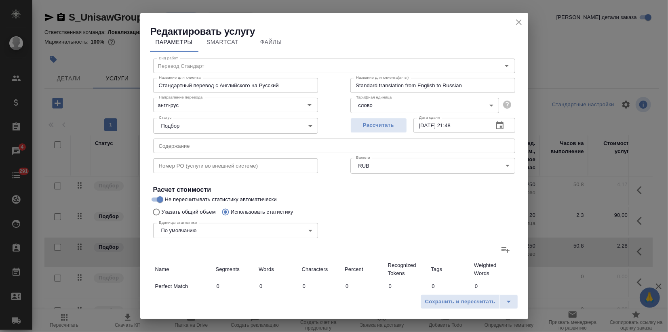
type input "51"
type input "292"
type input "23"
type input "67"
type input "414"
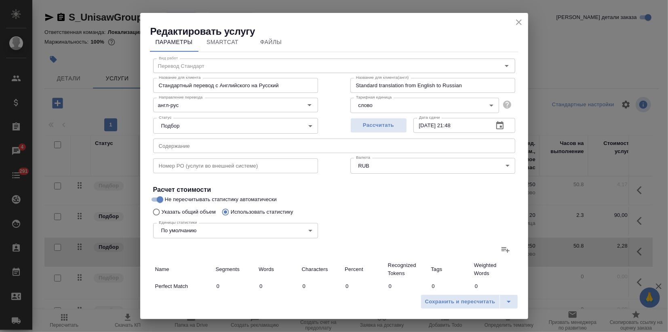
type input "68"
type input "231"
type input "1339"
type input "1076"
type input "8056"
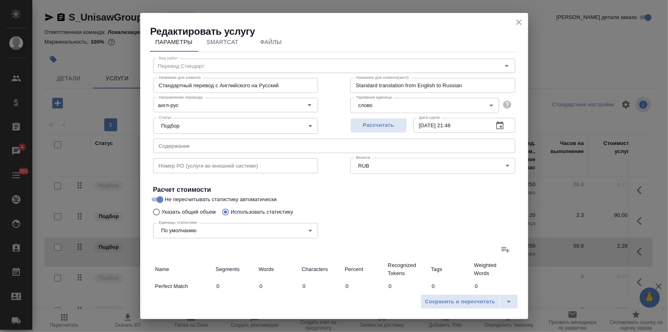
type input "47005"
type input "1460"
type input "8738"
type input "50863"
type input "1977"
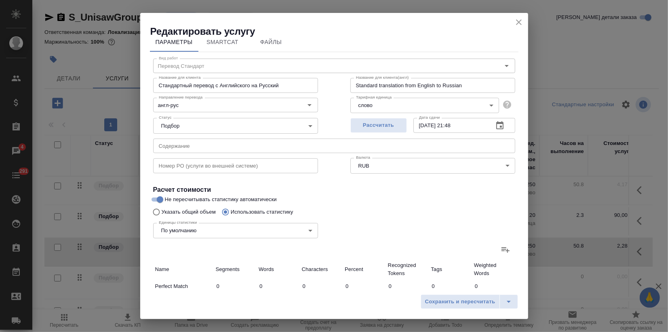
type input "10925"
type input "63675"
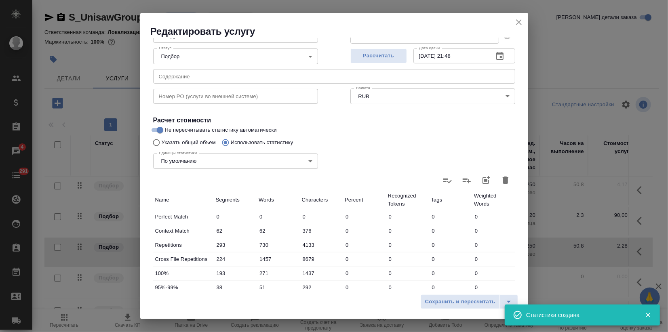
scroll to position [218, 0]
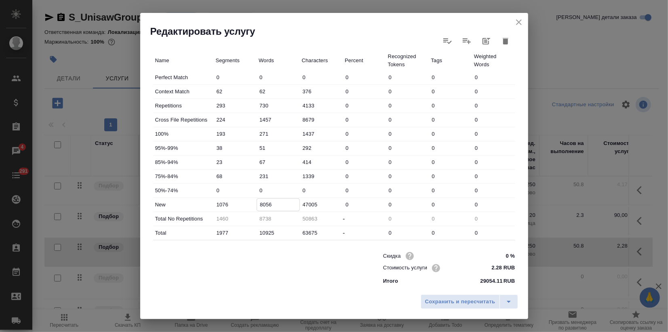
click at [262, 205] on input "8056" at bounding box center [278, 205] width 42 height 12
type input "9056"
click at [459, 298] on span "Сохранить и пересчитать" at bounding box center [460, 301] width 70 height 9
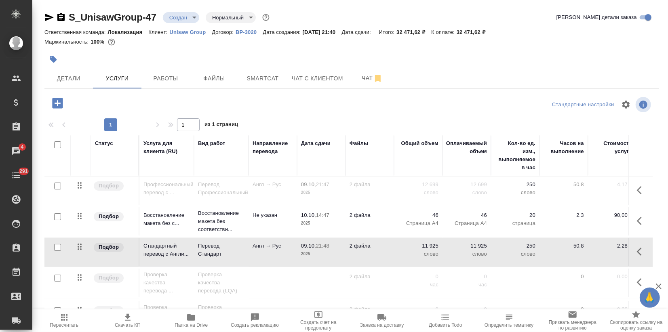
click at [71, 319] on span "Пересчитать" at bounding box center [64, 320] width 54 height 15
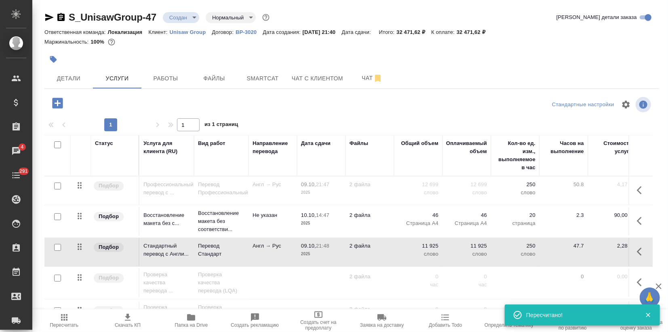
click at [135, 318] on span "Скачать КП" at bounding box center [128, 320] width 54 height 15
click at [369, 73] on span "Чат" at bounding box center [372, 78] width 39 height 10
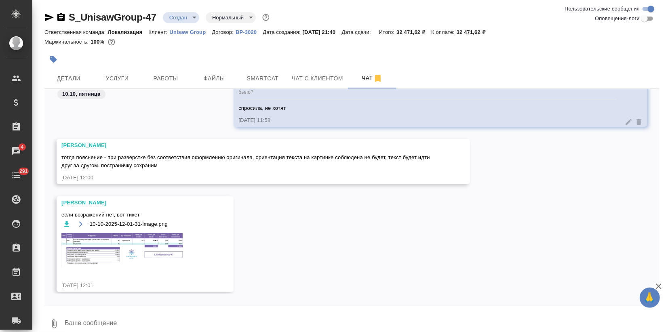
scroll to position [409, 0]
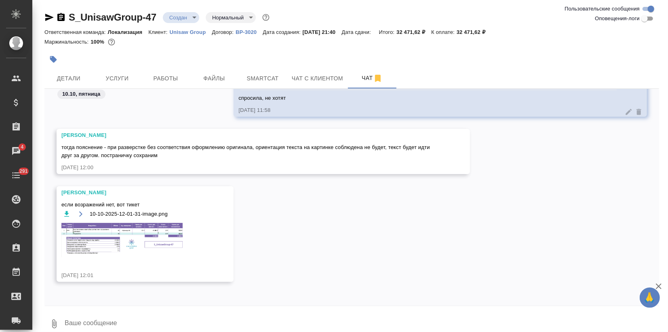
click at [164, 230] on img at bounding box center [121, 240] width 121 height 34
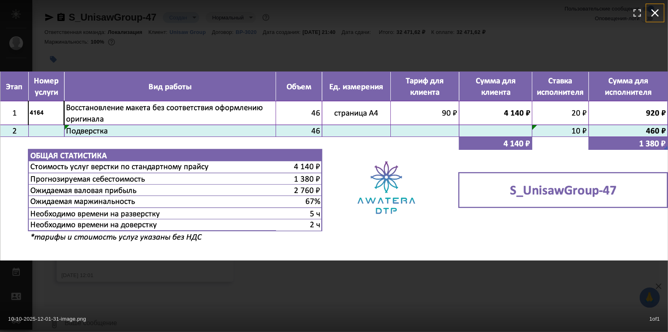
click at [657, 12] on icon "button" at bounding box center [655, 13] width 8 height 8
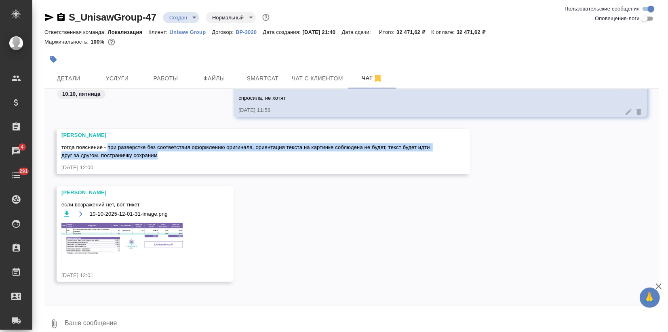
drag, startPoint x: 107, startPoint y: 146, endPoint x: 158, endPoint y: 155, distance: 52.6
click at [158, 155] on span "тогда пояснение - при разверстке без соответствия оформлению оригинала, ориента…" at bounding box center [251, 151] width 380 height 16
copy span "при разверстке без соответствия оформлению оригинала, ориентация текста на карт…"
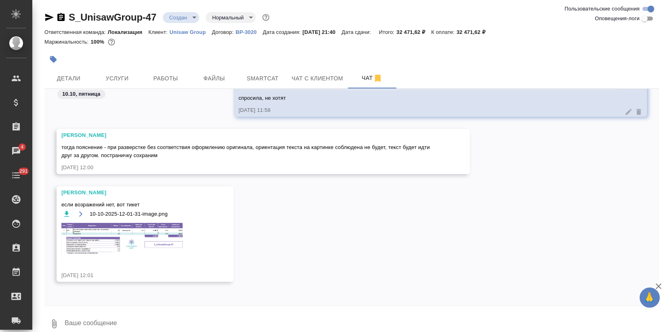
click at [331, 204] on div "[PERSON_NAME] если возражений нет, вот тикет 10-10-2025-12-01-31-image.png [DAT…" at bounding box center [351, 240] width 615 height 108
